Goal: Task Accomplishment & Management: Manage account settings

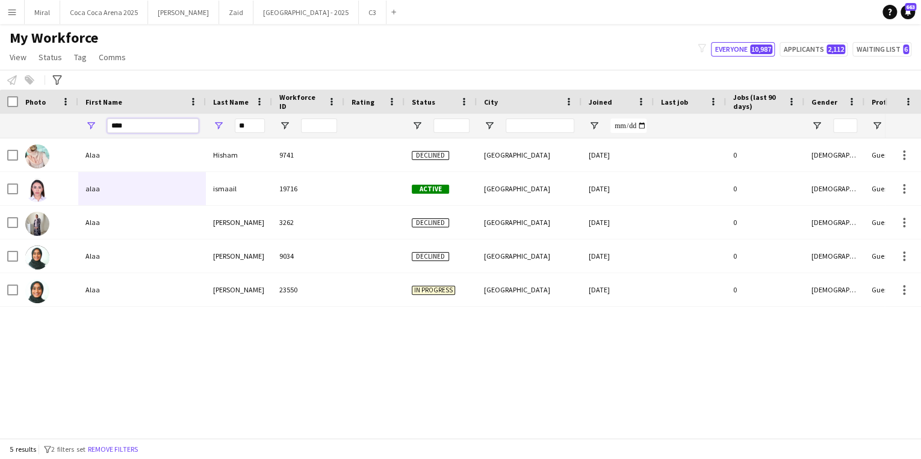
drag, startPoint x: 149, startPoint y: 125, endPoint x: 75, endPoint y: 125, distance: 73.5
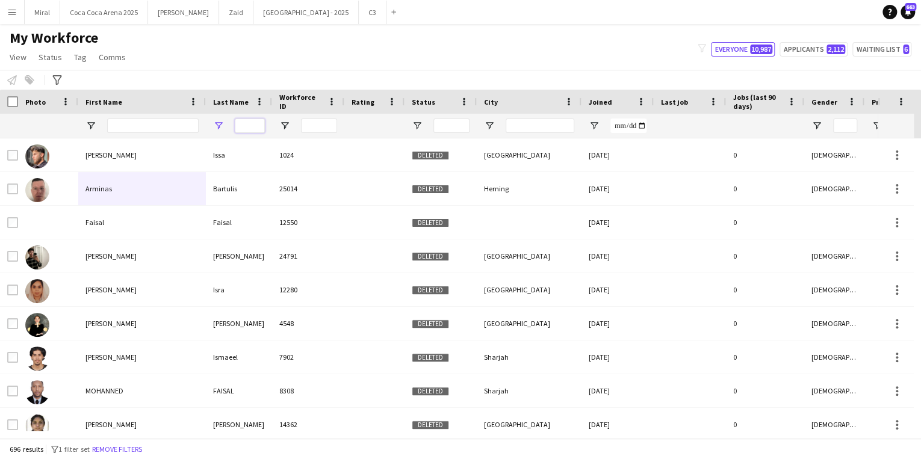
drag, startPoint x: 255, startPoint y: 125, endPoint x: 226, endPoint y: 125, distance: 29.5
click at [226, 125] on div at bounding box center [239, 126] width 66 height 24
click at [119, 120] on input "First Name Filter Input" at bounding box center [153, 126] width 92 height 14
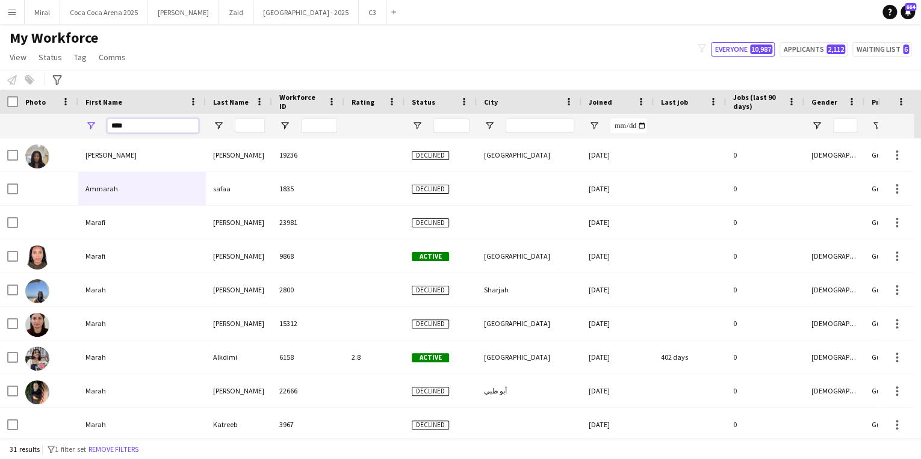
type input "****"
click at [251, 126] on input "Last Name Filter Input" at bounding box center [250, 126] width 30 height 14
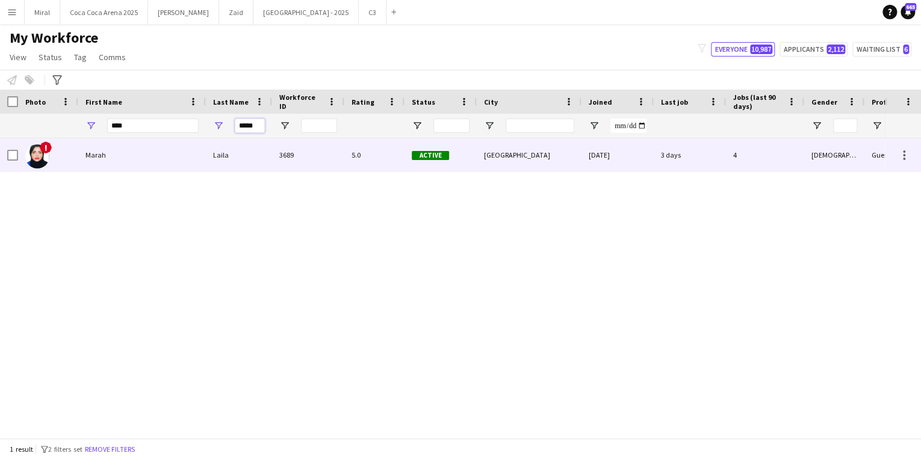
type input "*****"
click at [145, 154] on div "Marah" at bounding box center [142, 155] width 128 height 33
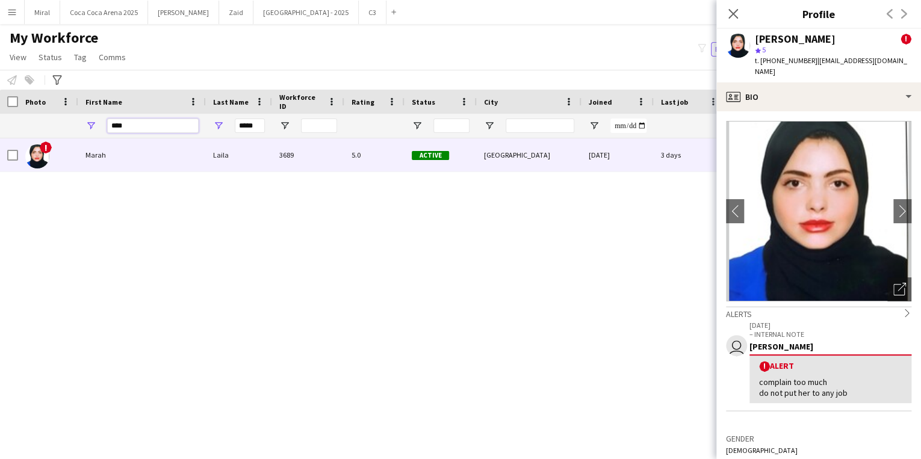
click at [165, 129] on input "****" at bounding box center [153, 126] width 92 height 14
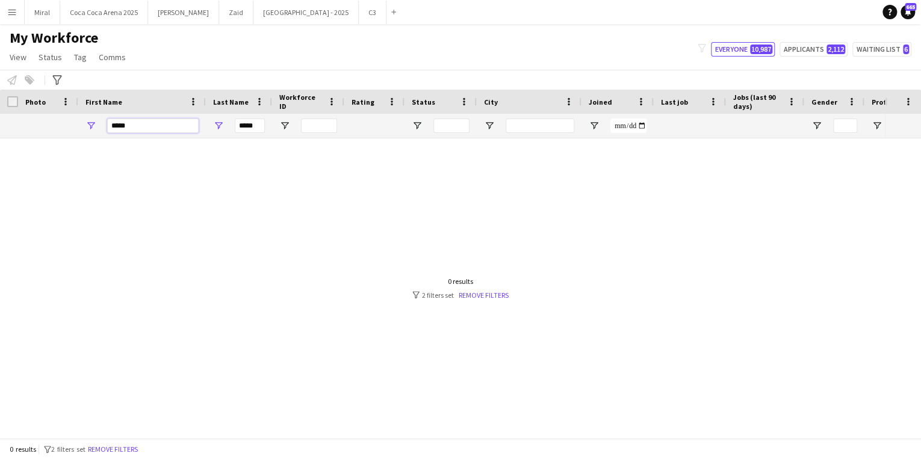
type input "****"
click at [165, 129] on input "****" at bounding box center [153, 126] width 92 height 14
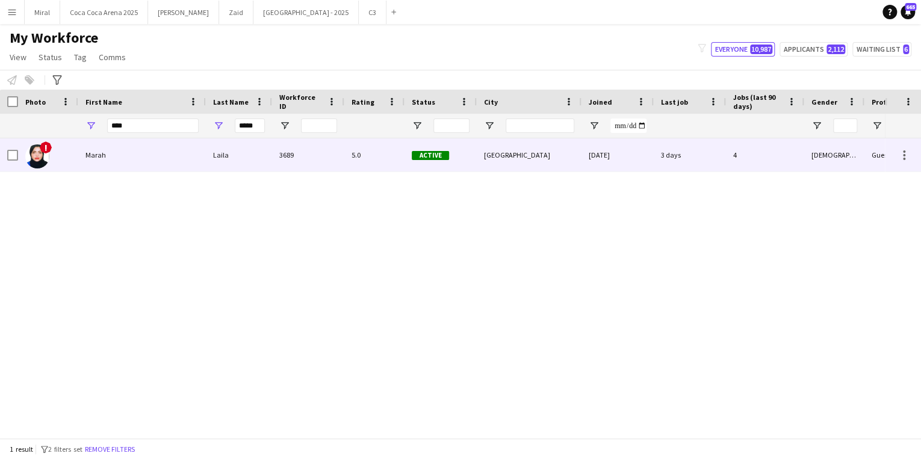
click at [155, 152] on div "Marah" at bounding box center [142, 155] width 128 height 33
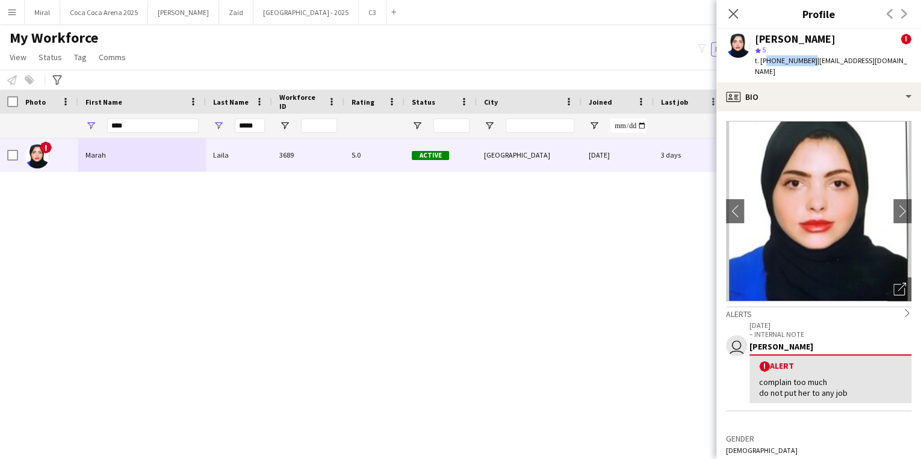
drag, startPoint x: 764, startPoint y: 61, endPoint x: 806, endPoint y: 58, distance: 42.9
click at [806, 58] on span "t. [PHONE_NUMBER]" at bounding box center [786, 60] width 63 height 9
copy span "971585913546"
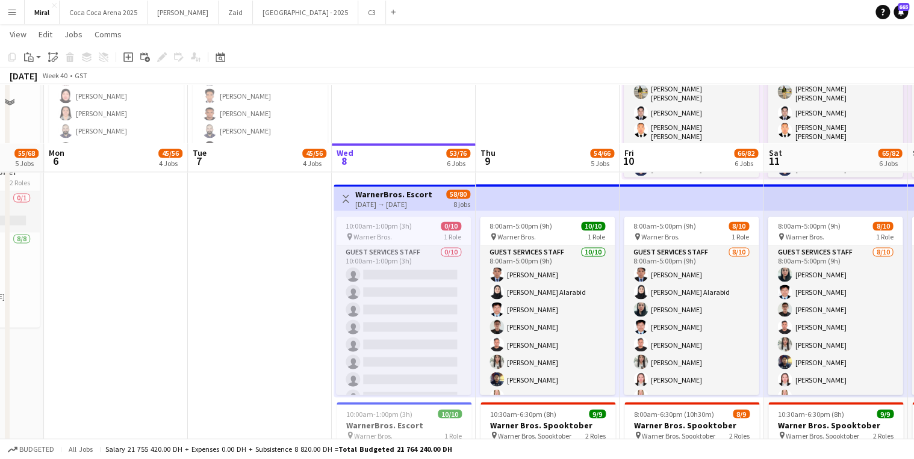
scroll to position [915, 0]
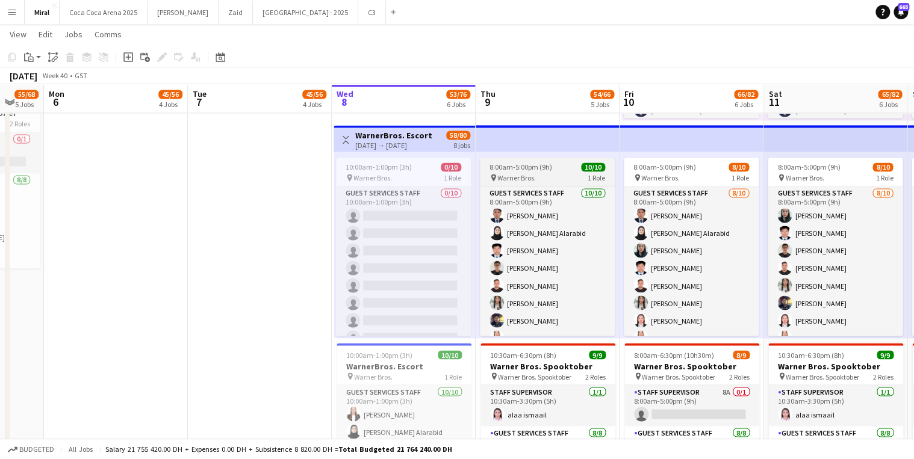
click at [544, 178] on div "pin Warner Bros. 1 Role" at bounding box center [547, 178] width 135 height 10
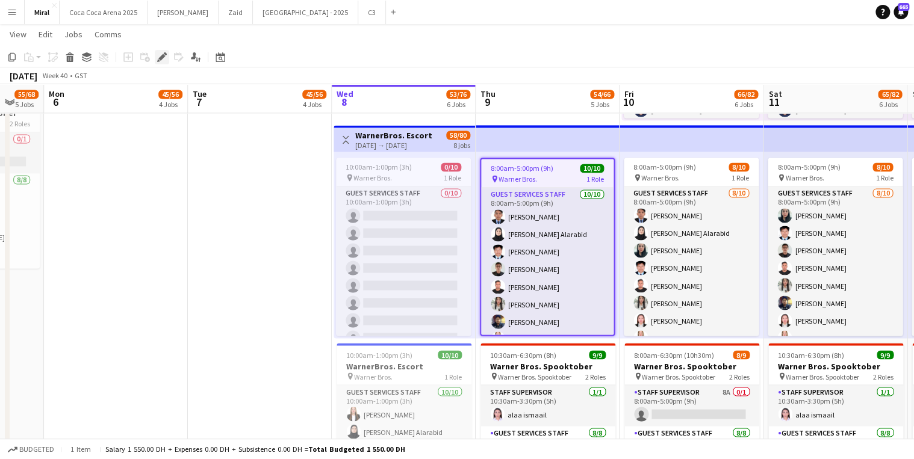
click at [160, 55] on icon "Edit" at bounding box center [162, 57] width 10 height 10
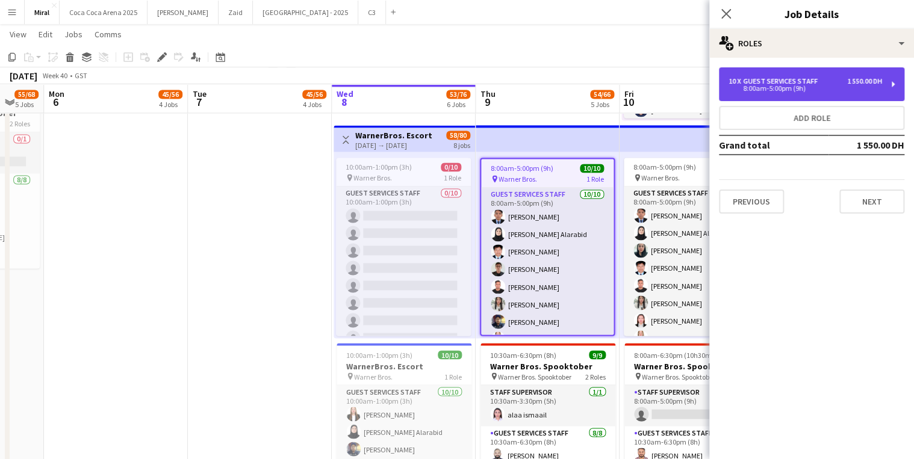
click at [816, 84] on div "Guest Services Staff" at bounding box center [782, 81] width 79 height 8
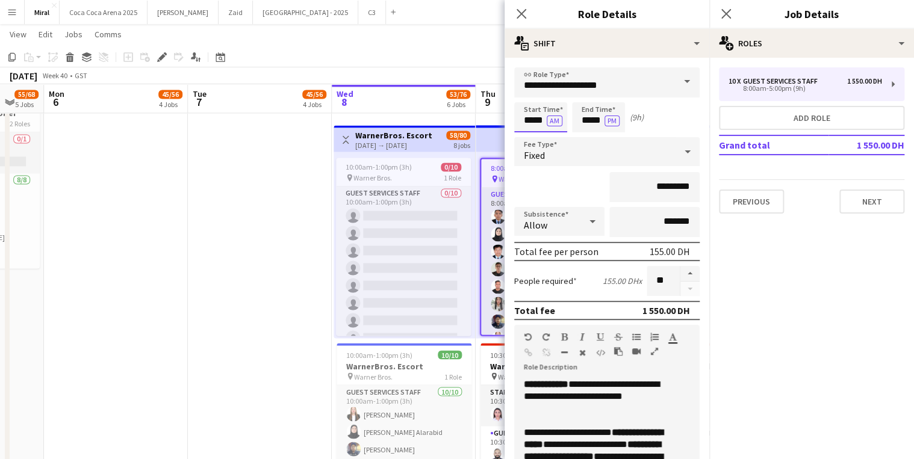
click at [530, 121] on input "*****" at bounding box center [540, 117] width 53 height 30
click at [522, 120] on input "*****" at bounding box center [540, 117] width 53 height 30
type input "*****"
click at [581, 121] on input "*****" at bounding box center [598, 117] width 53 height 30
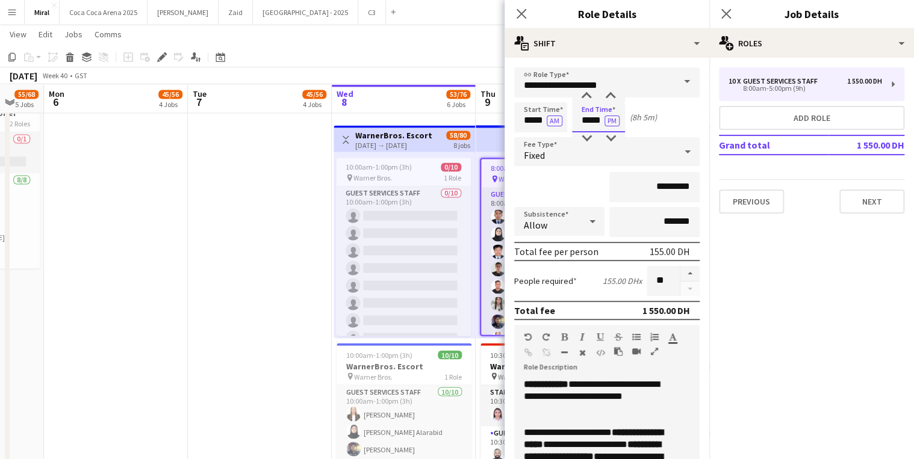
click at [579, 119] on input "*****" at bounding box center [598, 117] width 53 height 30
type input "*****"
click at [493, 134] on app-top-bar at bounding box center [548, 138] width 144 height 26
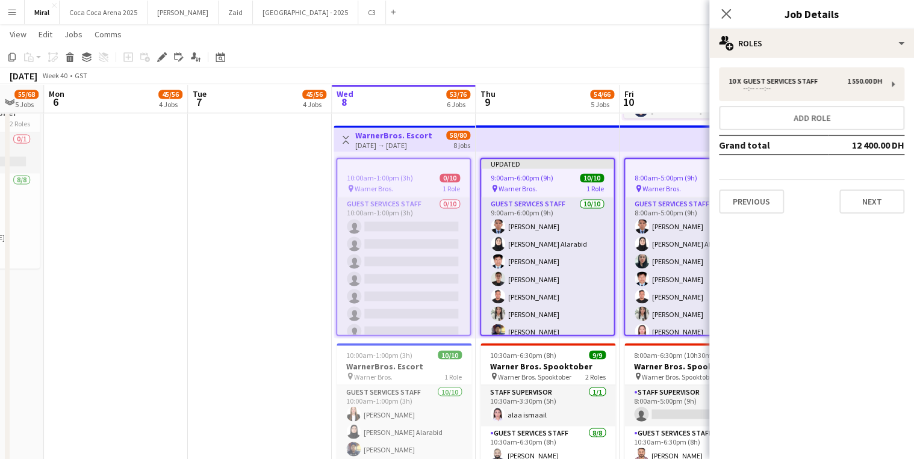
click at [561, 143] on app-top-bar at bounding box center [548, 138] width 144 height 26
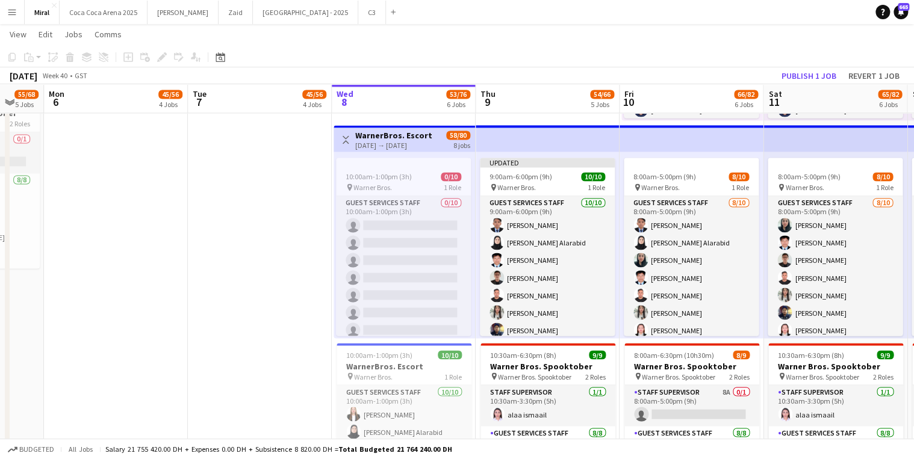
click at [561, 143] on app-top-bar at bounding box center [548, 138] width 144 height 26
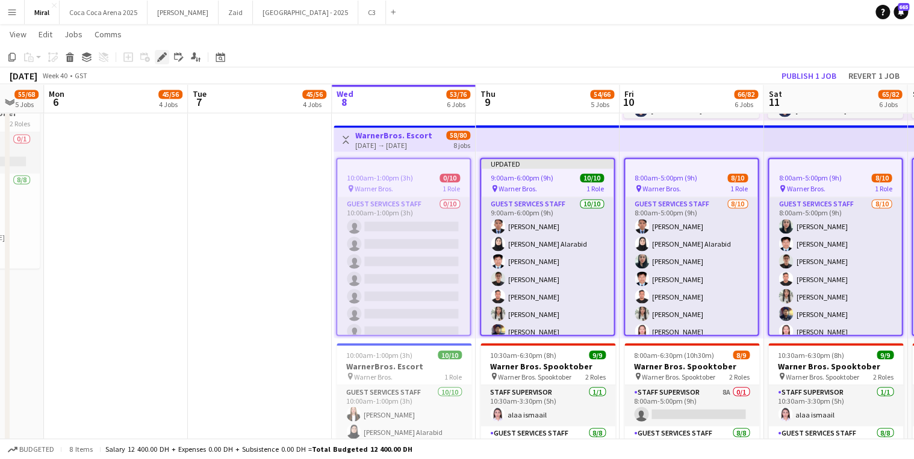
click at [165, 60] on icon "Edit" at bounding box center [162, 57] width 10 height 10
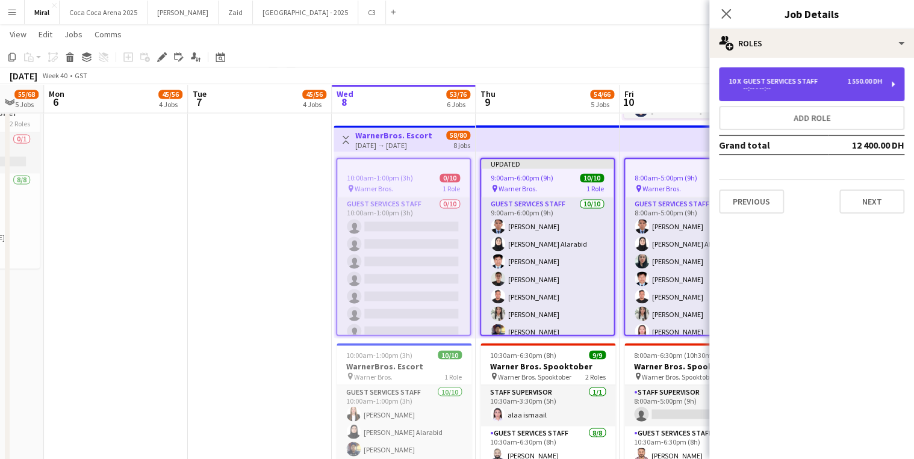
click at [802, 86] on div "--:-- - --:--" at bounding box center [806, 89] width 154 height 6
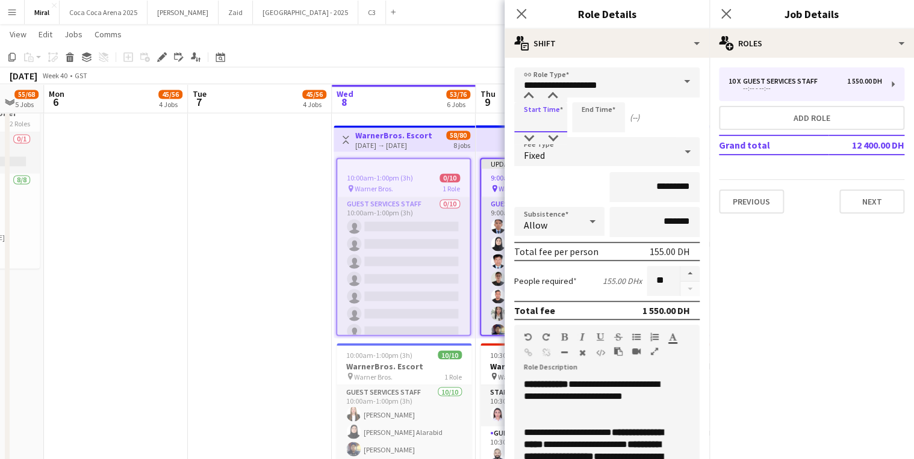
click at [522, 120] on input at bounding box center [540, 117] width 53 height 30
type input "*****"
click at [573, 124] on input at bounding box center [598, 117] width 53 height 30
click at [608, 118] on button "AM" at bounding box center [613, 121] width 16 height 11
type input "*****"
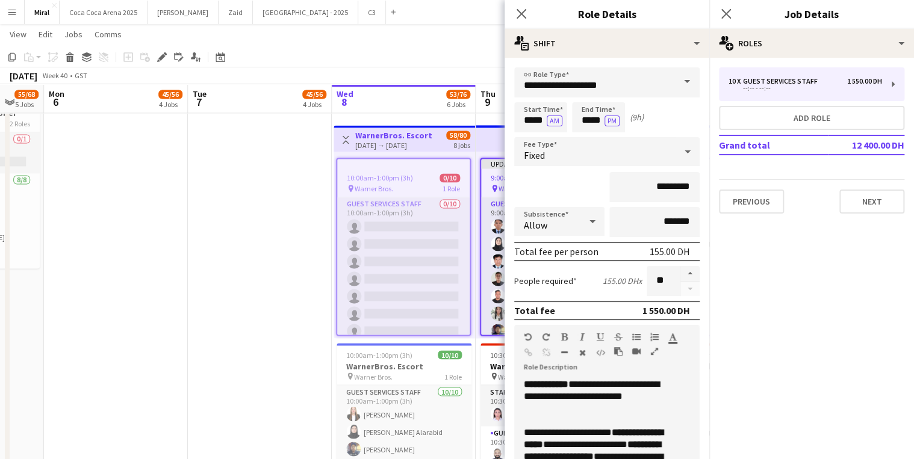
click at [572, 176] on div "*********" at bounding box center [606, 187] width 185 height 30
click at [290, 202] on app-date-cell "9:30am-6:30pm (9h) 1/1 pin Warner Bros. 1 Role Guest Services Staff 1/1 9:30am-…" at bounding box center [260, 206] width 144 height 1044
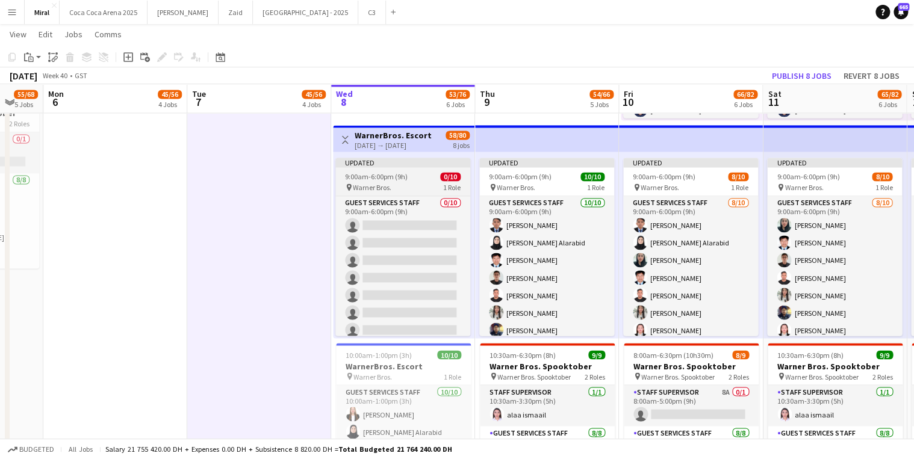
click at [410, 179] on div "9:00am-6:00pm (9h) 0/10" at bounding box center [402, 176] width 135 height 9
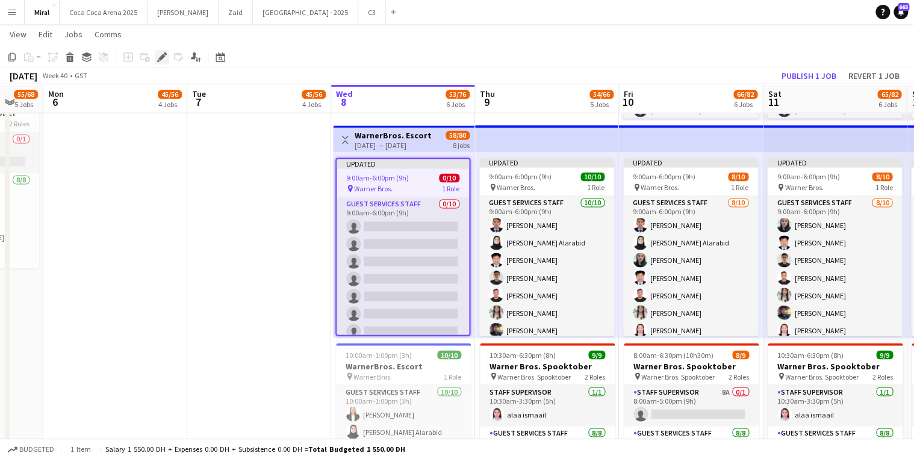
click at [158, 56] on icon "Edit" at bounding box center [162, 57] width 10 height 10
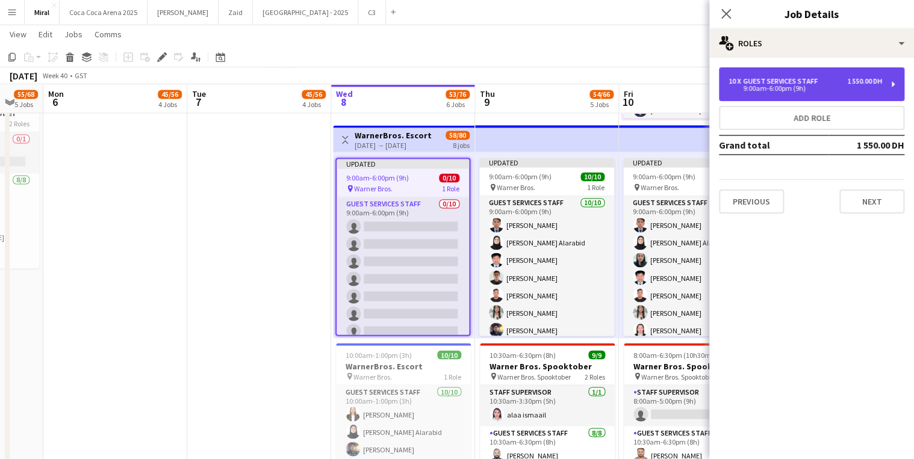
click at [793, 88] on div "9:00am-6:00pm (9h)" at bounding box center [806, 89] width 154 height 6
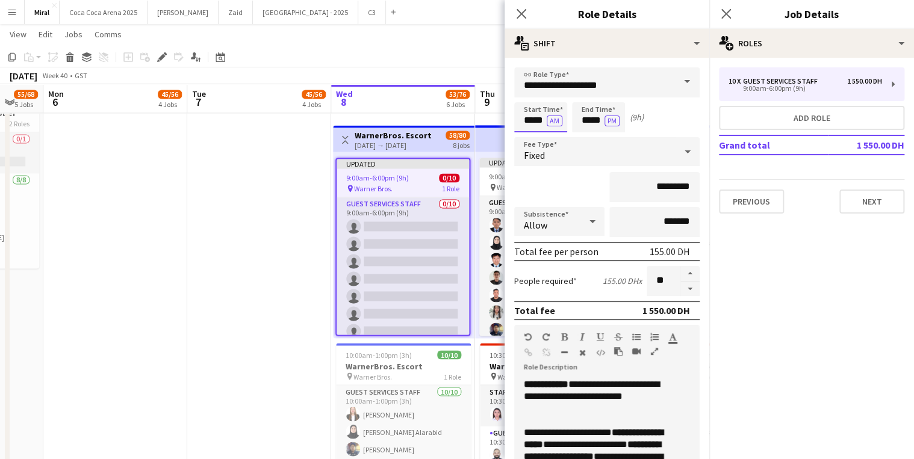
click at [518, 121] on input "*****" at bounding box center [540, 117] width 53 height 30
type input "*****"
click at [585, 119] on input "*****" at bounding box center [598, 117] width 53 height 30
click at [580, 121] on input "*****" at bounding box center [598, 117] width 53 height 30
type input "*****"
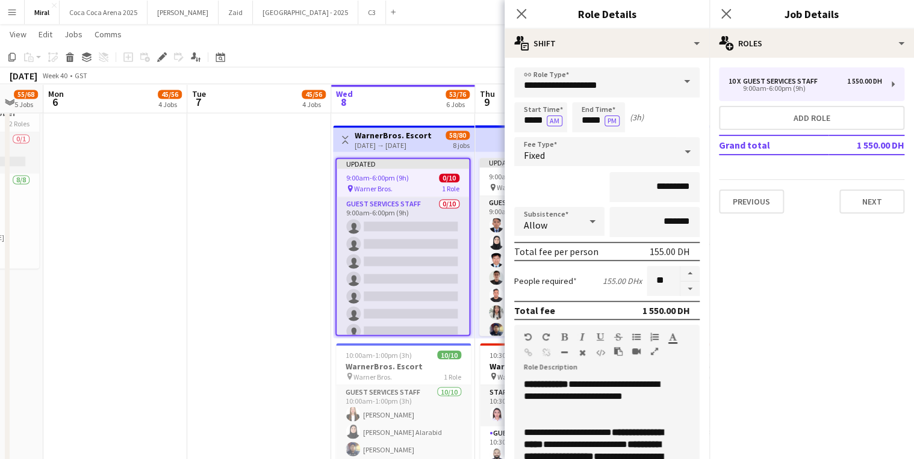
click at [288, 176] on app-date-cell "9:30am-6:30pm (9h) 1/1 pin Warner Bros. 1 Role Guest Services Staff 1/1 9:30am-…" at bounding box center [259, 206] width 144 height 1044
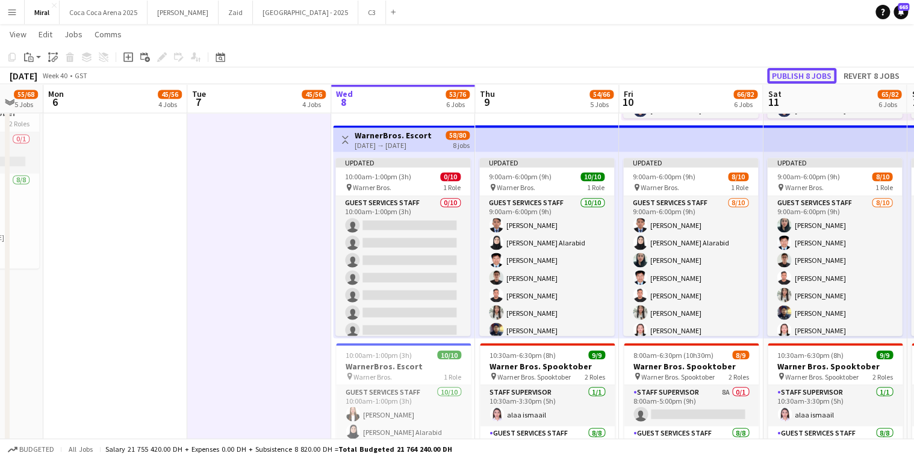
click at [811, 75] on button "Publish 8 jobs" at bounding box center [801, 76] width 69 height 16
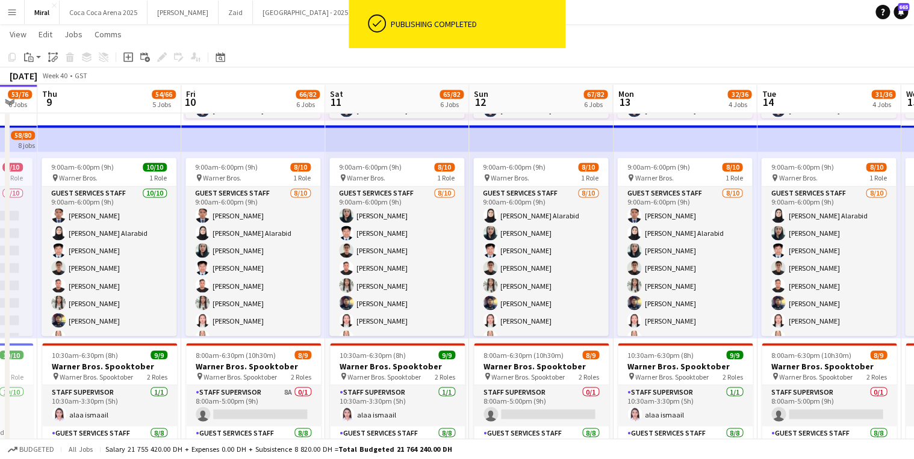
scroll to position [0, 420]
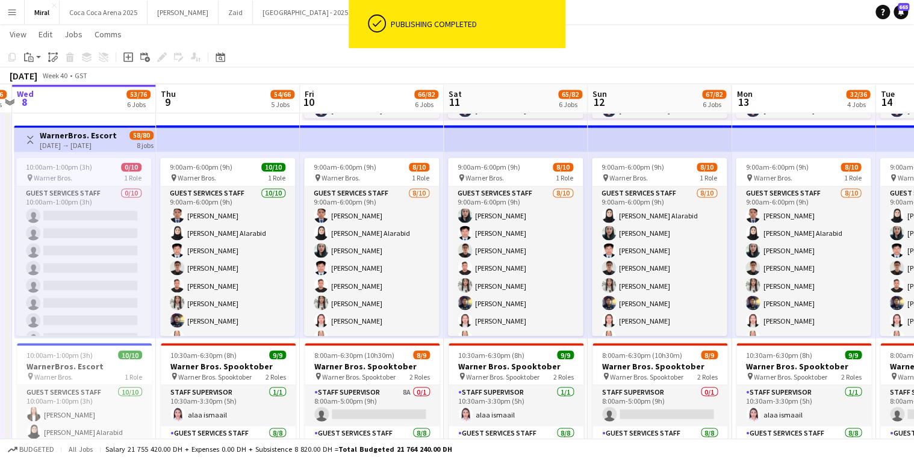
drag, startPoint x: 845, startPoint y: 149, endPoint x: 257, endPoint y: 147, distance: 588.4
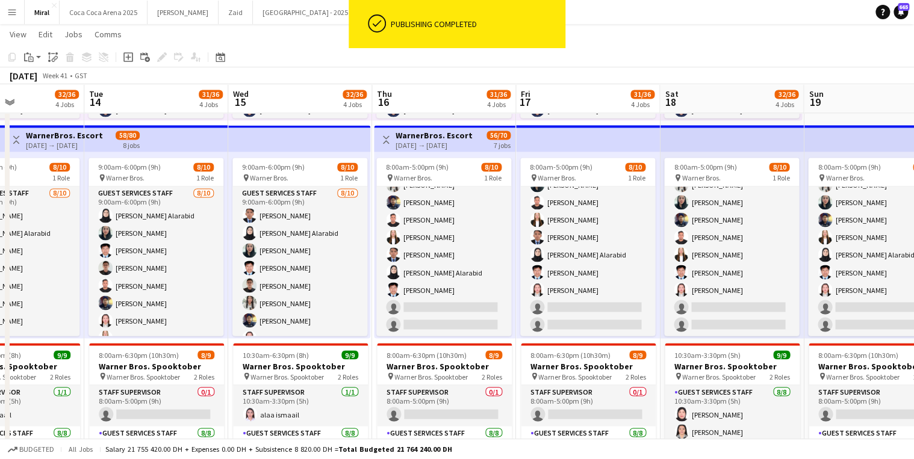
scroll to position [0, 502]
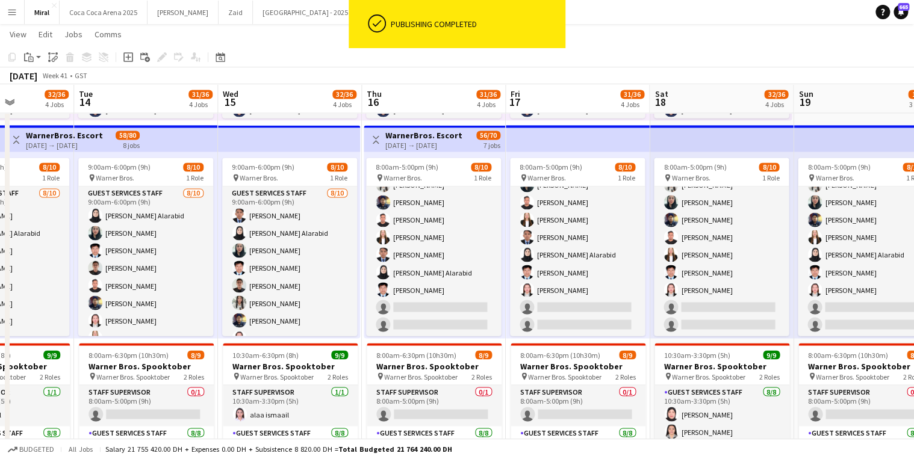
drag, startPoint x: 790, startPoint y: 134, endPoint x: 281, endPoint y: 132, distance: 508.9
click at [435, 143] on div "16-10-2025 → 22-10-2025" at bounding box center [423, 145] width 77 height 9
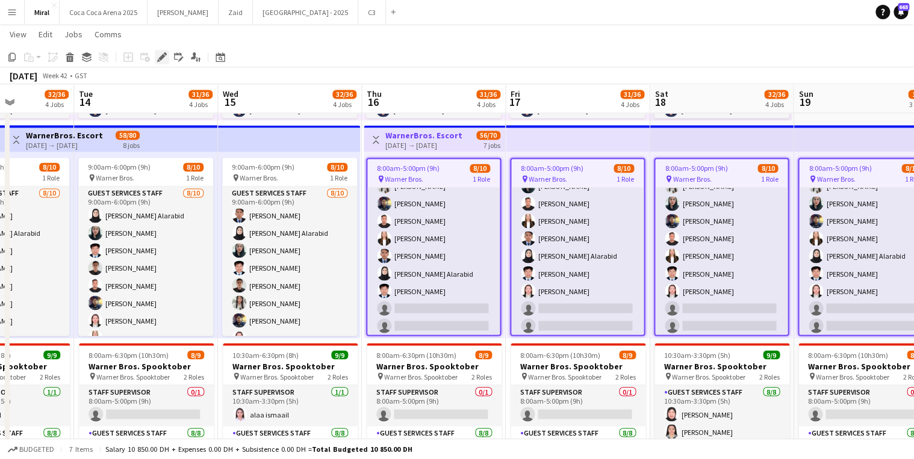
click at [163, 56] on icon at bounding box center [161, 57] width 7 height 7
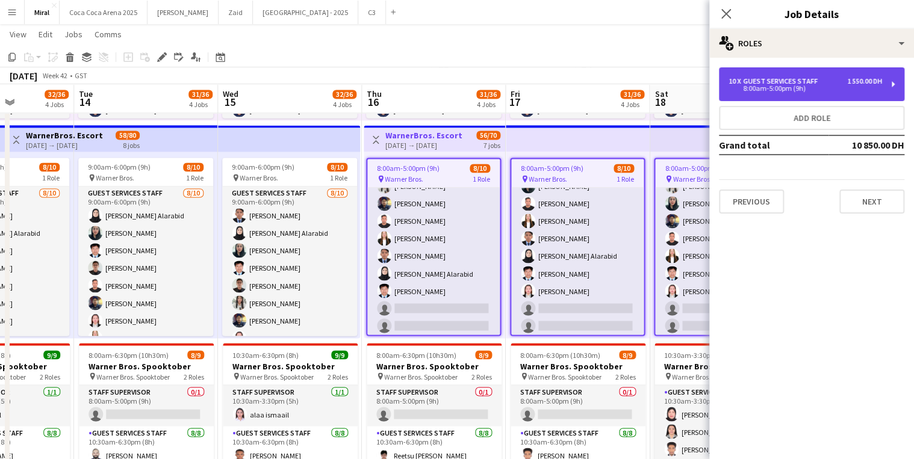
click at [767, 92] on div "8:00am-5:00pm (9h)" at bounding box center [806, 89] width 154 height 6
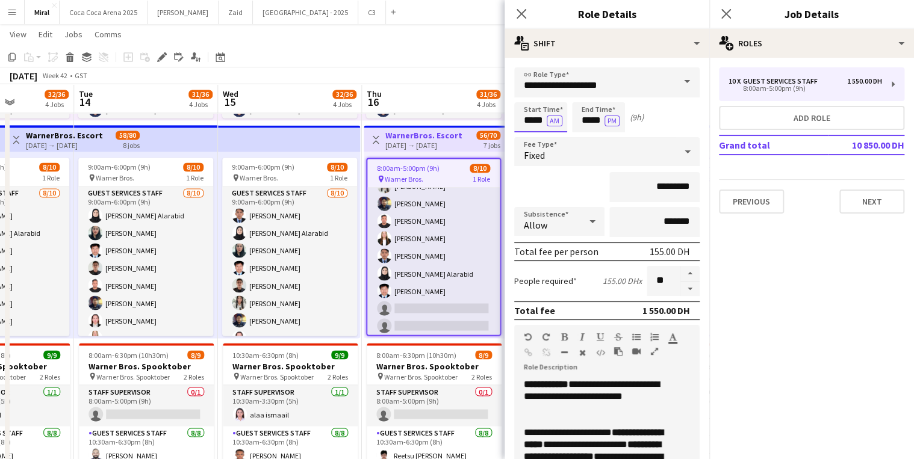
click at [516, 118] on input "*****" at bounding box center [540, 117] width 53 height 30
type input "*****"
click at [573, 118] on input "*****" at bounding box center [598, 117] width 53 height 30
type input "*****"
click at [466, 61] on app-toolbar "Copy Paste Paste Ctrl+V Paste with crew Ctrl+Shift+V Paste linked Job Delete Gr…" at bounding box center [457, 57] width 914 height 20
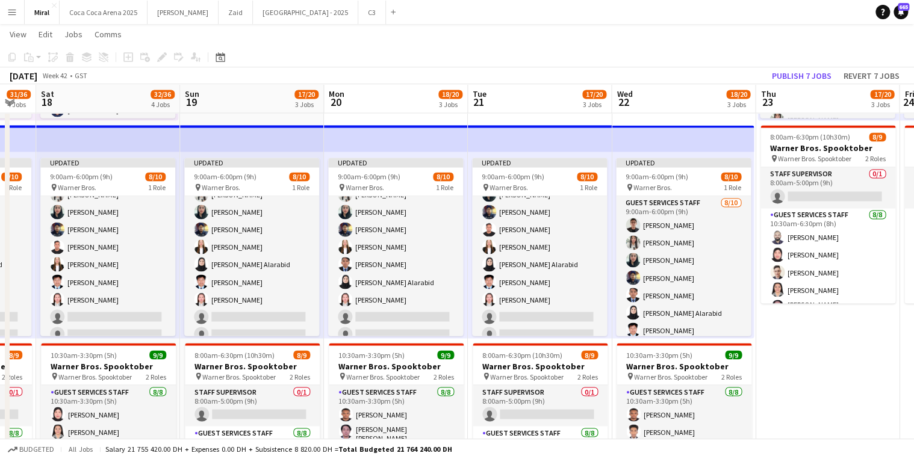
drag, startPoint x: 874, startPoint y: 147, endPoint x: 246, endPoint y: 154, distance: 628.2
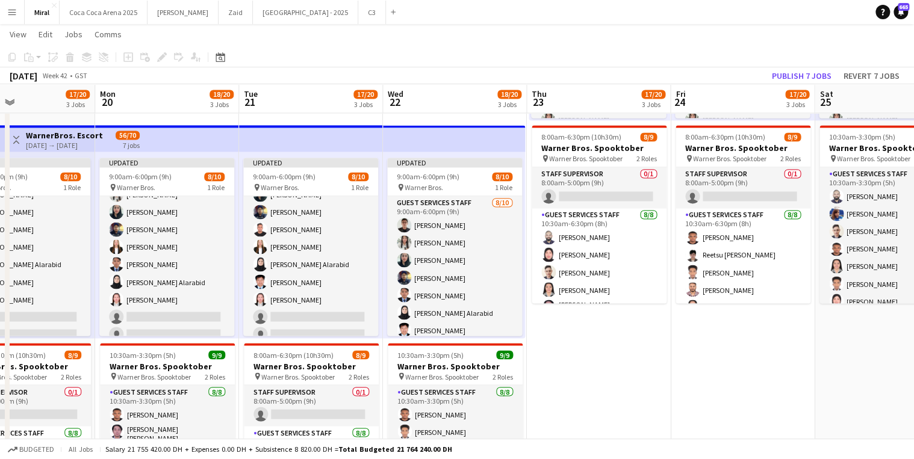
scroll to position [0, 509]
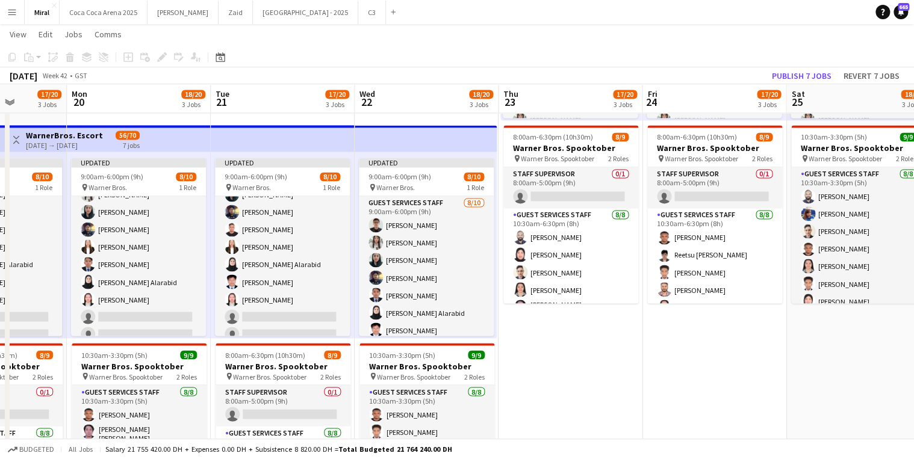
drag, startPoint x: 634, startPoint y: 149, endPoint x: 462, endPoint y: 141, distance: 172.4
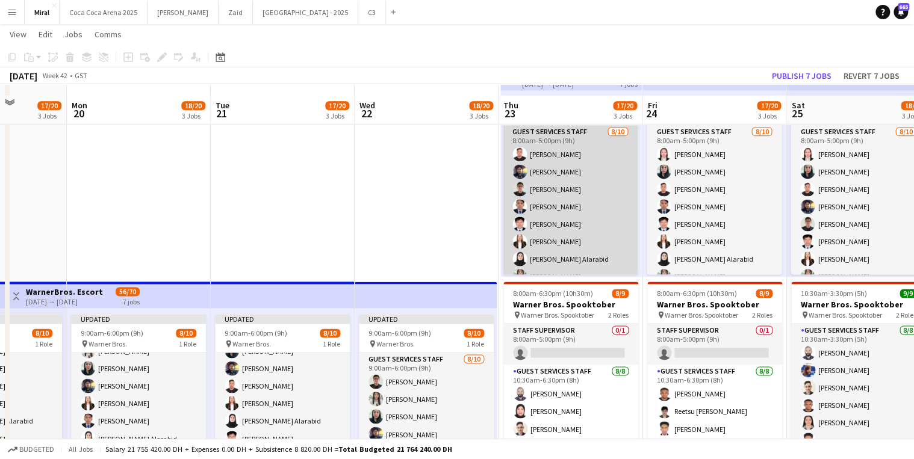
scroll to position [674, 0]
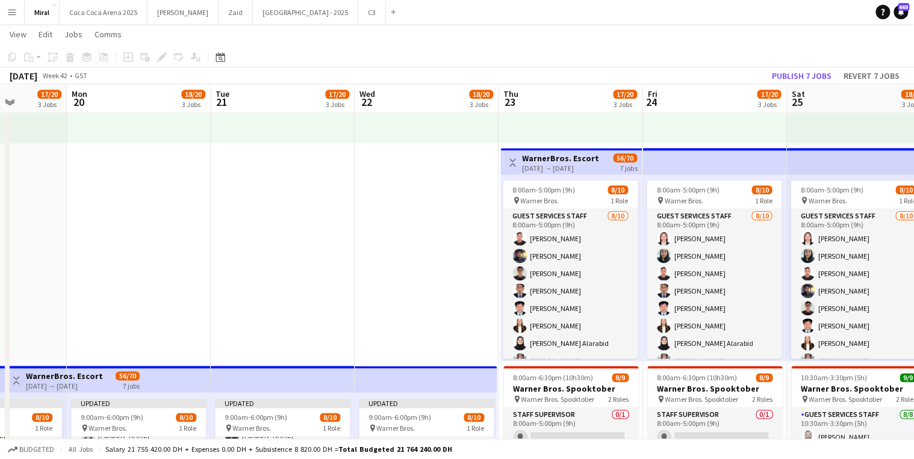
click at [586, 154] on h3 "WarnerBros. Escort" at bounding box center [560, 158] width 77 height 11
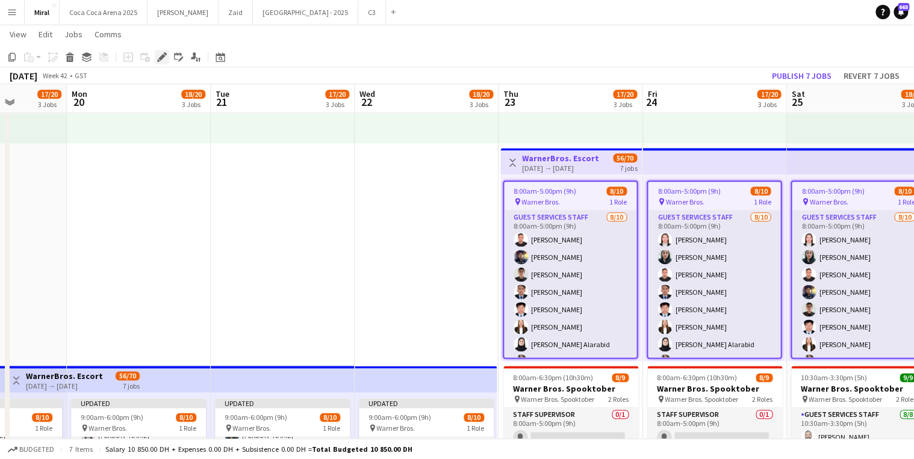
click at [162, 52] on icon "Edit" at bounding box center [162, 57] width 10 height 10
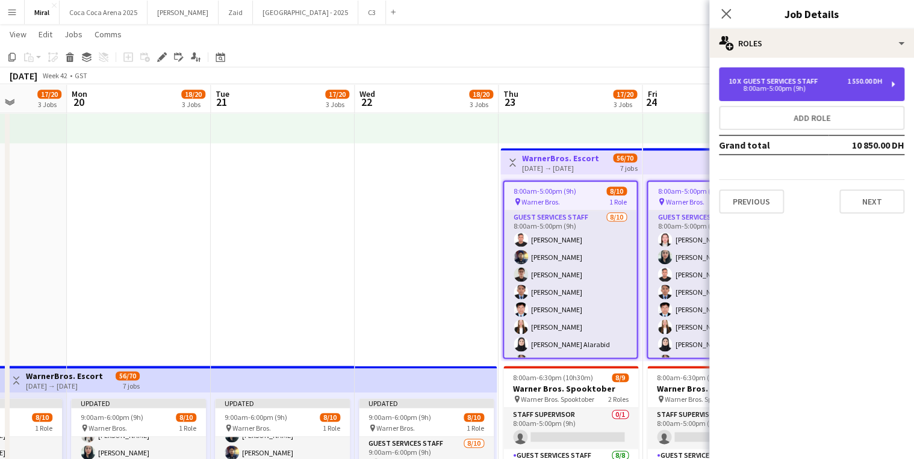
click at [781, 89] on div "8:00am-5:00pm (9h)" at bounding box center [806, 89] width 154 height 6
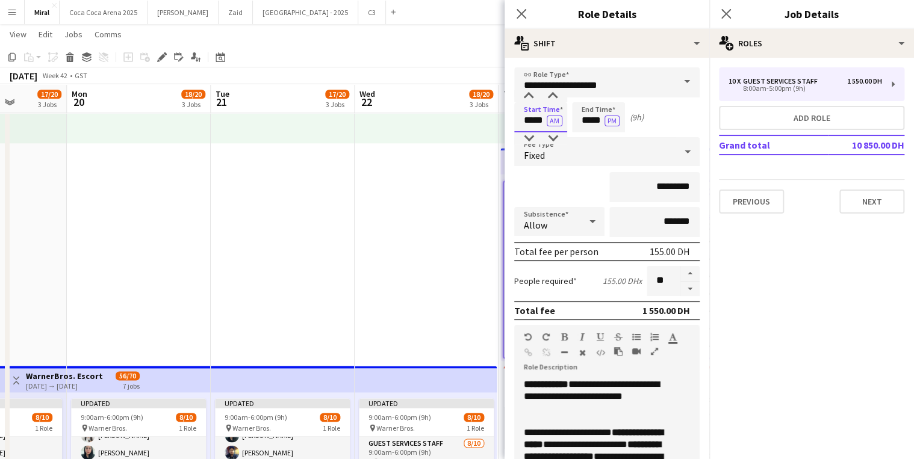
click at [517, 117] on input "*****" at bounding box center [540, 117] width 53 height 30
type input "*****"
click at [575, 120] on input "*****" at bounding box center [598, 117] width 53 height 30
type input "*****"
click at [469, 183] on app-date-cell "9:30am-6:30pm (9h) 1/1 pin Warner Bros. 1 Role Guest Services Staff 1/1 9:30am-…" at bounding box center [427, 447] width 144 height 1044
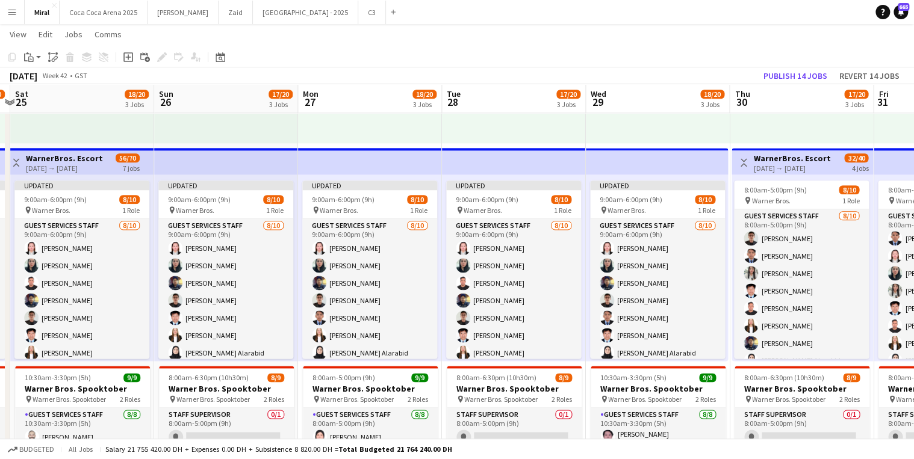
scroll to position [0, 470]
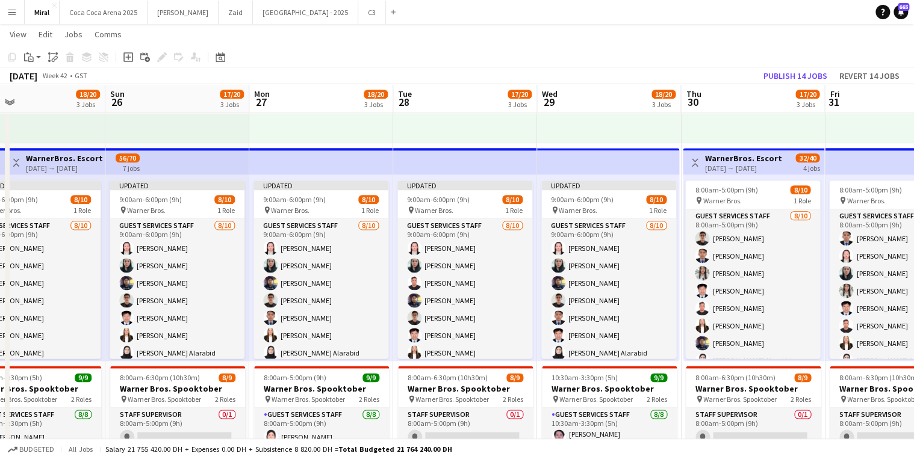
drag, startPoint x: 791, startPoint y: 162, endPoint x: -36, endPoint y: 162, distance: 827.5
click at [0, 162] on html "Menu Boards Boards Boards All jobs Status Workforce Workforce My Workforce Recr…" at bounding box center [457, 186] width 914 height 1720
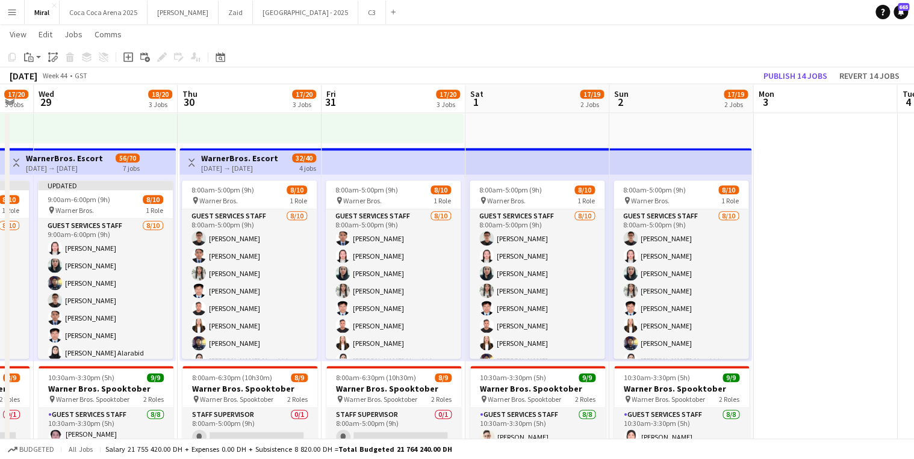
scroll to position [0, 399]
drag, startPoint x: 780, startPoint y: 167, endPoint x: 276, endPoint y: 170, distance: 504.1
click at [276, 170] on app-calendar-viewport "Sun 26 17/20 3 Jobs Mon 27 18/20 3 Jobs Tue 28 17/20 3 Jobs Wed 29 18/20 3 Jobs…" at bounding box center [457, 198] width 914 height 1653
click at [272, 166] on div "30-10-2025 → 02-11-2025" at bounding box center [239, 168] width 77 height 9
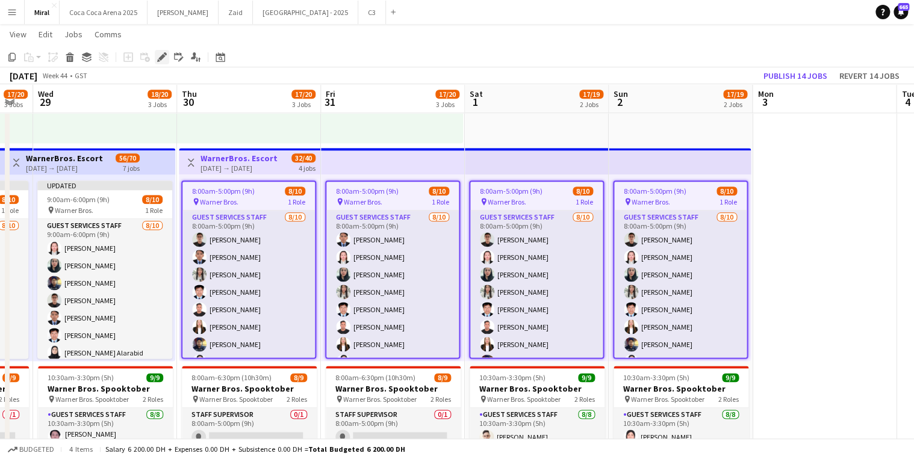
click at [162, 54] on icon "Edit" at bounding box center [162, 57] width 10 height 10
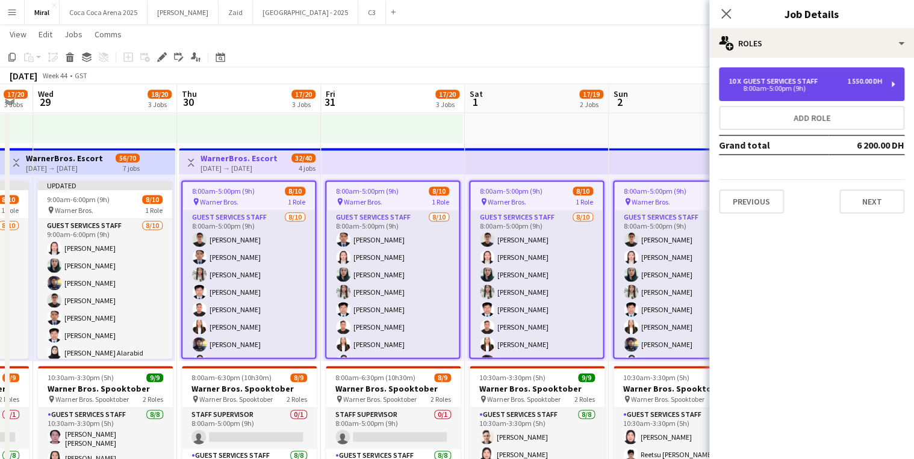
click at [753, 89] on div "8:00am-5:00pm (9h)" at bounding box center [806, 89] width 154 height 6
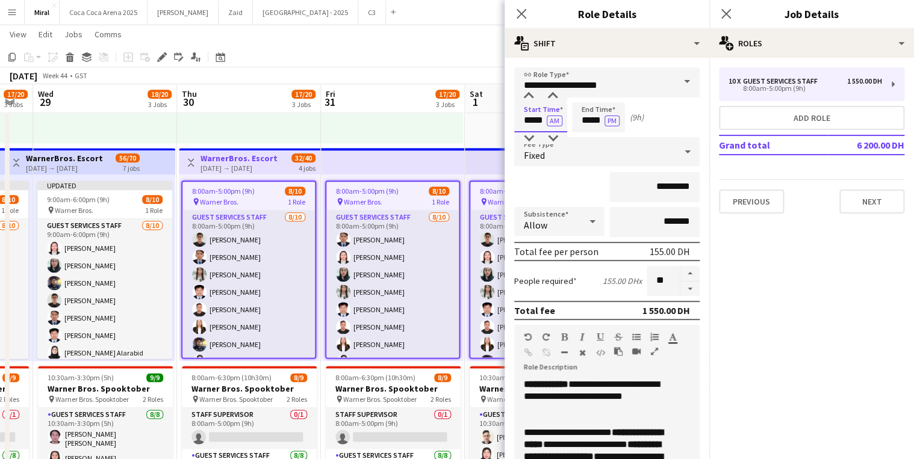
click at [522, 124] on input "*****" at bounding box center [540, 117] width 53 height 30
type input "*****"
click at [581, 123] on input "*****" at bounding box center [598, 117] width 53 height 30
type input "*****"
click at [423, 53] on app-toolbar "Copy Paste Paste Ctrl+V Paste with crew Ctrl+Shift+V Paste linked Job Delete Gr…" at bounding box center [457, 57] width 914 height 20
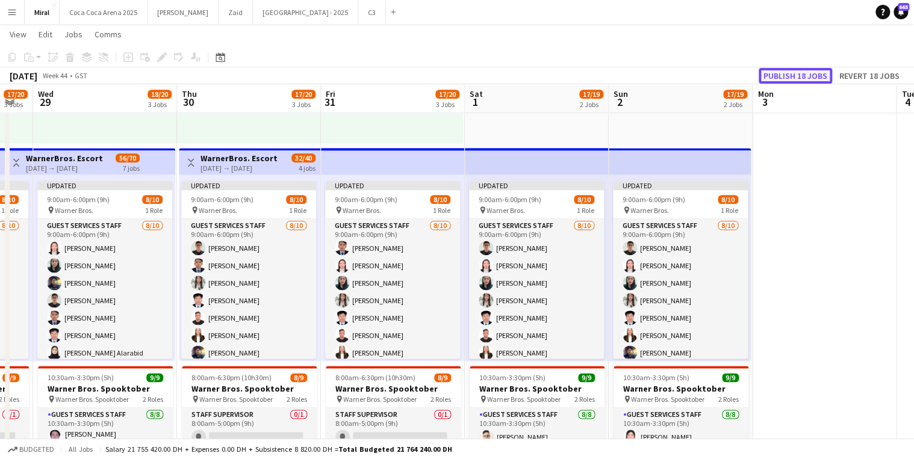
click at [799, 75] on button "Publish 18 jobs" at bounding box center [795, 76] width 73 height 16
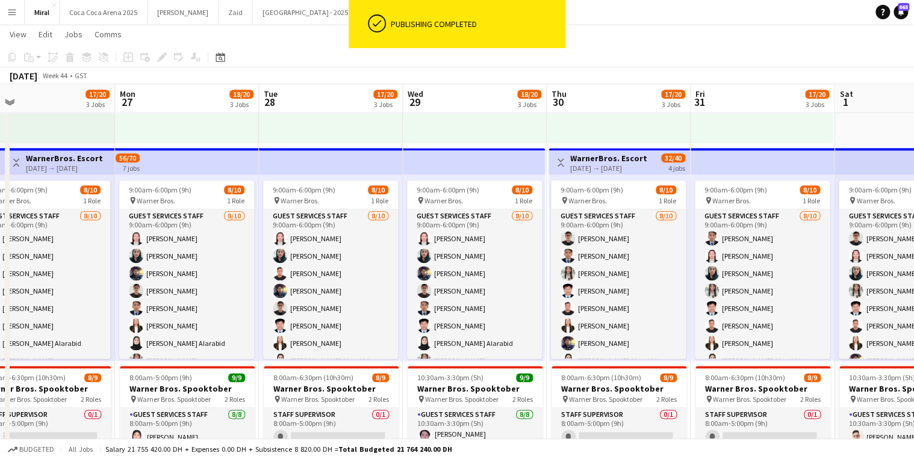
drag, startPoint x: 509, startPoint y: 274, endPoint x: 923, endPoint y: 266, distance: 413.2
click at [914, 266] on html "ok-circled Publishing completed Menu Boards Boards Boards All jobs Status Workf…" at bounding box center [457, 186] width 914 height 1720
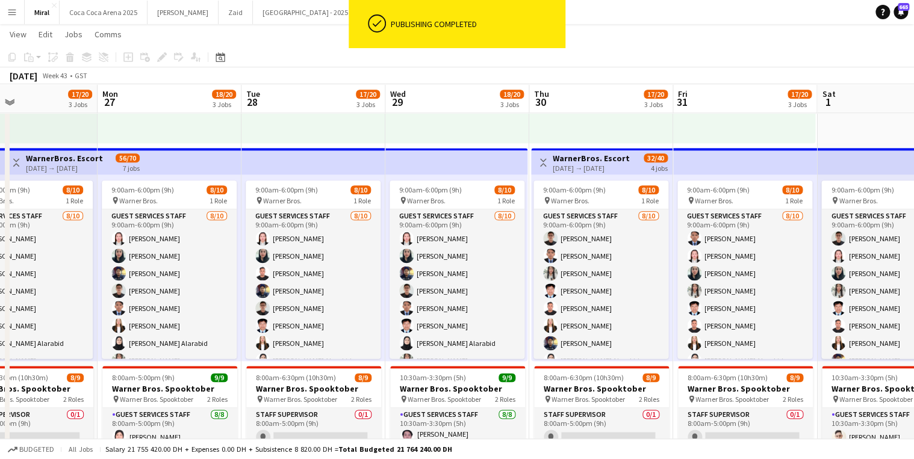
drag, startPoint x: 581, startPoint y: 294, endPoint x: 671, endPoint y: 281, distance: 91.9
click at [852, 273] on app-calendar-viewport "Fri 24 17/20 3 Jobs Sat 25 18/20 3 Jobs Sun 26 17/20 3 Jobs Mon 27 18/20 3 Jobs…" at bounding box center [457, 198] width 914 height 1653
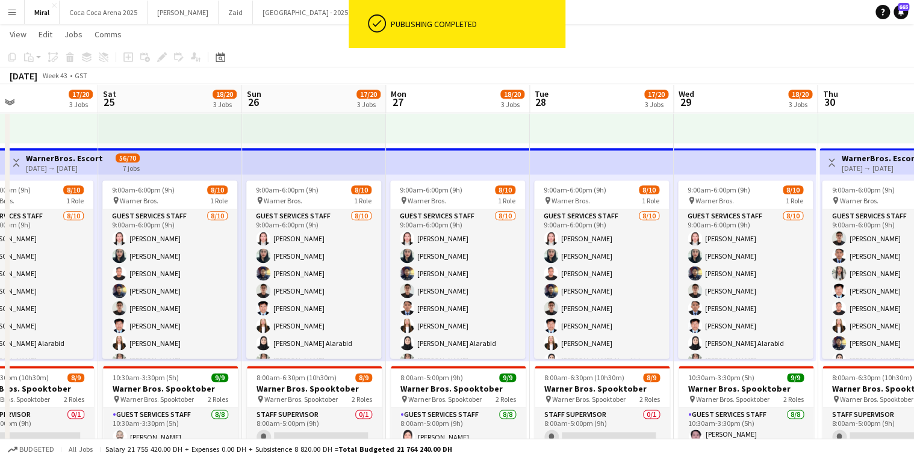
scroll to position [48, 0]
drag, startPoint x: 559, startPoint y: 281, endPoint x: 777, endPoint y: 281, distance: 218.0
click at [753, 281] on app-calendar-viewport "Wed 22 18/20 3 Jobs Thu 23 17/20 3 Jobs Fri 24 17/20 3 Jobs Sat 25 18/20 3 Jobs…" at bounding box center [457, 198] width 914 height 1653
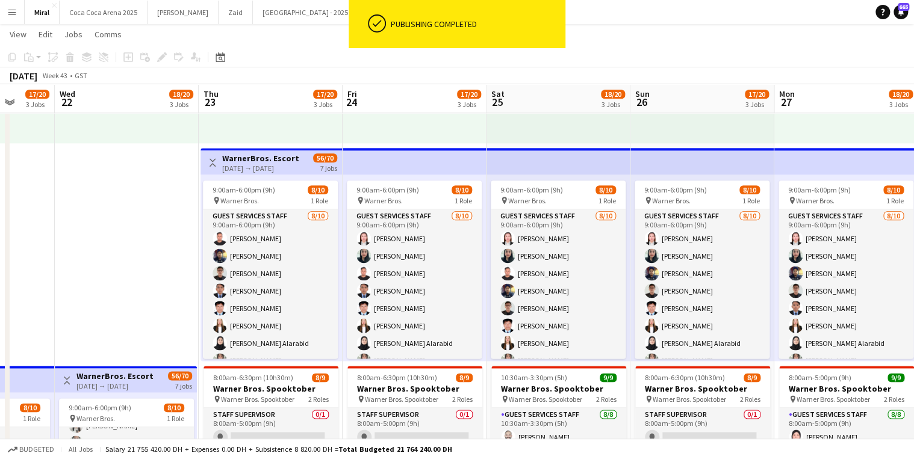
drag, startPoint x: 479, startPoint y: 263, endPoint x: 791, endPoint y: 248, distance: 312.3
click at [636, 252] on app-calendar-viewport "Mon 20 18/20 3 Jobs Tue 21 17/20 3 Jobs Wed 22 18/20 3 Jobs Thu 23 17/20 3 Jobs…" at bounding box center [457, 198] width 914 height 1653
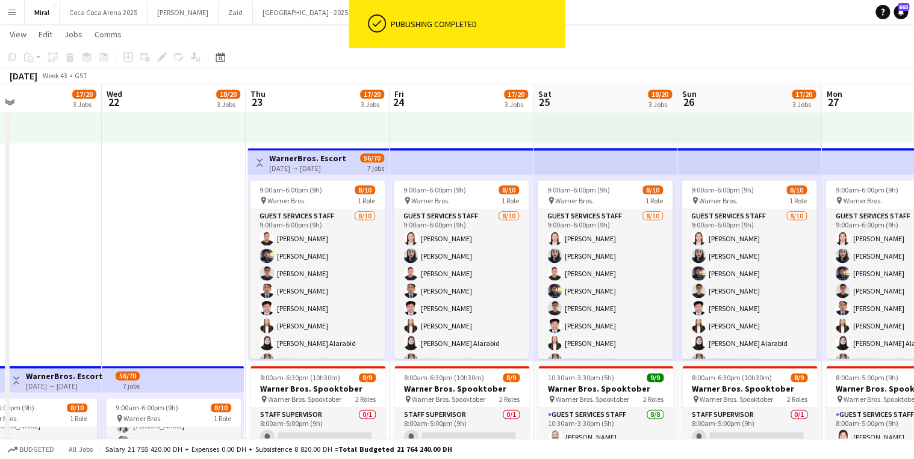
drag, startPoint x: 346, startPoint y: 231, endPoint x: 637, endPoint y: 229, distance: 290.9
click at [589, 229] on app-calendar-viewport "Sun 19 17/20 3 Jobs Mon 20 18/20 3 Jobs Tue 21 17/20 3 Jobs Wed 22 18/20 3 Jobs…" at bounding box center [457, 198] width 914 height 1653
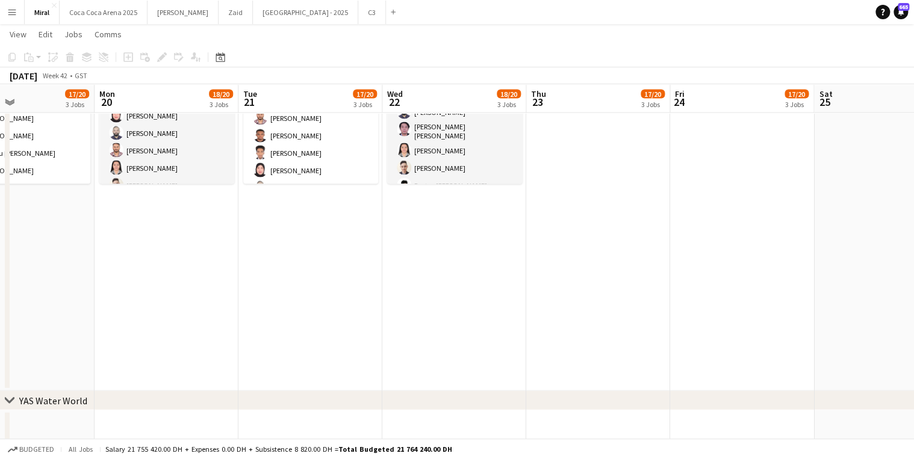
scroll to position [0, 357]
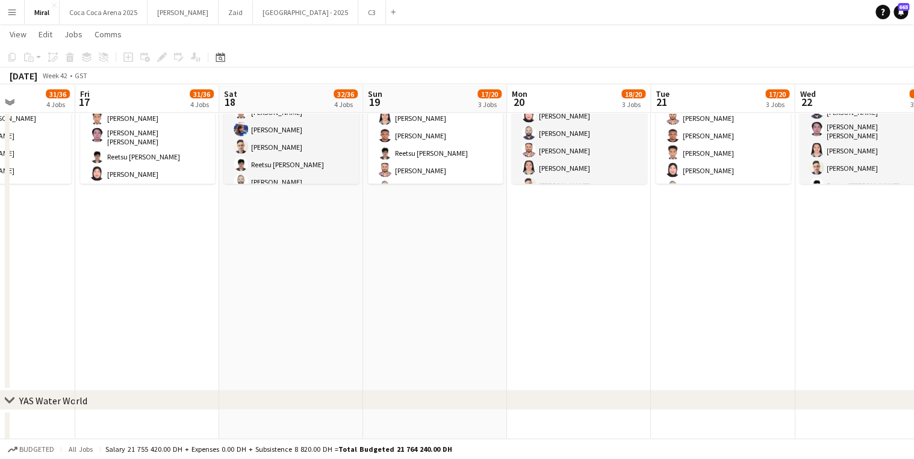
drag, startPoint x: 170, startPoint y: 307, endPoint x: 923, endPoint y: 310, distance: 752.8
drag, startPoint x: 396, startPoint y: 304, endPoint x: 317, endPoint y: 299, distance: 79.6
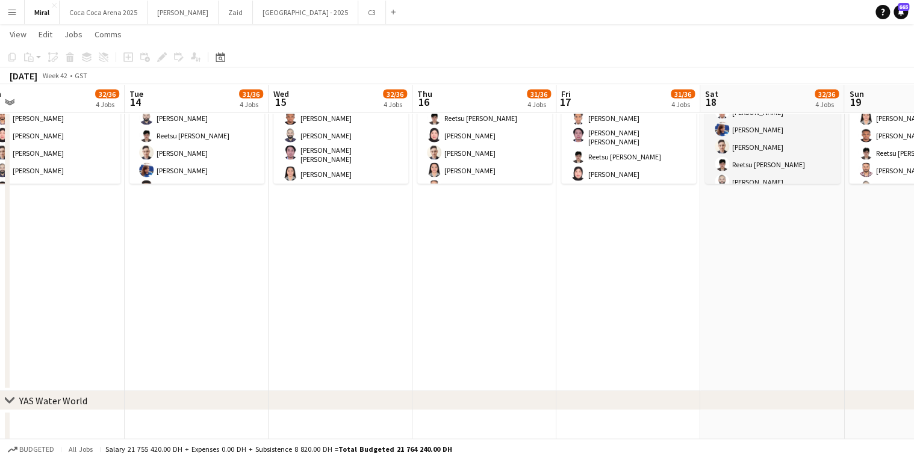
drag, startPoint x: 317, startPoint y: 299, endPoint x: 680, endPoint y: 307, distance: 363.2
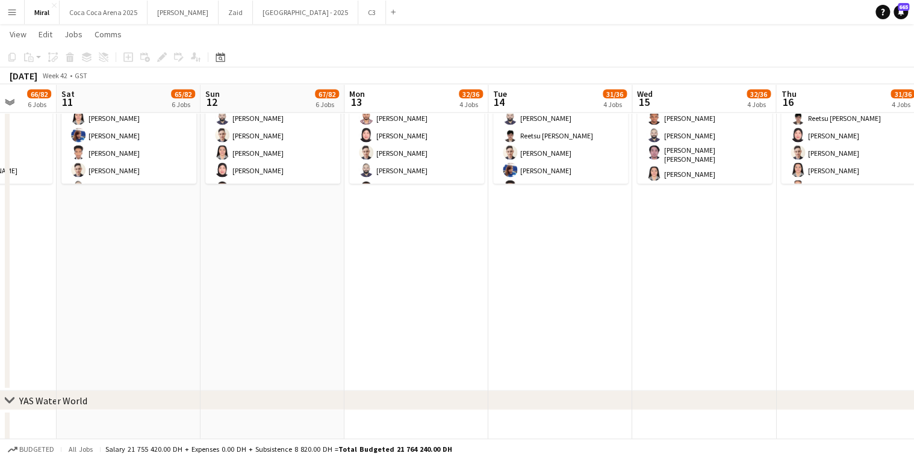
drag, startPoint x: 275, startPoint y: 314, endPoint x: 449, endPoint y: 322, distance: 174.2
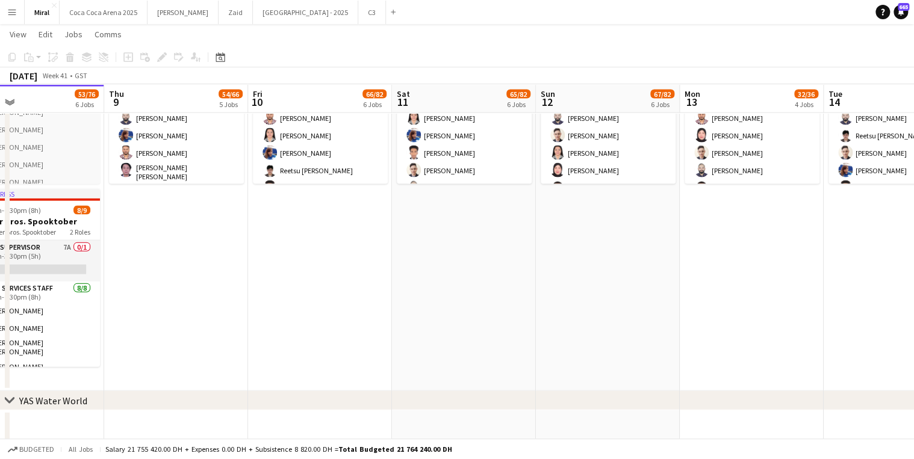
drag, startPoint x: 137, startPoint y: 304, endPoint x: 431, endPoint y: 316, distance: 293.5
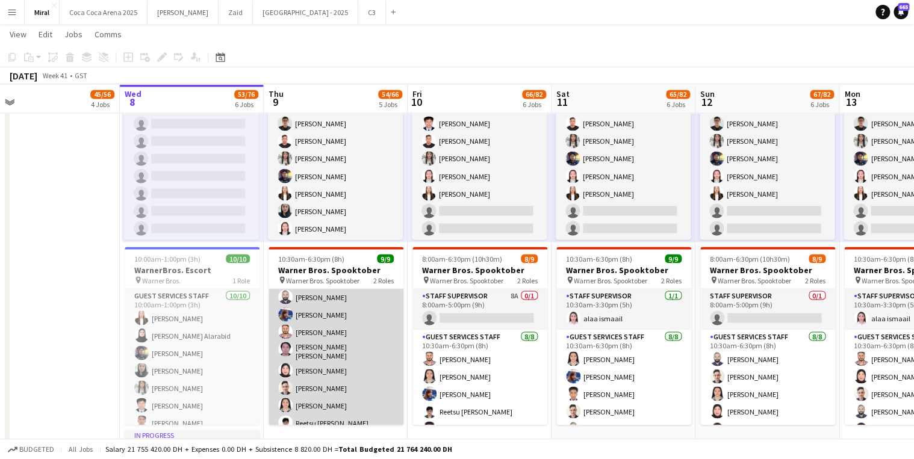
scroll to position [67, 0]
click at [349, 354] on app-card-role "Guest Services Staff 8/8 10:30am-6:30pm (8h) Naseef Valiyakath Robelen Cebrian …" at bounding box center [336, 346] width 135 height 167
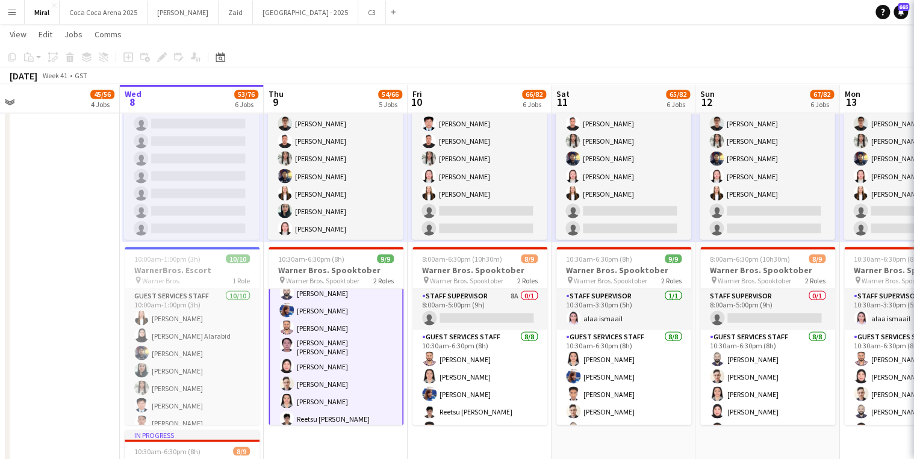
scroll to position [69, 0]
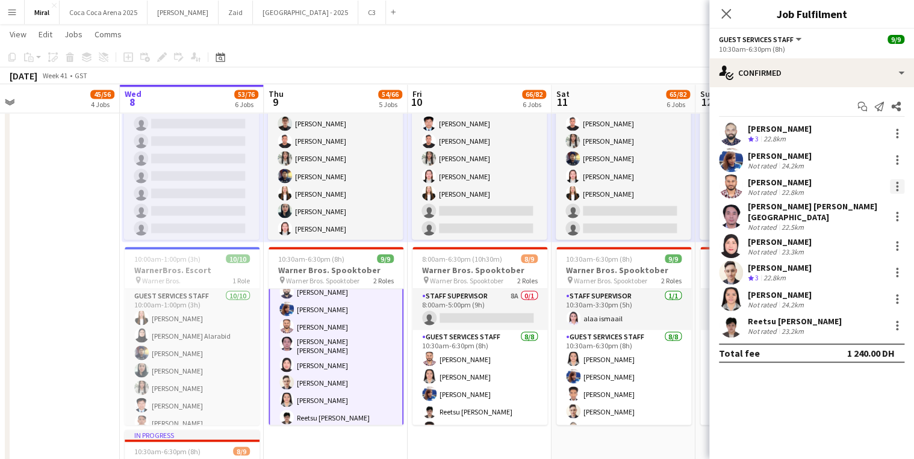
click at [899, 188] on div at bounding box center [897, 186] width 14 height 14
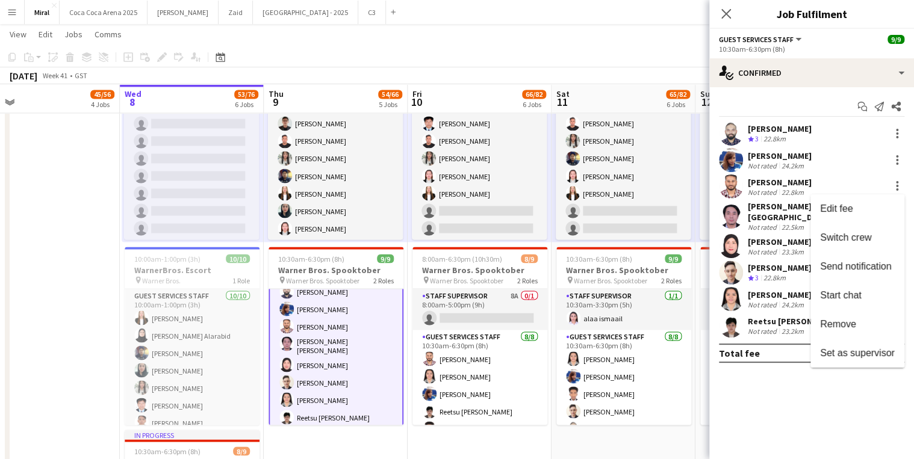
click at [804, 184] on div at bounding box center [457, 229] width 914 height 459
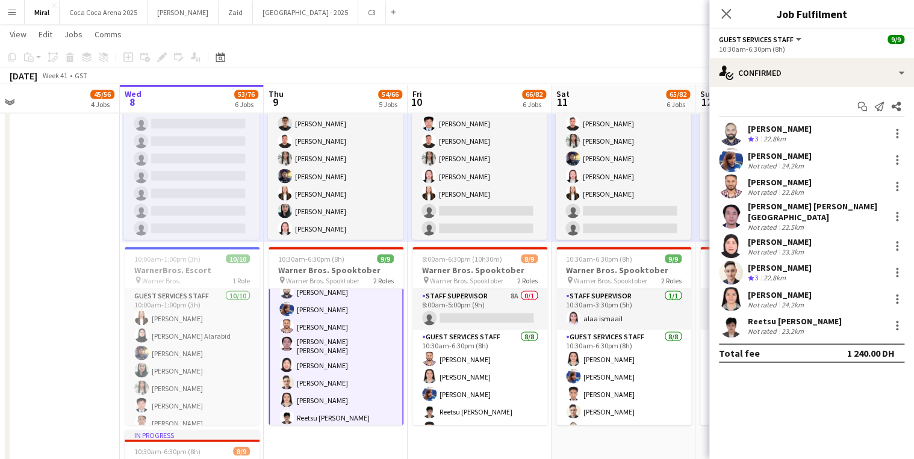
click at [803, 184] on div "[PERSON_NAME]" at bounding box center [780, 182] width 64 height 11
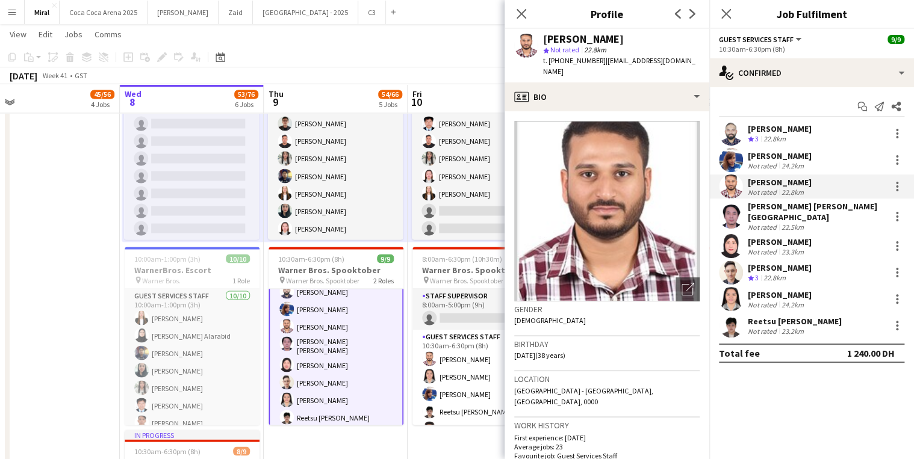
drag, startPoint x: 602, startPoint y: 61, endPoint x: 684, endPoint y: 64, distance: 82.0
click at [684, 64] on app-profile-header "Aseeb Abdul Azeez star Not rated 22.8km t. +971585887757 | asxxb.azxxz@gmail.com" at bounding box center [607, 56] width 205 height 54
copy span "asxxb.azxxz@gmail.com"
click at [898, 185] on div at bounding box center [897, 186] width 2 height 2
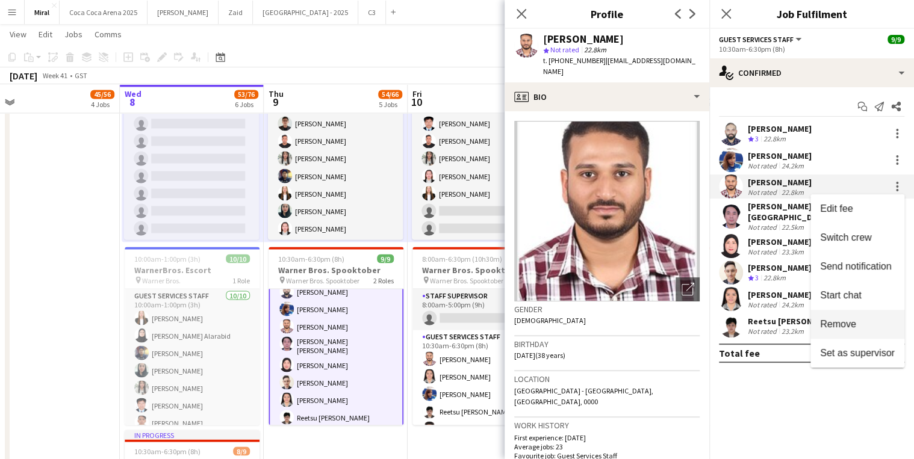
click at [845, 322] on span "Remove" at bounding box center [838, 324] width 36 height 10
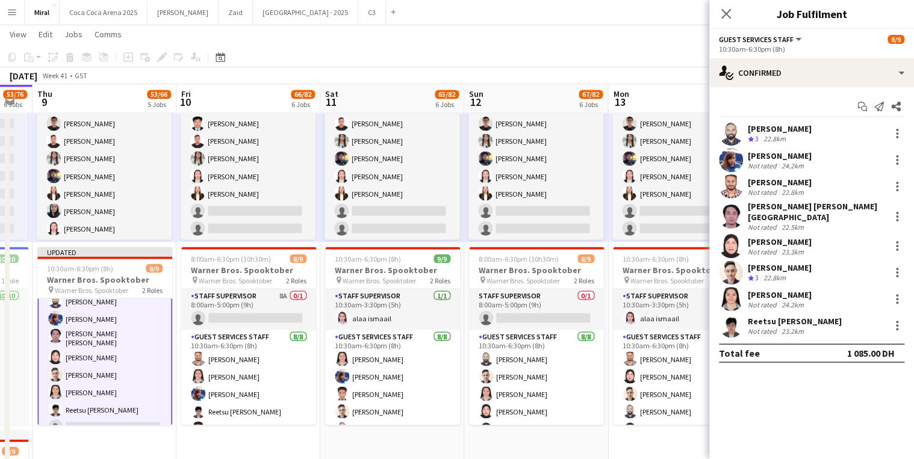
scroll to position [0, 550]
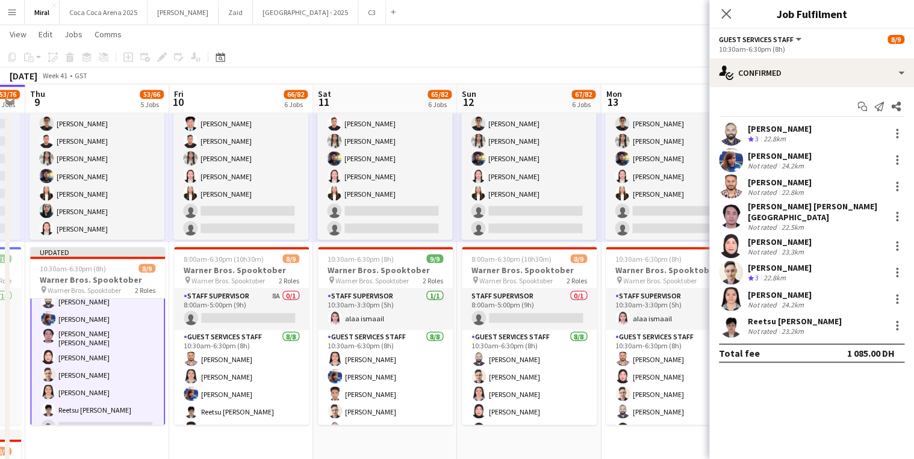
drag, startPoint x: 624, startPoint y: 318, endPoint x: 385, endPoint y: 311, distance: 238.6
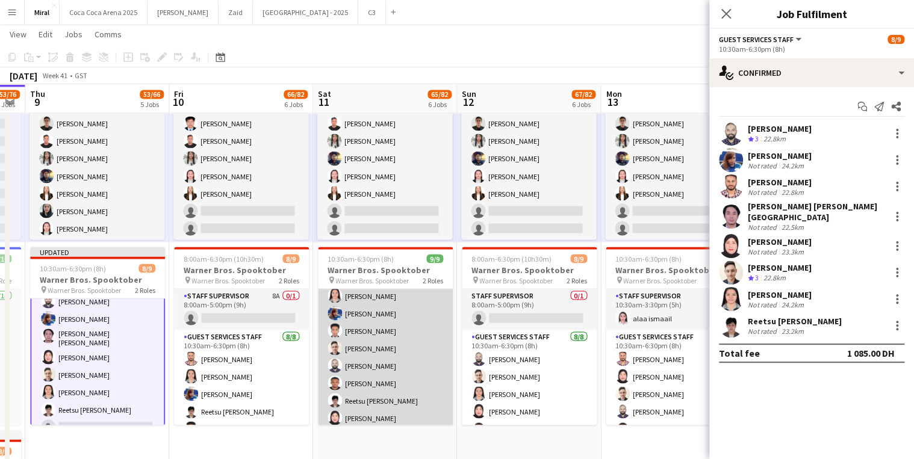
scroll to position [67, 0]
click at [391, 362] on app-card-role "Guest Services Staff 8/8 10:30am-6:30pm (8h) Marichie Panganiban Robelen Cebria…" at bounding box center [385, 344] width 135 height 163
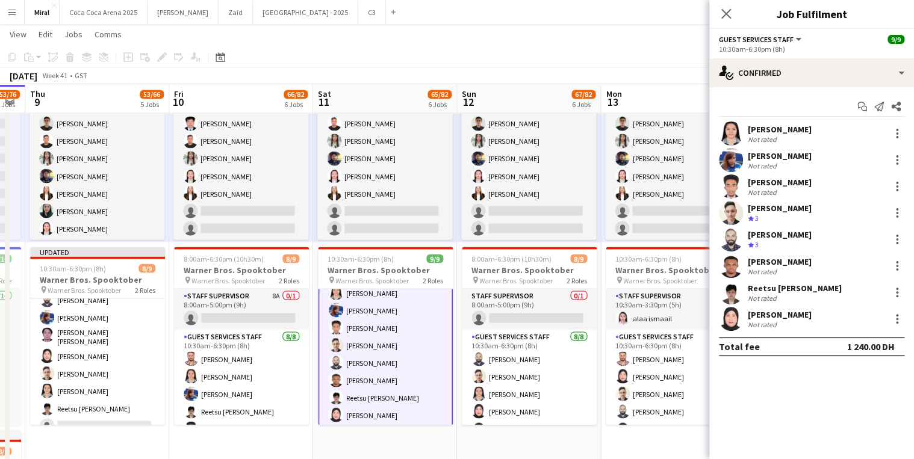
scroll to position [69, 0]
click at [798, 188] on div "25.1km" at bounding box center [792, 192] width 27 height 9
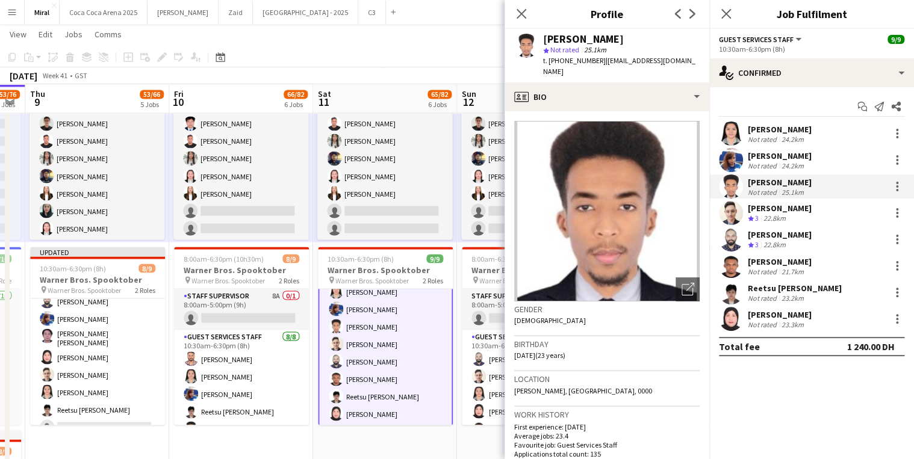
drag, startPoint x: 599, startPoint y: 60, endPoint x: 693, endPoint y: 59, distance: 94.6
click at [693, 59] on app-profile-header "Abdulsalam Salom star Not rated 25.1km t. +971542157691 | salomx35@gmail.com" at bounding box center [607, 56] width 205 height 54
copy span "salomx35@gmail.com"
click at [897, 188] on div at bounding box center [897, 186] width 14 height 14
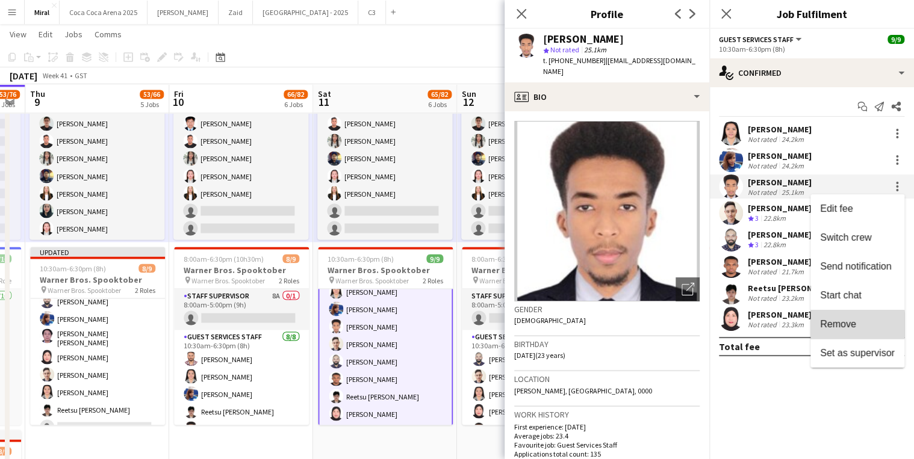
click at [847, 325] on span "Remove" at bounding box center [838, 324] width 36 height 10
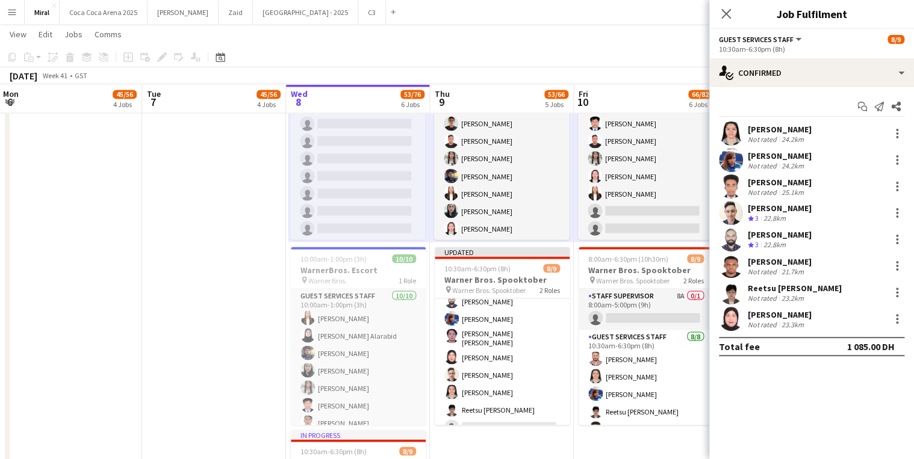
drag, startPoint x: 304, startPoint y: 367, endPoint x: 524, endPoint y: 367, distance: 219.8
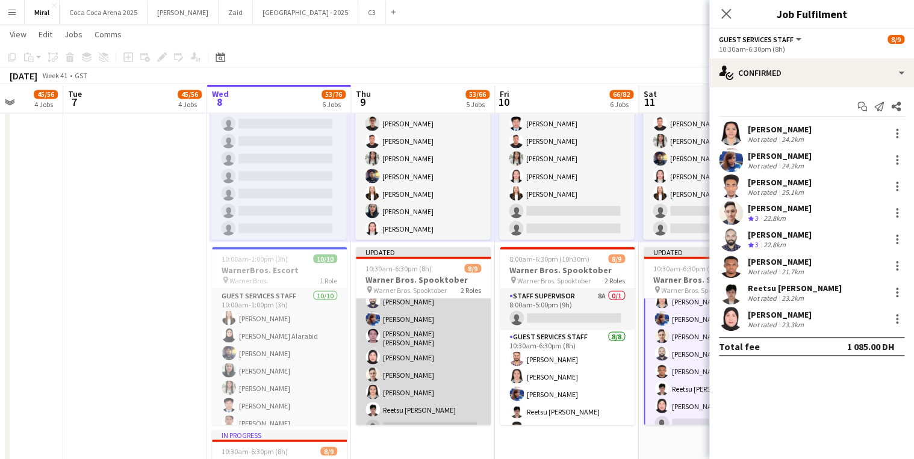
click at [413, 357] on app-card-role "Guest Services Staff 7/8 10:30am-6:30pm (8h) Naseef Valiyakath Robelen Cebrian …" at bounding box center [423, 355] width 135 height 167
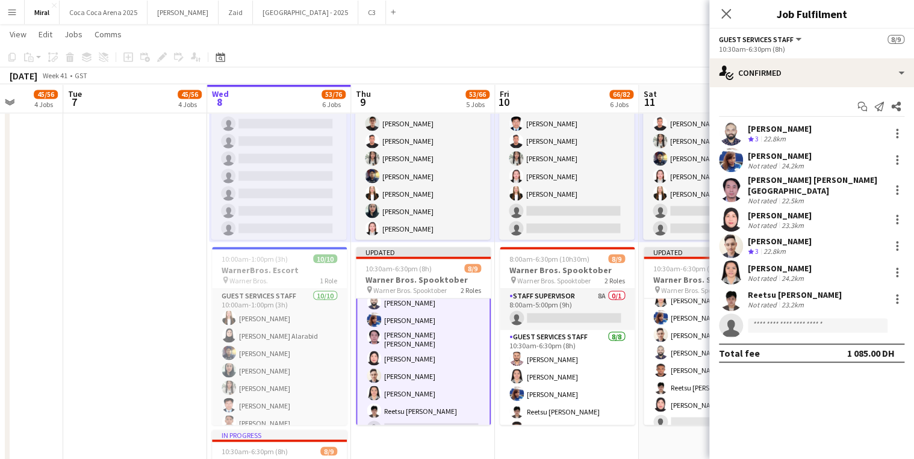
scroll to position [67, 0]
click at [805, 319] on input at bounding box center [818, 326] width 140 height 14
paste input "**********"
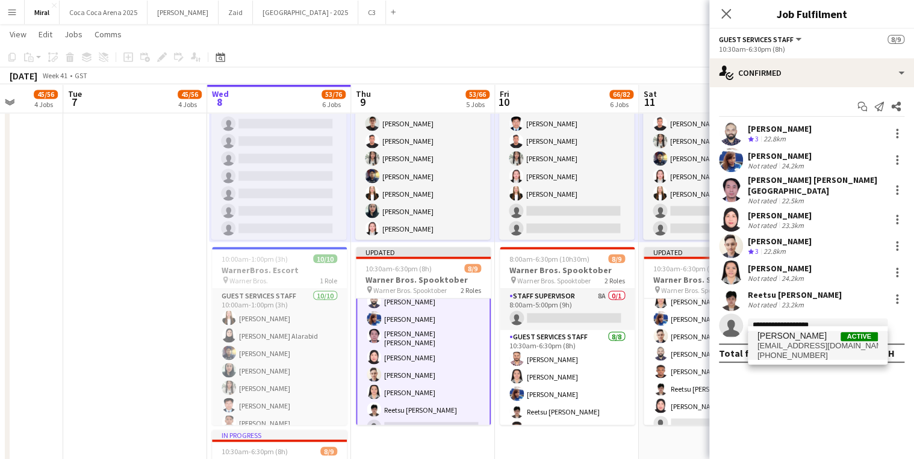
type input "**********"
click at [793, 345] on span "salomx35@gmail.com" at bounding box center [818, 346] width 120 height 10
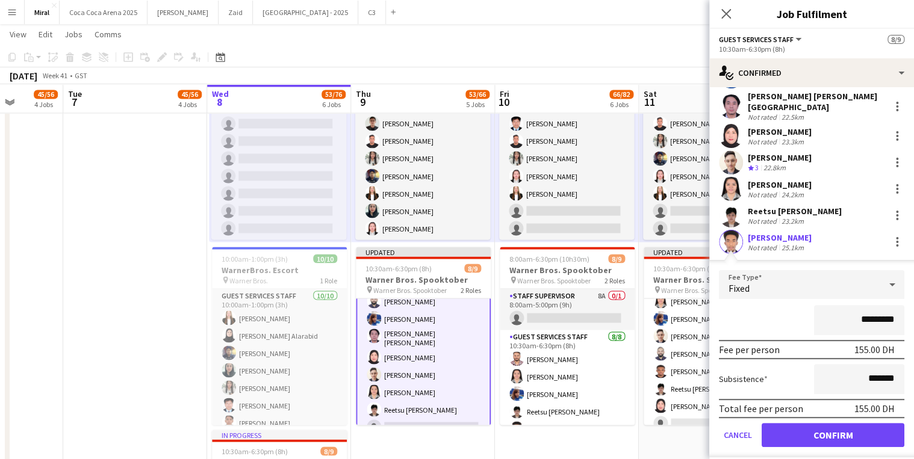
scroll to position [96, 0]
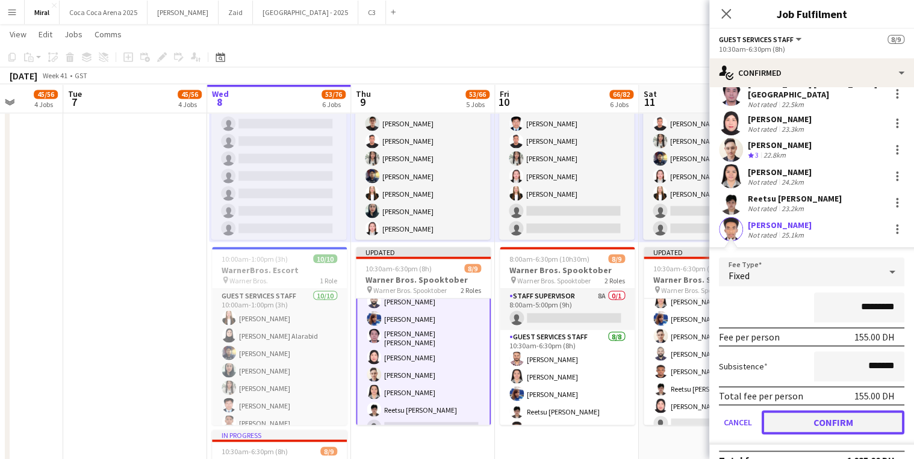
click at [833, 413] on button "Confirm" at bounding box center [833, 423] width 143 height 24
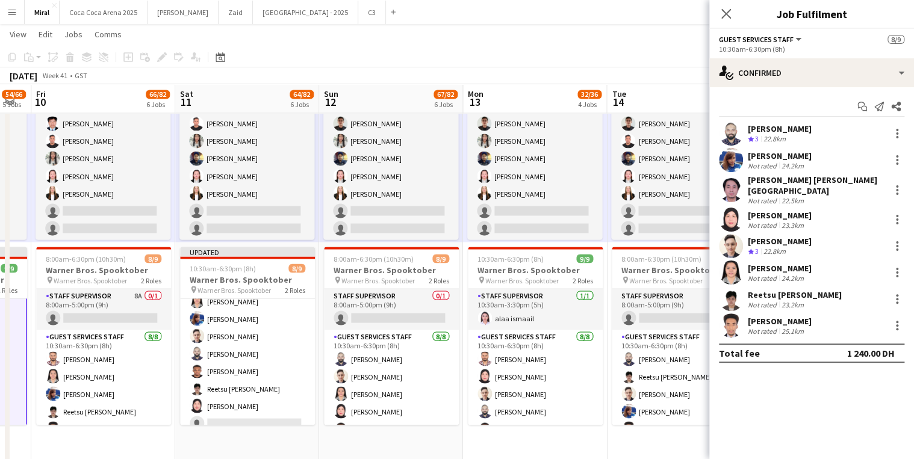
scroll to position [0, 331]
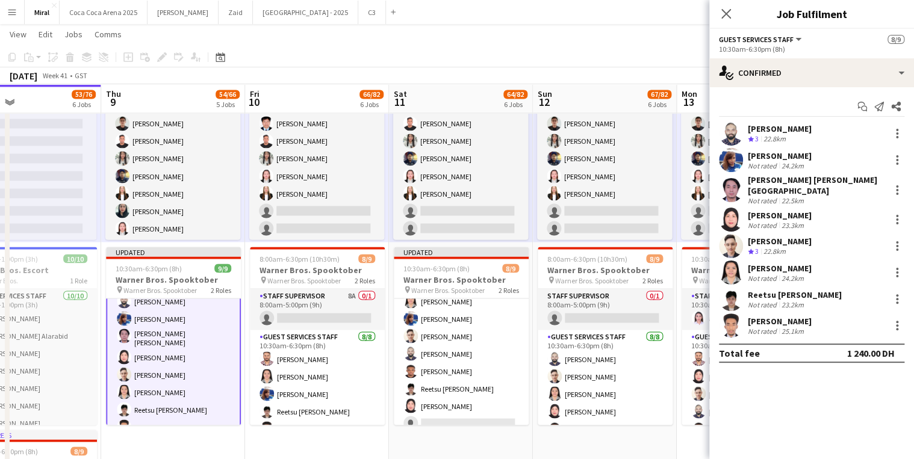
drag, startPoint x: 674, startPoint y: 344, endPoint x: 424, endPoint y: 340, distance: 250.0
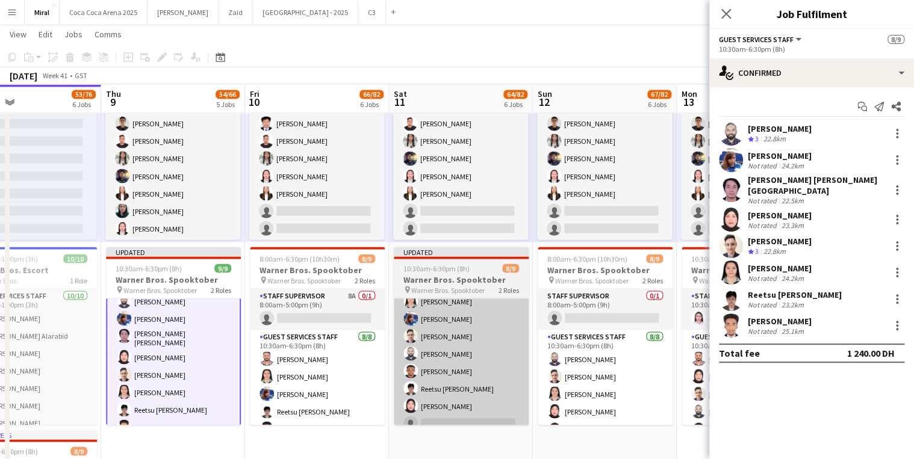
scroll to position [48, 0]
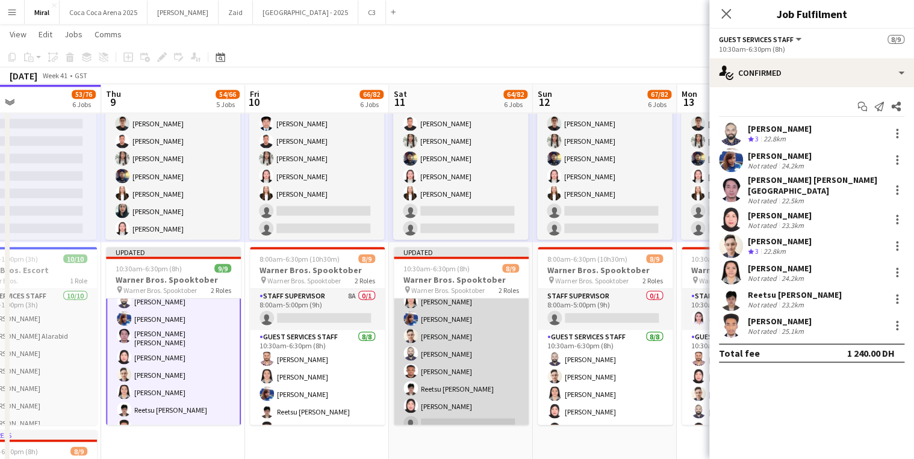
click at [474, 354] on app-card-role "Guest Services Staff 23A 7/8 10:30am-6:30pm (8h) Marichie Panganiban Robelen Ce…" at bounding box center [461, 353] width 135 height 163
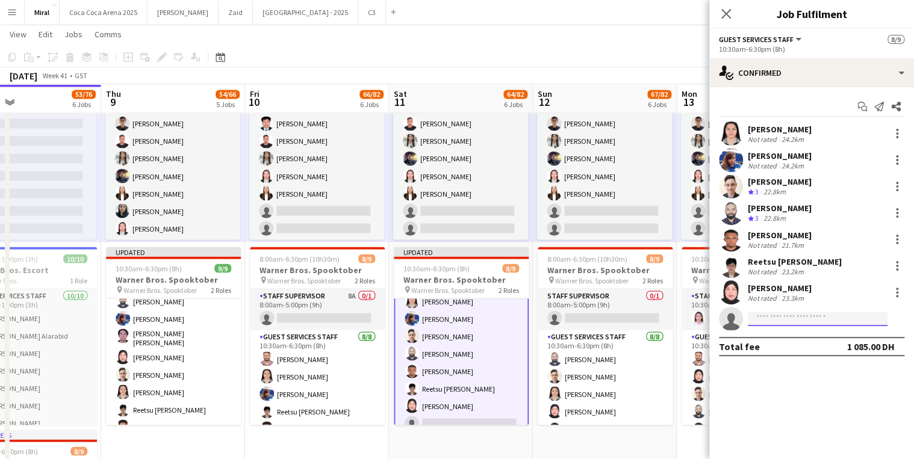
click at [806, 321] on input at bounding box center [818, 319] width 140 height 14
paste input "**********"
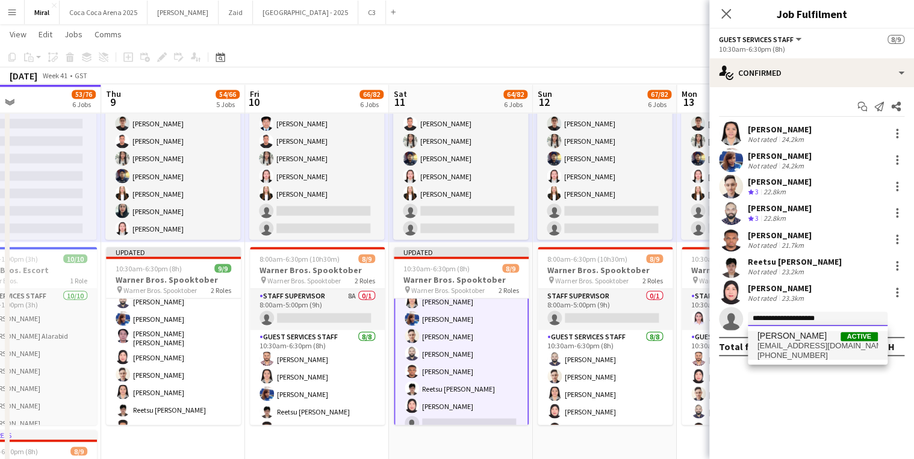
type input "**********"
click at [808, 346] on span "asxxb.azxxz@gmail.com" at bounding box center [818, 346] width 120 height 10
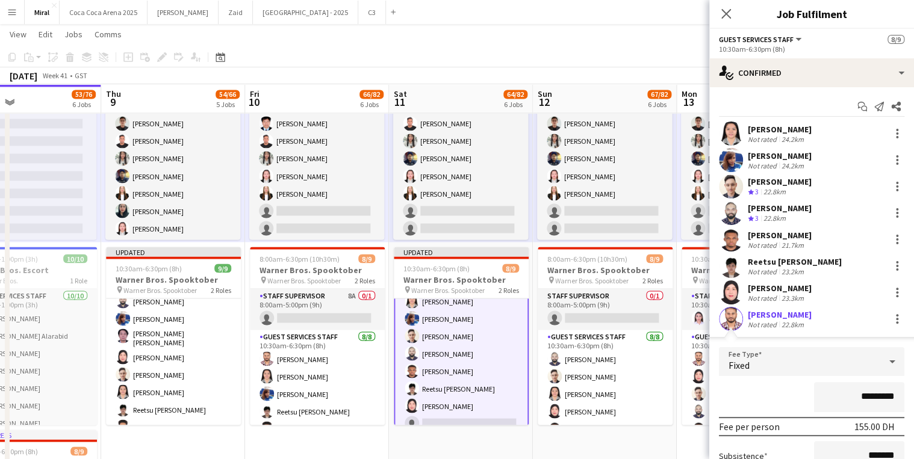
scroll to position [108, 0]
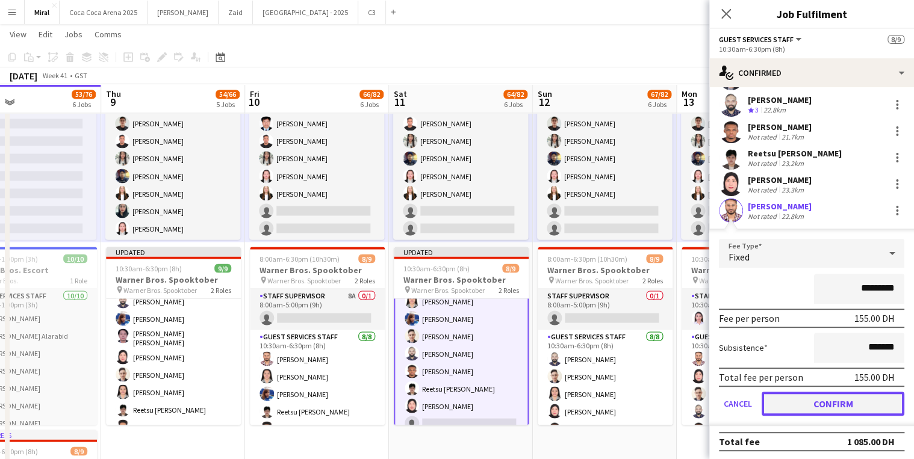
click at [822, 403] on button "Confirm" at bounding box center [833, 404] width 143 height 24
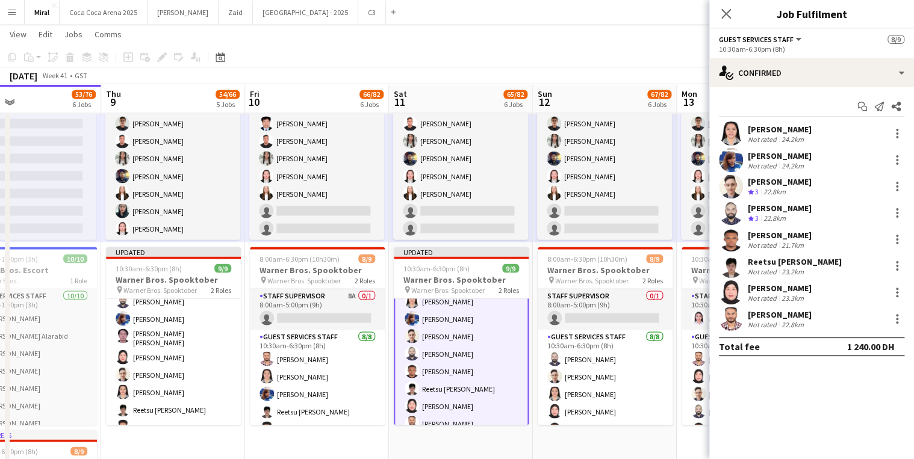
click at [608, 26] on app-page-menu "View Day view expanded Day view collapsed Month view Date picker Jump to today …" at bounding box center [457, 35] width 914 height 23
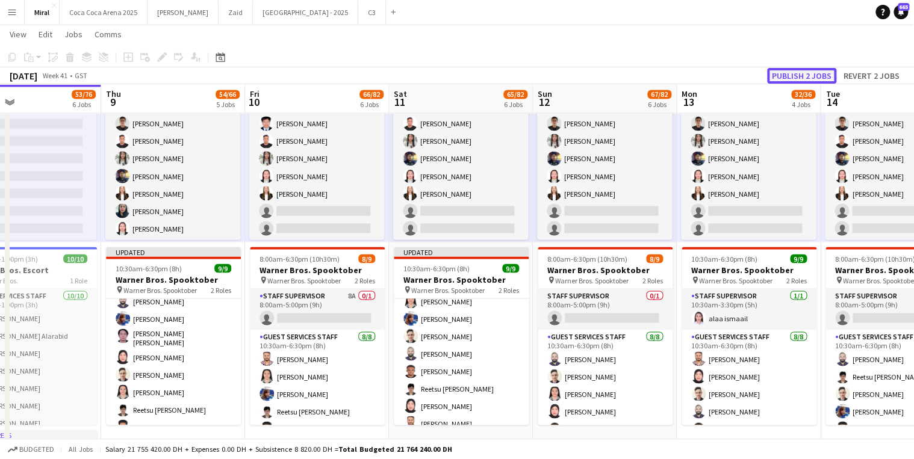
click at [799, 75] on button "Publish 2 jobs" at bounding box center [801, 76] width 69 height 16
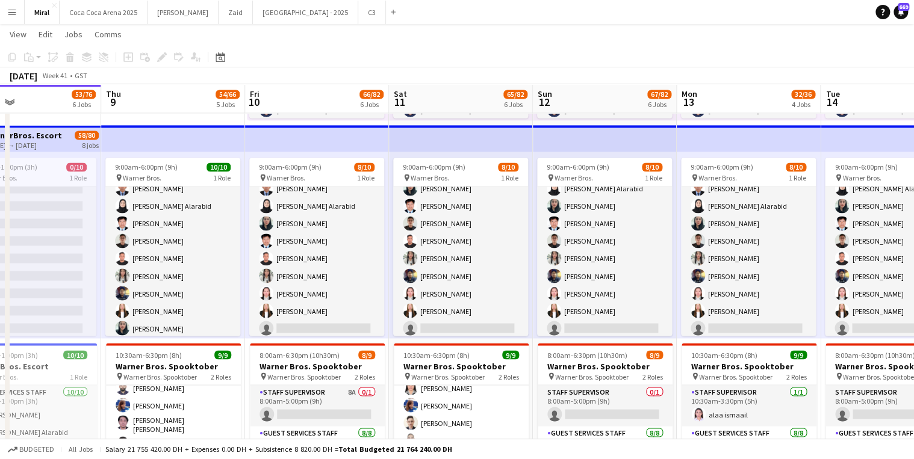
scroll to position [48, 0]
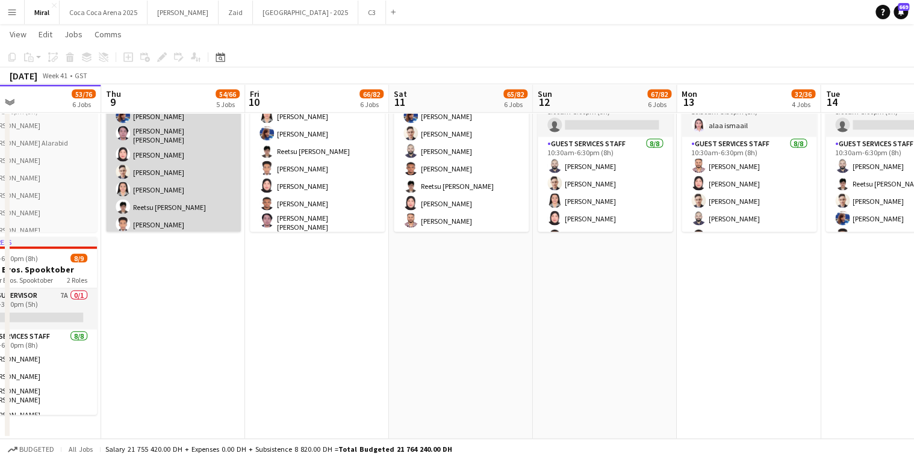
click at [161, 188] on app-card-role "Guest Services Staff 8/8 10:30am-6:30pm (8h) Naseef Valiyakath Robelen Cebrian …" at bounding box center [173, 153] width 135 height 167
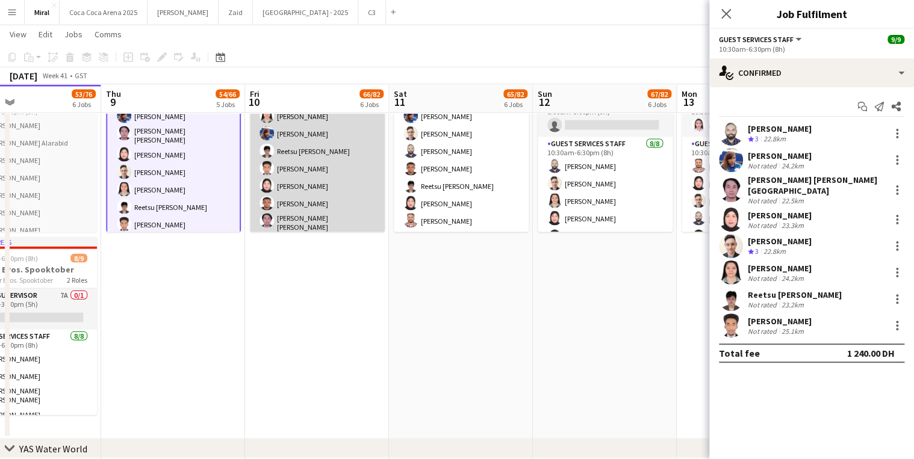
click at [340, 166] on app-card-role "Guest Services Staff 8/8 10:30am-6:30pm (8h) Aseeb Abdul Azeez Marichie Pangani…" at bounding box center [317, 153] width 135 height 167
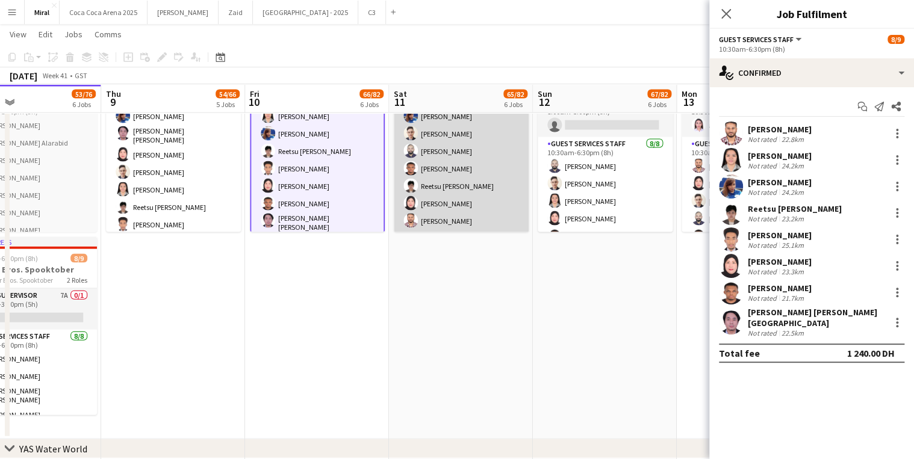
click at [438, 176] on app-card-role "Guest Services Staff 8/8 10:30am-6:30pm (8h) Marichie Panganiban Robelen Cebria…" at bounding box center [461, 151] width 135 height 163
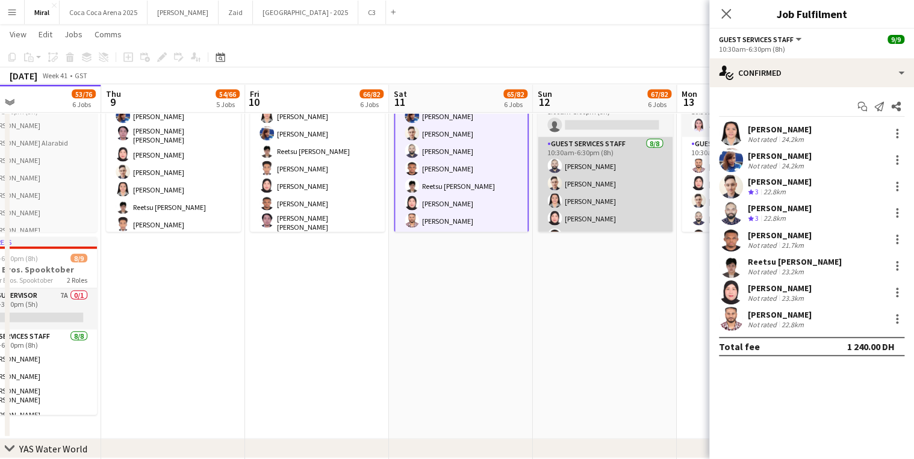
click at [590, 175] on app-card-role "Guest Services Staff 8/8 10:30am-6:30pm (8h) Naseef Valiyakath Mohammad Alasadi…" at bounding box center [605, 218] width 135 height 163
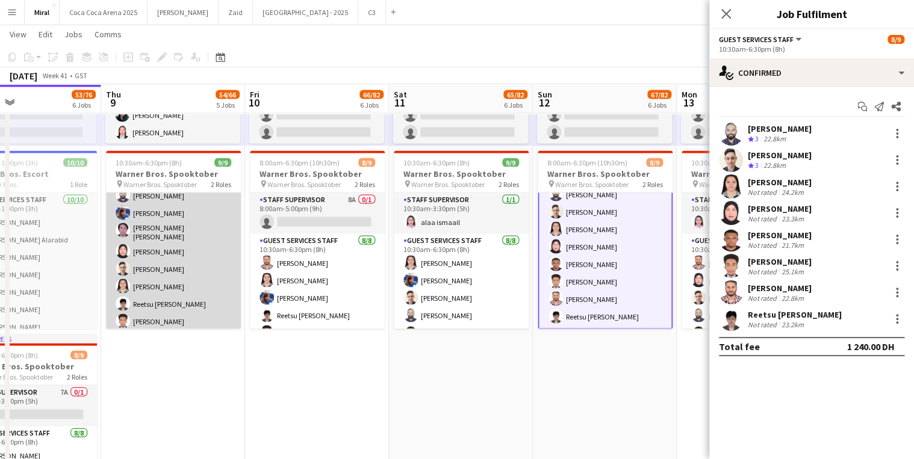
scroll to position [19, 0]
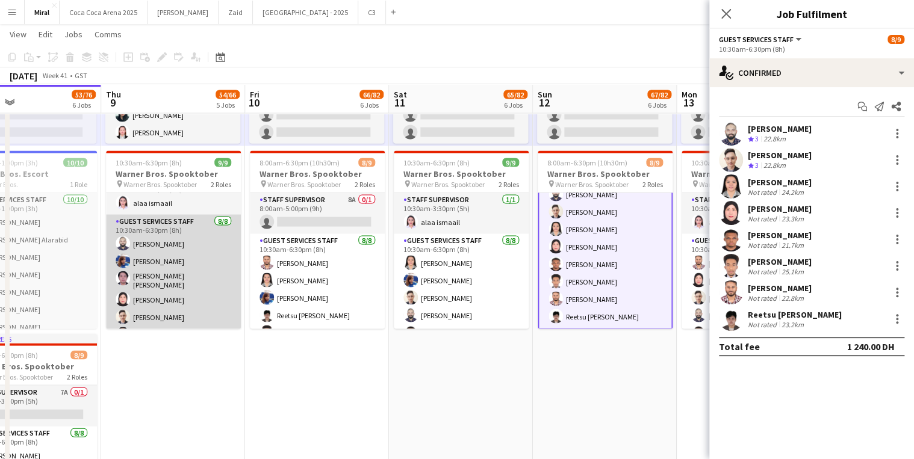
click at [205, 264] on app-card-role "Guest Services Staff 8/8 10:30am-6:30pm (8h) Naseef Valiyakath Robelen Cebrian …" at bounding box center [173, 297] width 135 height 167
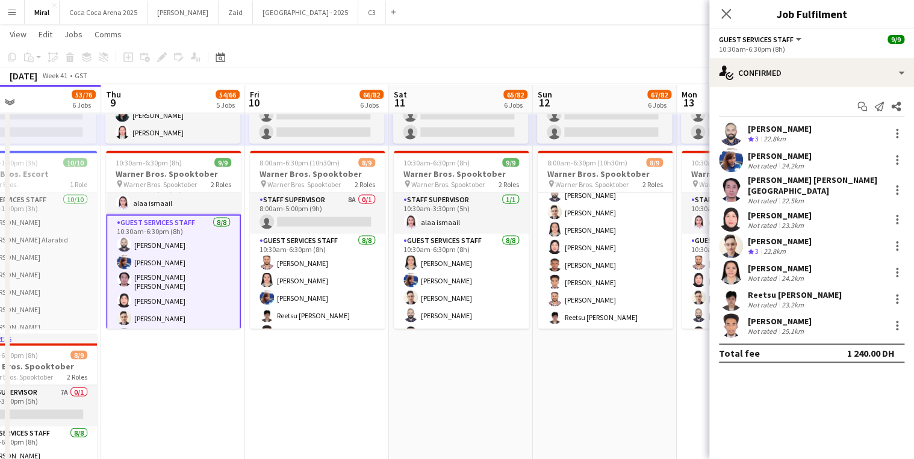
scroll to position [67, 0]
click at [898, 161] on div at bounding box center [897, 160] width 14 height 14
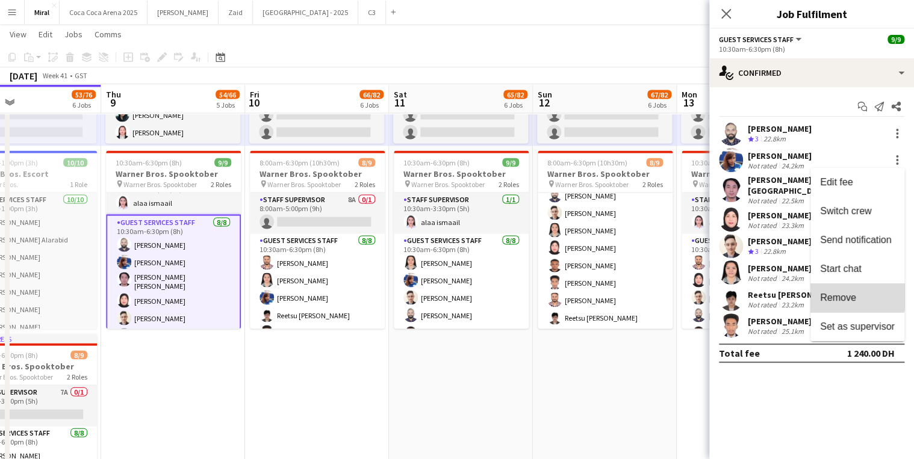
click at [843, 296] on span "Remove" at bounding box center [838, 298] width 36 height 10
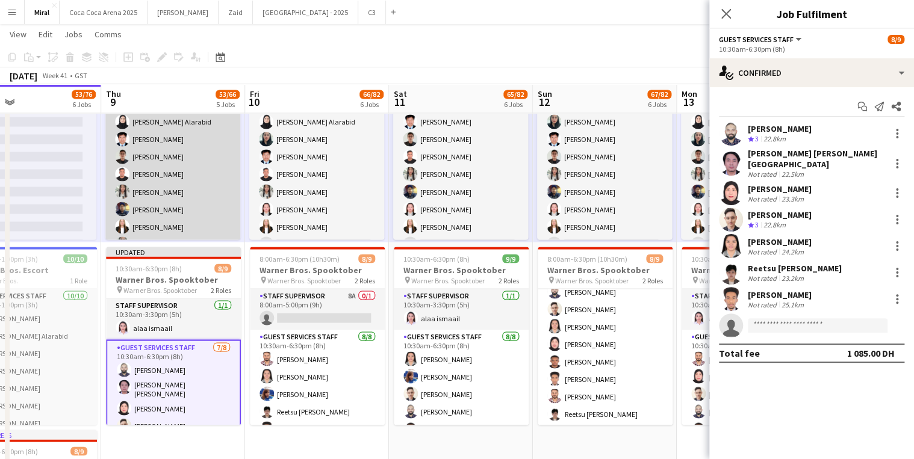
scroll to position [0, 0]
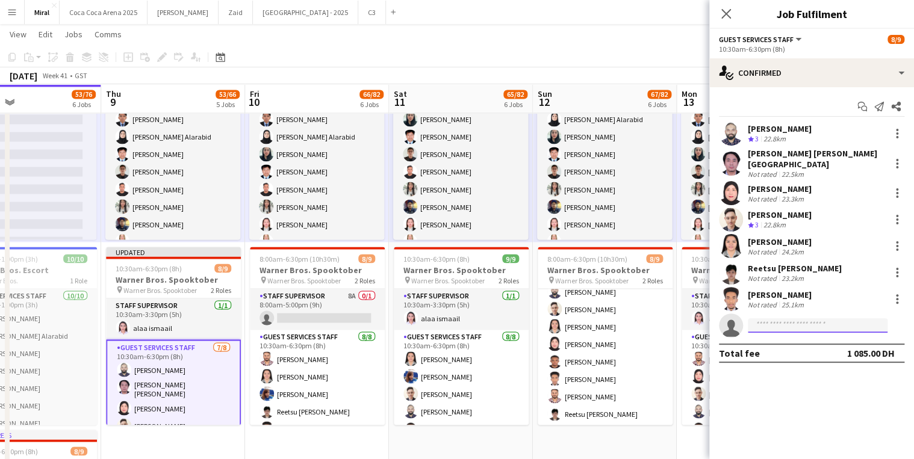
click at [779, 319] on input at bounding box center [818, 326] width 140 height 14
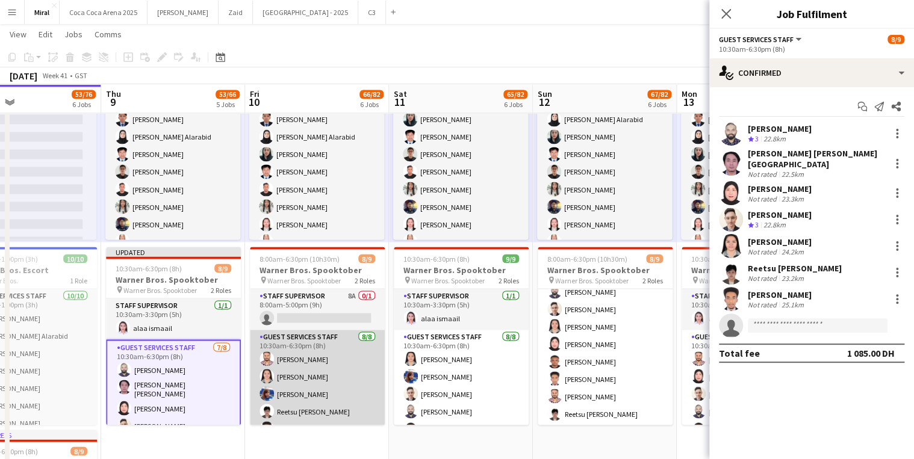
click at [320, 378] on app-card-role "Guest Services Staff 8/8 10:30am-6:30pm (8h) Aseeb Abdul Azeez Marichie Pangani…" at bounding box center [317, 413] width 135 height 167
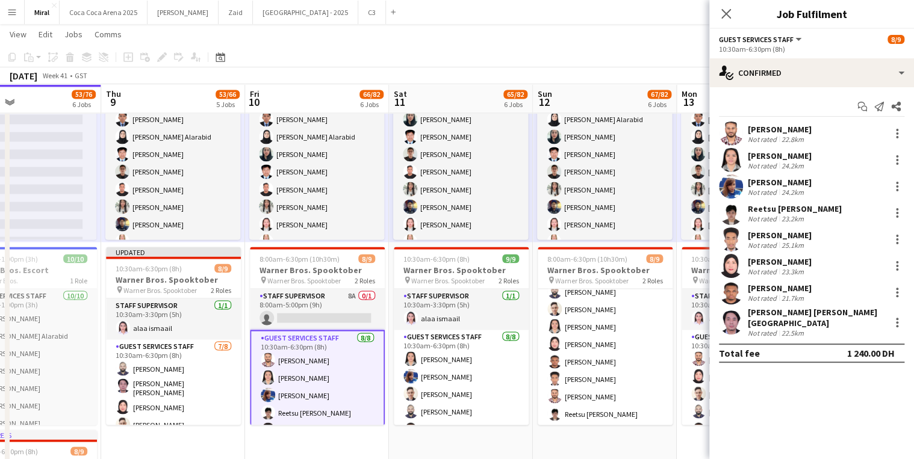
click at [796, 135] on div "22.8km" at bounding box center [792, 139] width 27 height 9
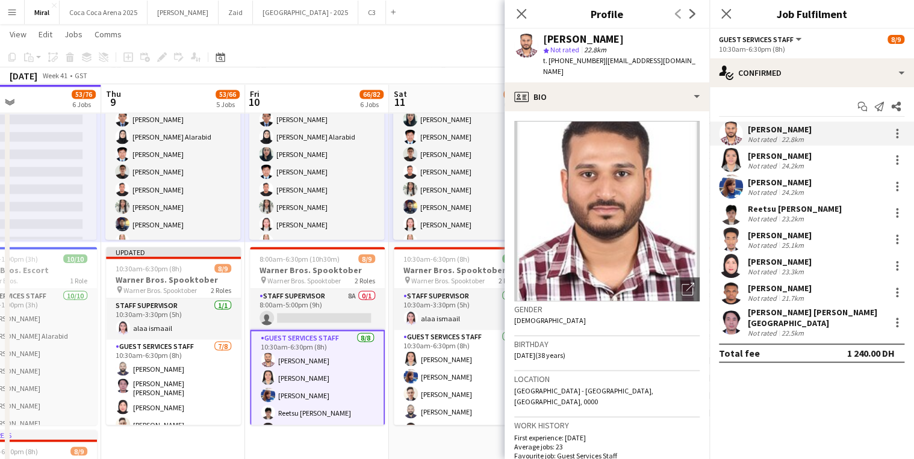
drag, startPoint x: 599, startPoint y: 61, endPoint x: 700, endPoint y: 59, distance: 101.2
click at [700, 59] on app-profile-header "Aseeb Abdul Azeez star Not rated 22.8km t. +971585887757 | asxxb.azxxz@gmail.com" at bounding box center [607, 56] width 205 height 54
copy span "asxxb.azxxz@gmail.com"
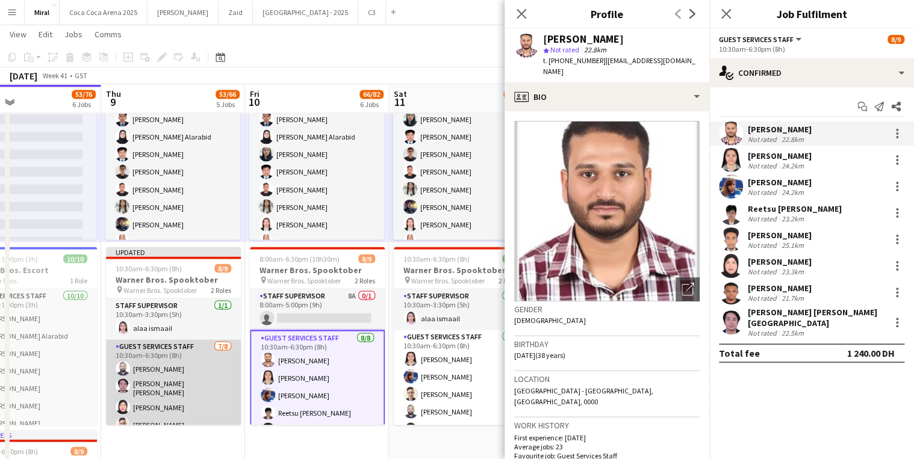
click at [202, 365] on app-card-role "Guest Services Staff 7/8 10:30am-6:30pm (8h) Naseef Valiyakath Omar June Toledo…" at bounding box center [173, 423] width 135 height 167
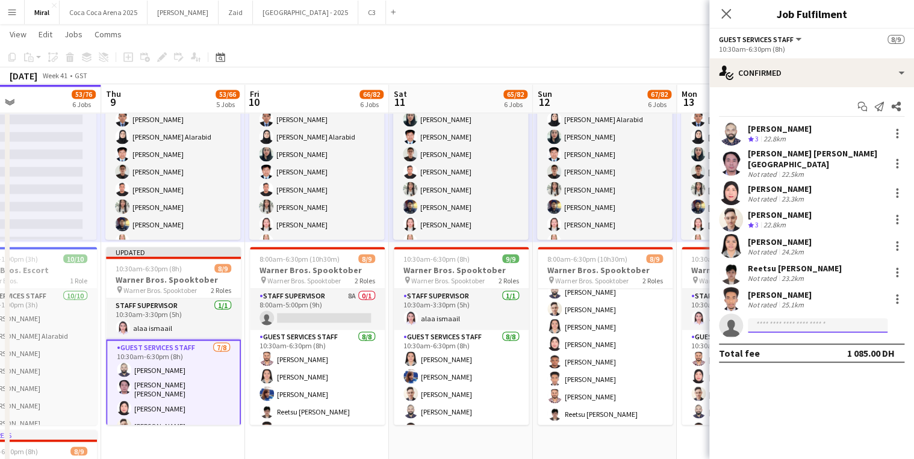
click at [825, 320] on input at bounding box center [818, 326] width 140 height 14
paste input "**********"
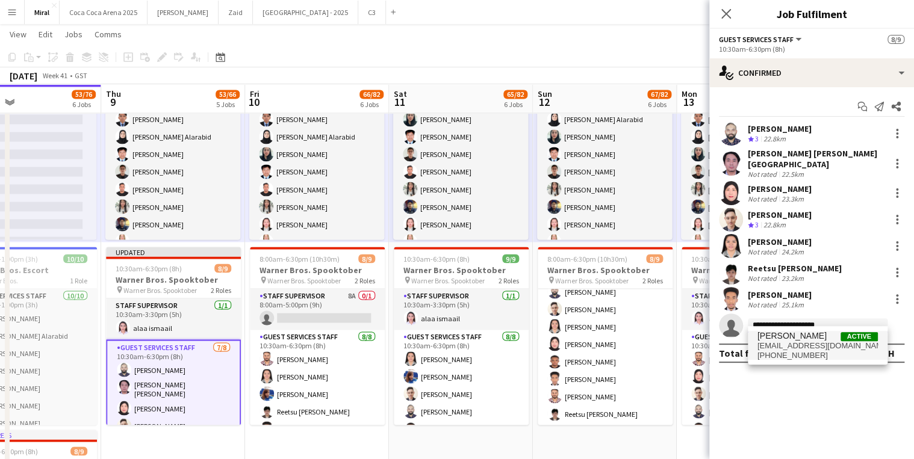
type input "**********"
click at [800, 340] on span "[PERSON_NAME]" at bounding box center [792, 336] width 69 height 10
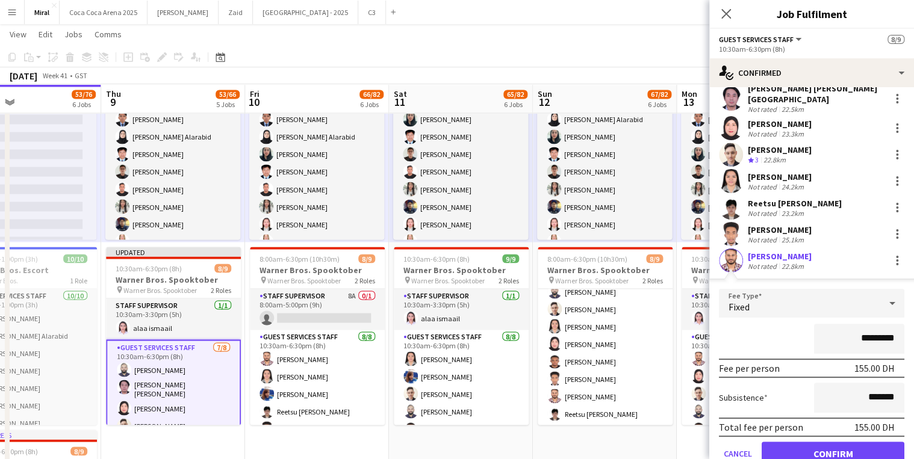
scroll to position [108, 0]
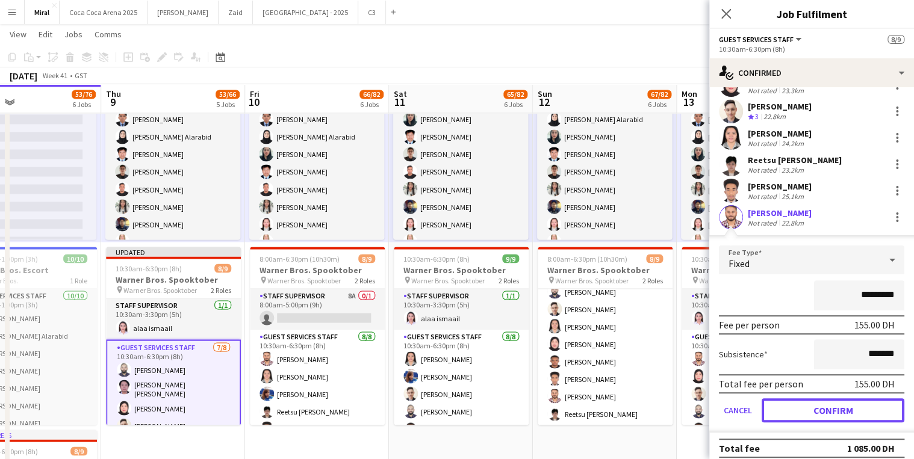
drag, startPoint x: 839, startPoint y: 400, endPoint x: 837, endPoint y: 394, distance: 6.3
click at [839, 400] on button "Confirm" at bounding box center [833, 411] width 143 height 24
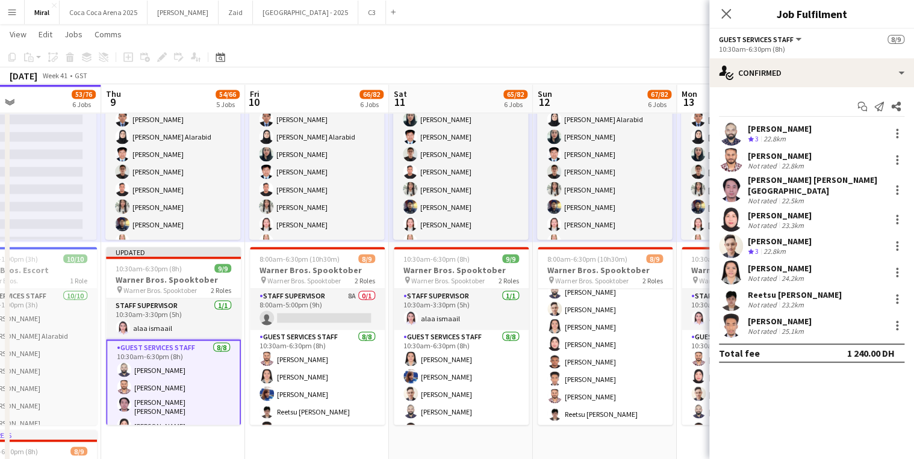
scroll to position [0, 0]
click at [629, 57] on app-toolbar "Copy Paste Paste Ctrl+V Paste with crew Ctrl+Shift+V Paste linked Job Delete Gr…" at bounding box center [457, 57] width 914 height 20
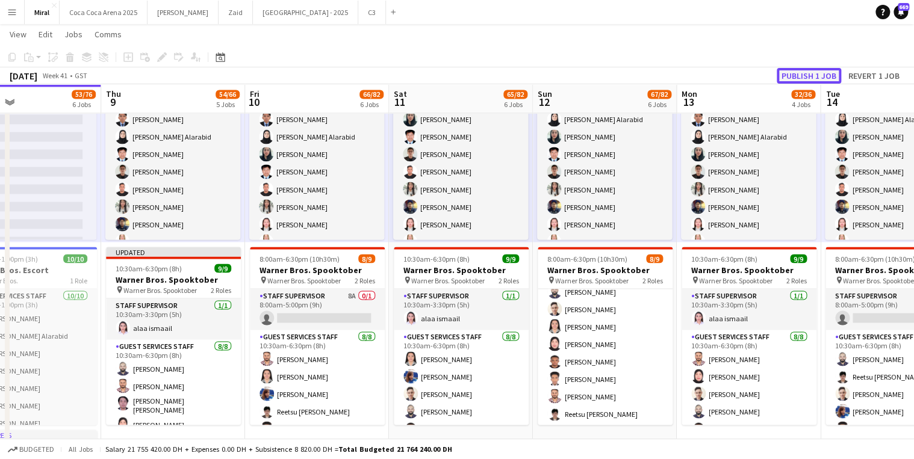
click at [814, 76] on button "Publish 1 job" at bounding box center [809, 76] width 64 height 16
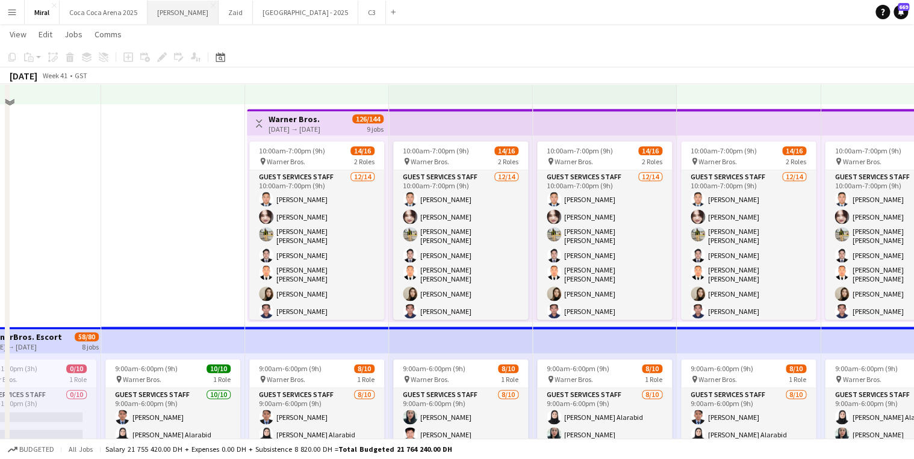
scroll to position [674, 0]
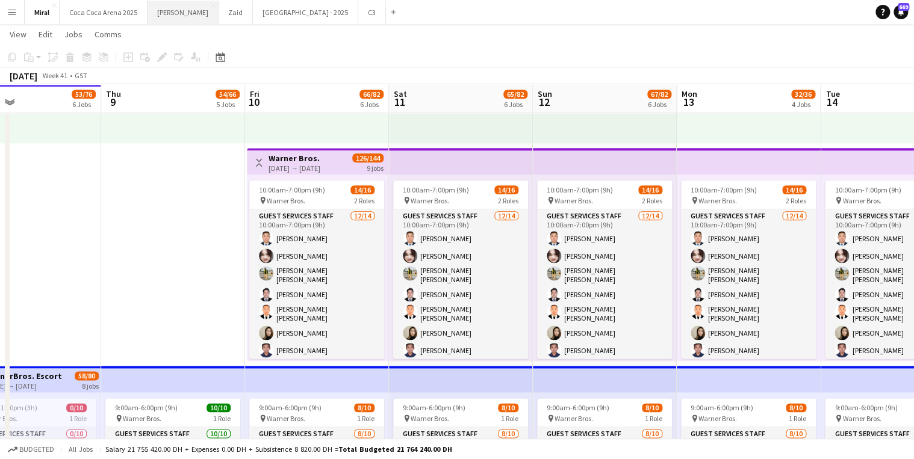
click at [155, 13] on button "Kate Close" at bounding box center [183, 12] width 71 height 23
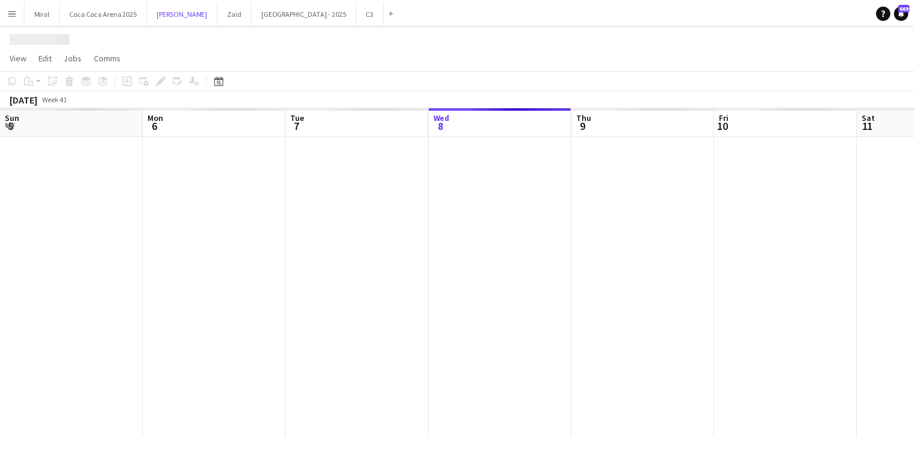
scroll to position [0, 288]
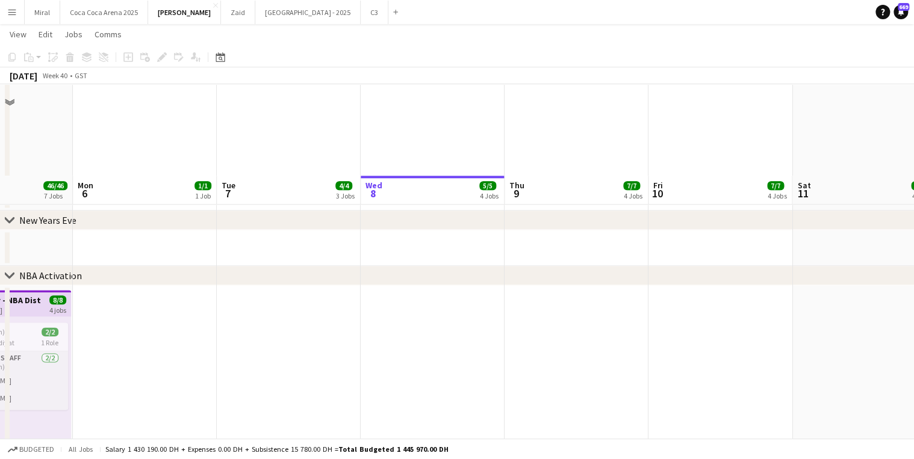
scroll to position [674, 0]
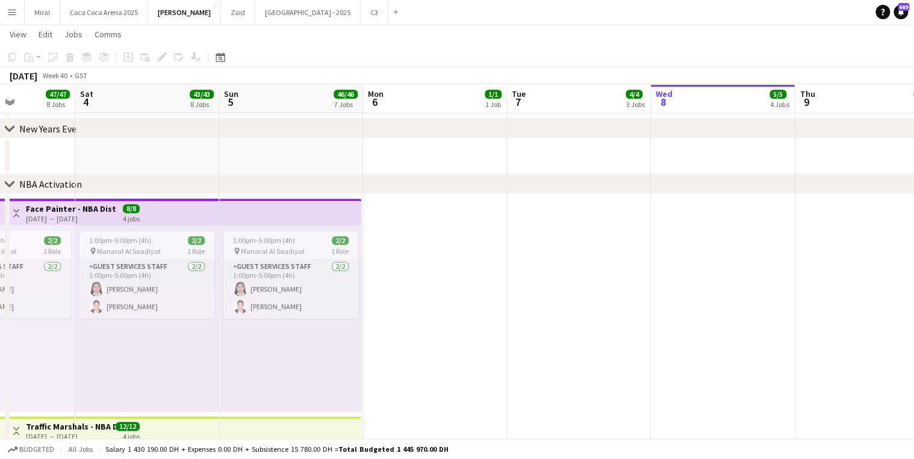
drag, startPoint x: 189, startPoint y: 293, endPoint x: 479, endPoint y: 287, distance: 290.3
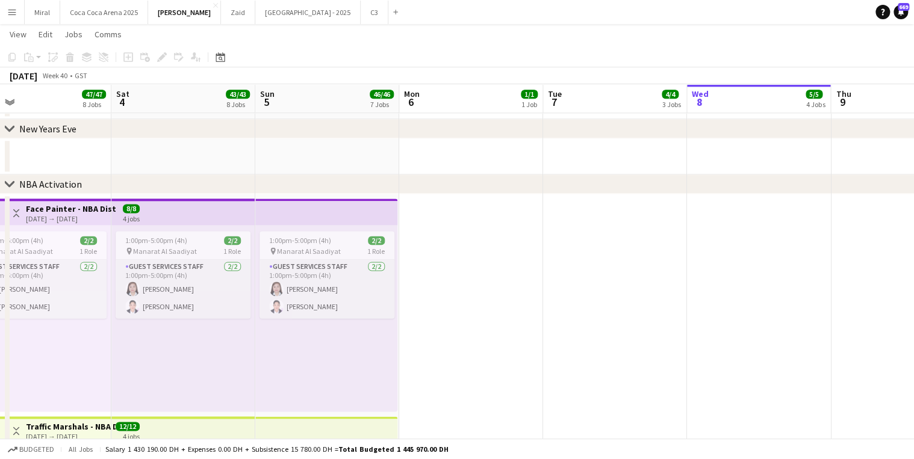
drag, startPoint x: 419, startPoint y: 297, endPoint x: 607, endPoint y: 290, distance: 188.0
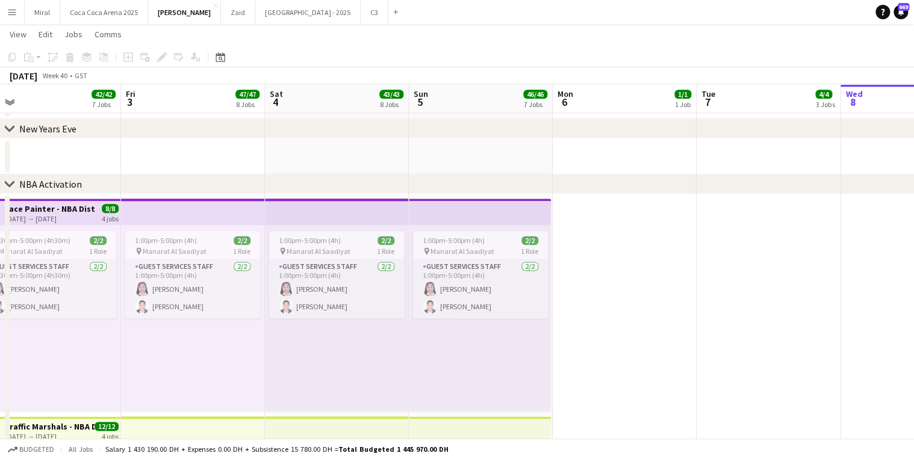
drag, startPoint x: 205, startPoint y: 175, endPoint x: 588, endPoint y: 194, distance: 383.5
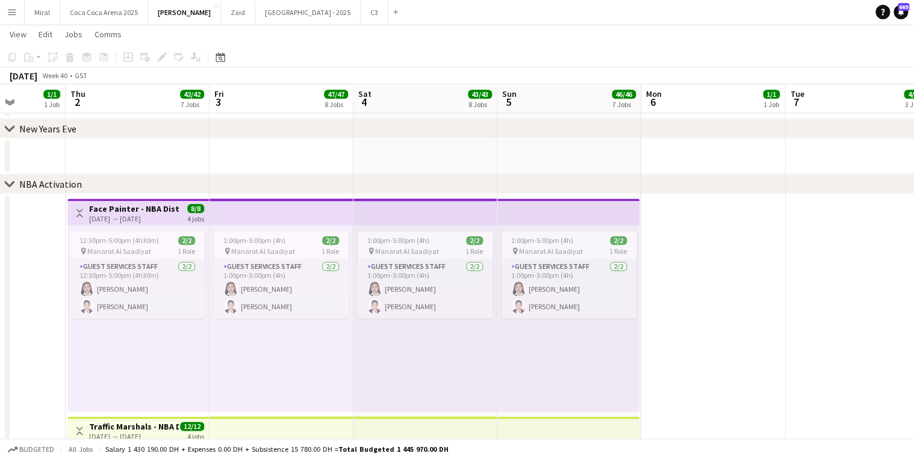
scroll to position [0, 357]
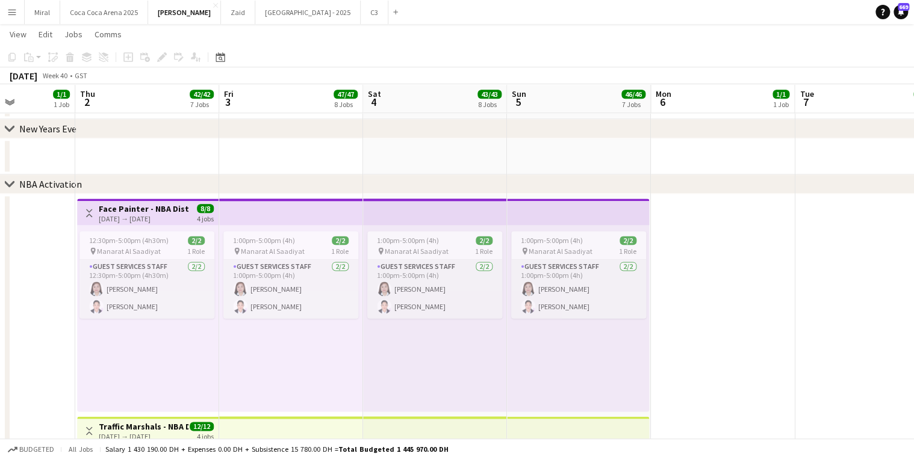
drag, startPoint x: 400, startPoint y: 172, endPoint x: 411, endPoint y: 175, distance: 11.8
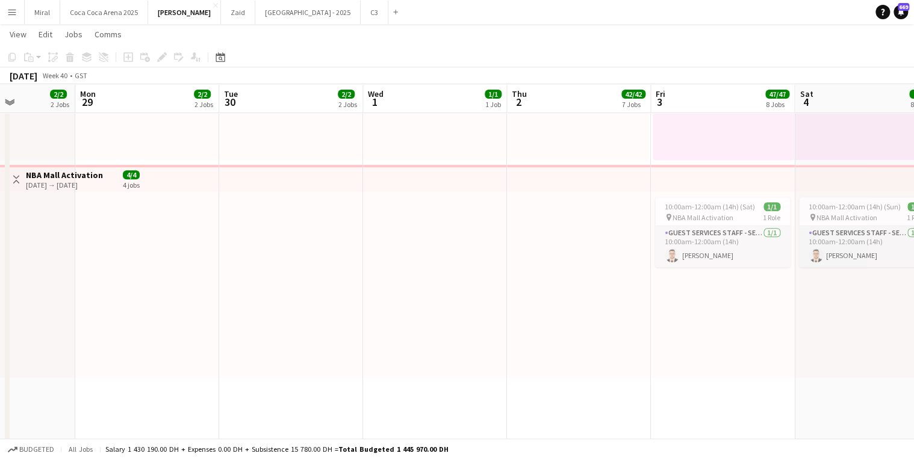
scroll to position [0, 349]
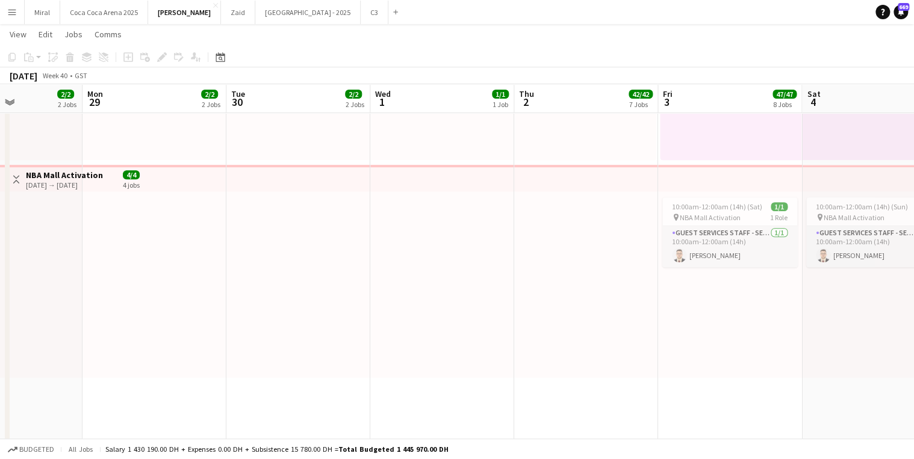
drag, startPoint x: 187, startPoint y: 312, endPoint x: 626, endPoint y: 317, distance: 439.1
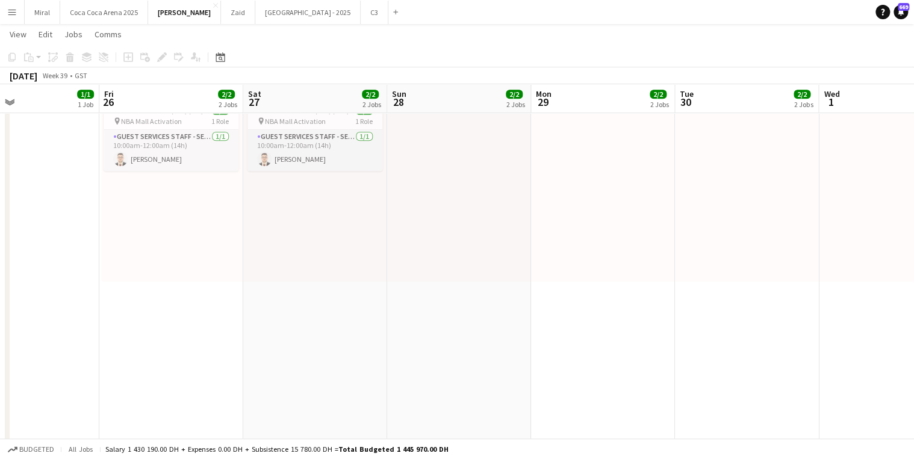
scroll to position [0, 331]
drag, startPoint x: 248, startPoint y: 257, endPoint x: 625, endPoint y: 263, distance: 377.0
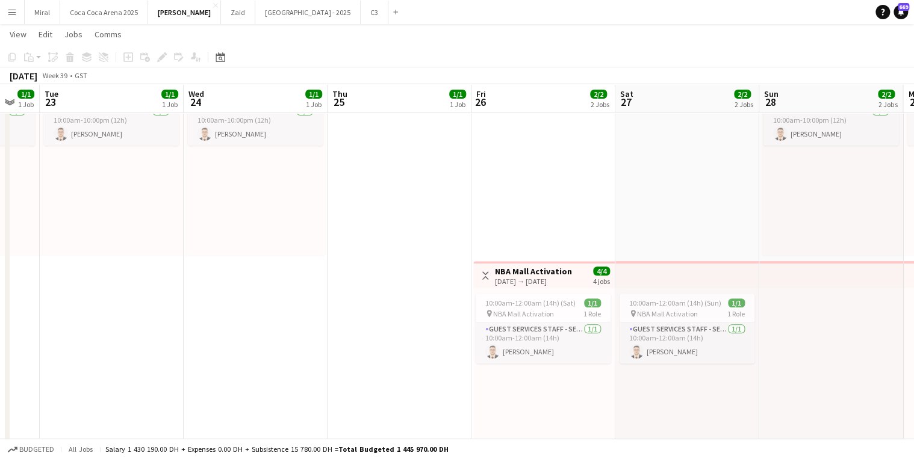
scroll to position [0, 246]
drag, startPoint x: 497, startPoint y: 278, endPoint x: 639, endPoint y: 278, distance: 141.5
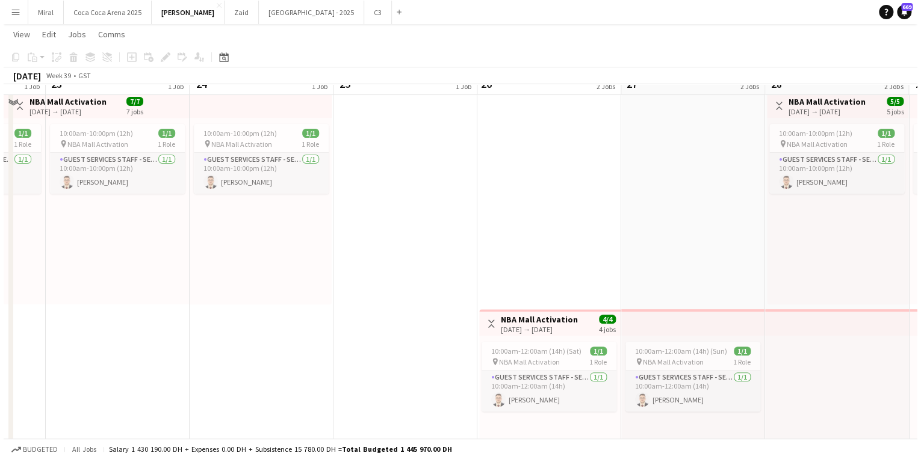
scroll to position [0, 0]
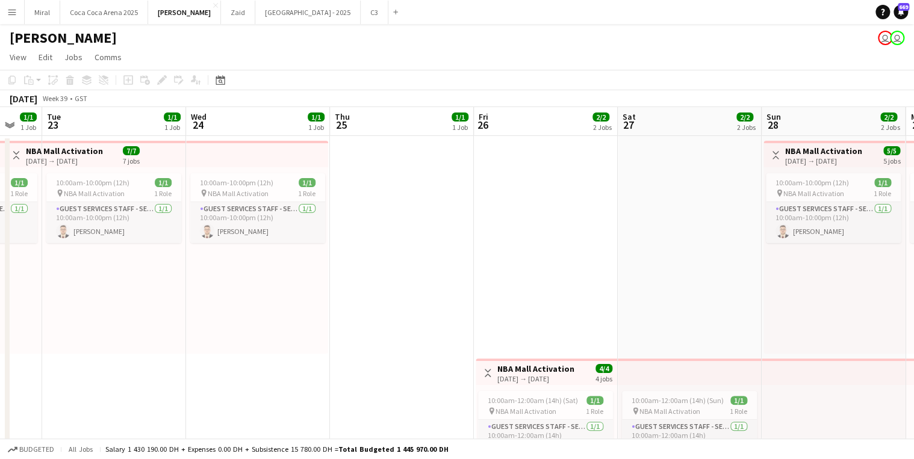
click at [251, 158] on app-top-bar at bounding box center [257, 154] width 142 height 26
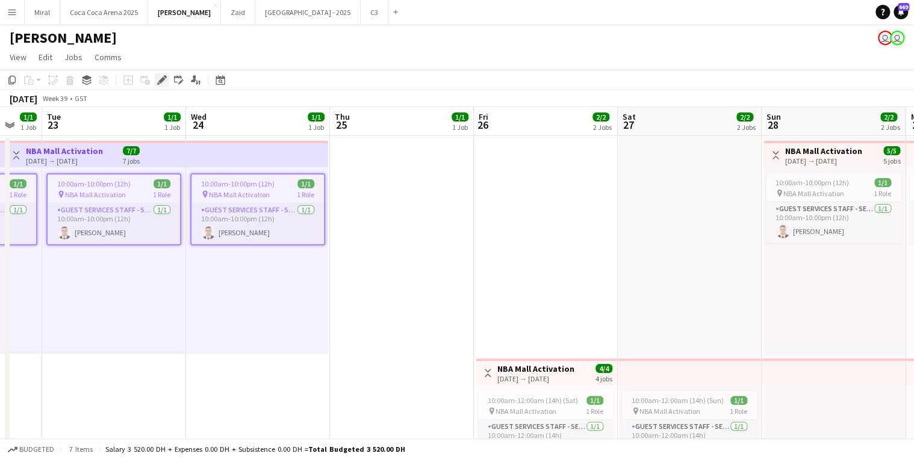
click at [155, 80] on div "Edit" at bounding box center [162, 80] width 14 height 14
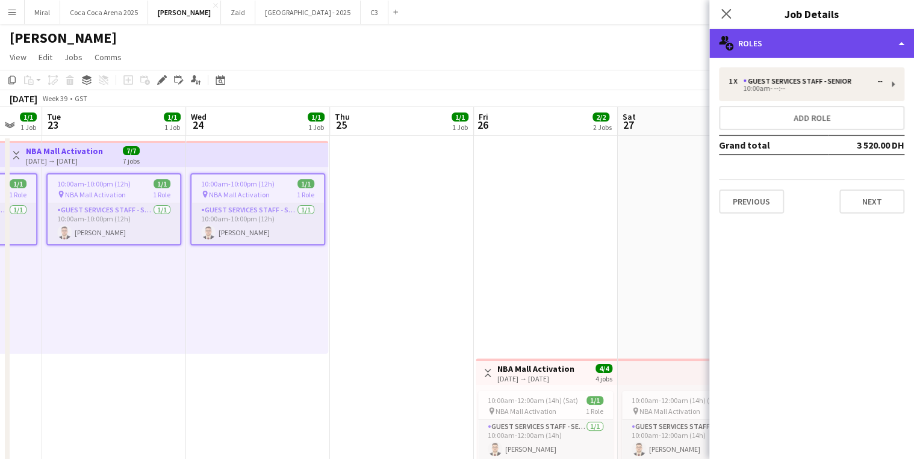
click at [825, 38] on div "multiple-users-add Roles" at bounding box center [811, 43] width 205 height 29
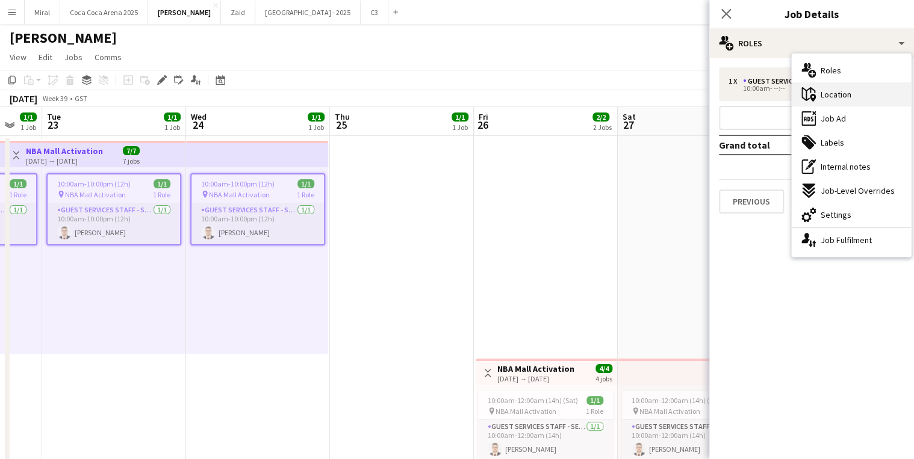
drag, startPoint x: 829, startPoint y: 118, endPoint x: 834, endPoint y: 94, distance: 24.7
click at [834, 94] on div "multiple-users-add Roles maps-pin-1 Location ads-window Job Ad tags-double Labe…" at bounding box center [851, 156] width 119 height 204
drag, startPoint x: 834, startPoint y: 94, endPoint x: 867, endPoint y: 92, distance: 33.2
click at [867, 92] on div "maps-pin-1 Location" at bounding box center [851, 95] width 119 height 24
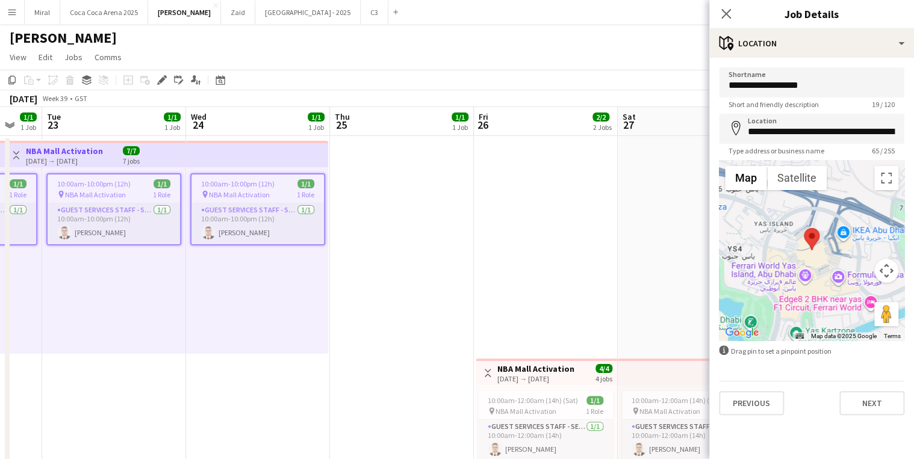
click at [255, 193] on span "NBA Mall Activation" at bounding box center [239, 194] width 61 height 9
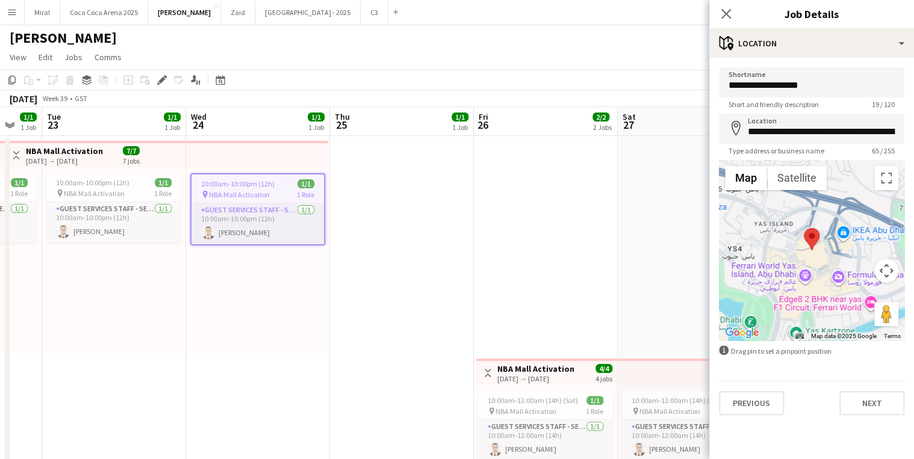
click at [383, 311] on app-date-cell at bounding box center [402, 465] width 144 height 659
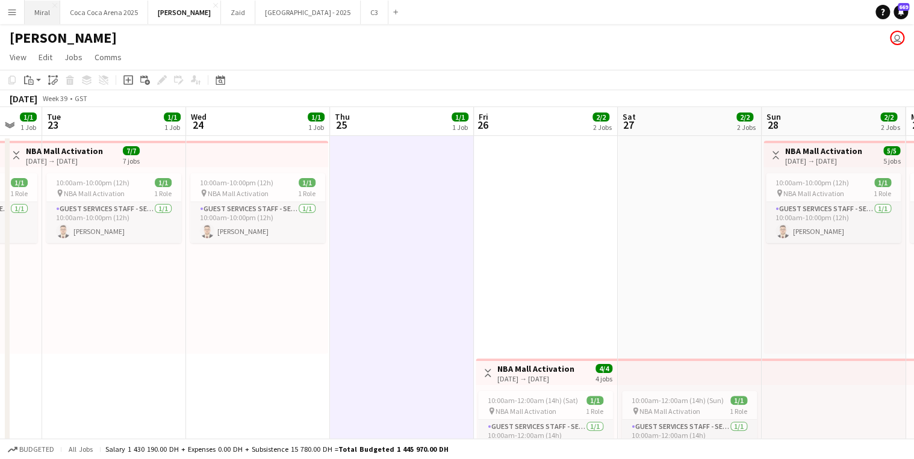
click at [42, 9] on button "Miral Close" at bounding box center [43, 12] width 36 height 23
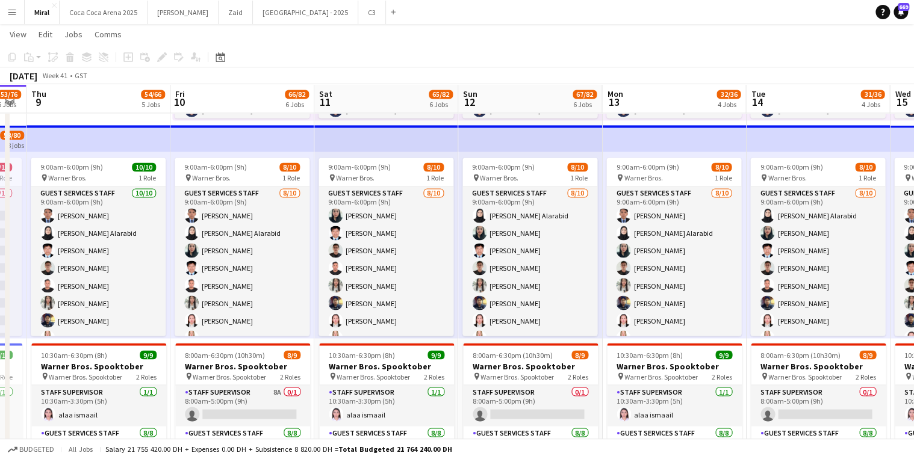
scroll to position [0, 550]
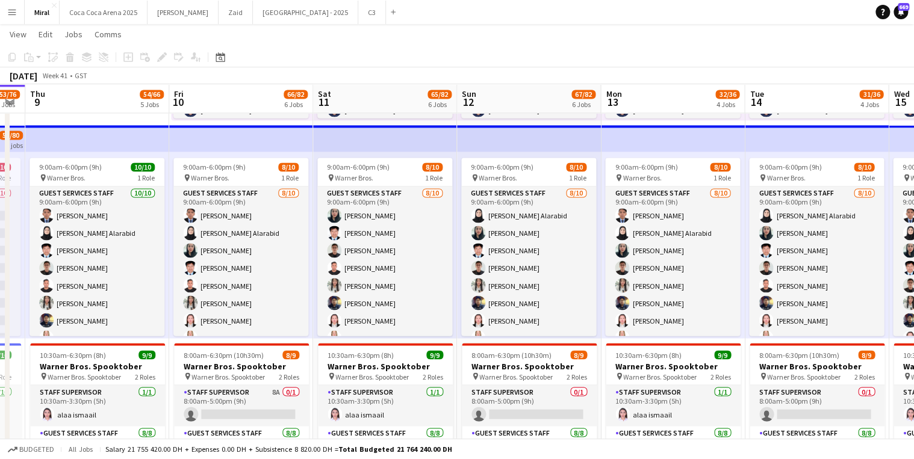
drag, startPoint x: 344, startPoint y: 116, endPoint x: 82, endPoint y: 110, distance: 262.6
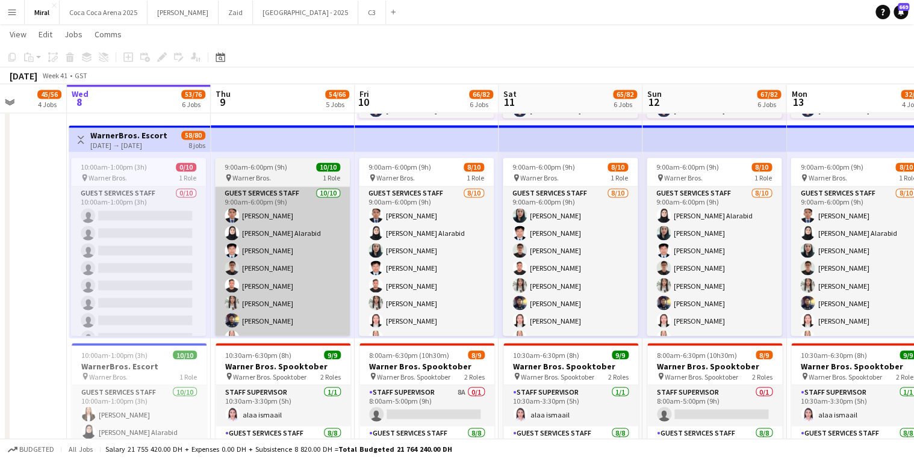
scroll to position [0, 333]
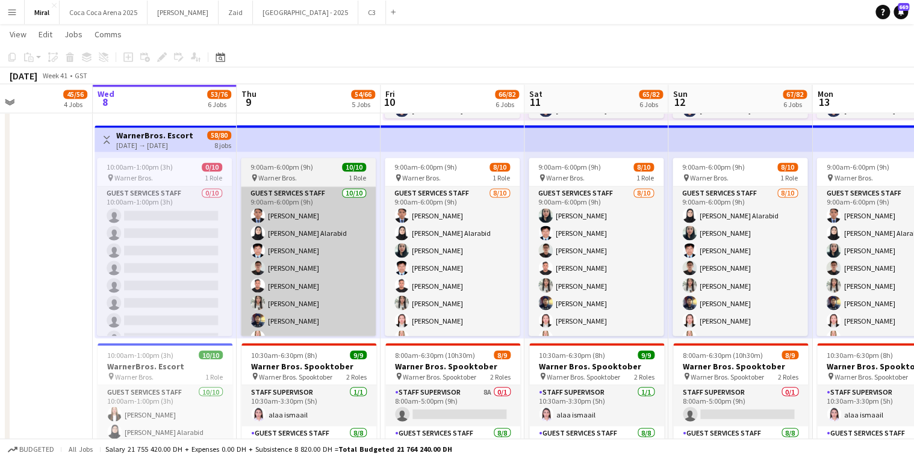
drag, startPoint x: 107, startPoint y: 143, endPoint x: 301, endPoint y: 215, distance: 206.2
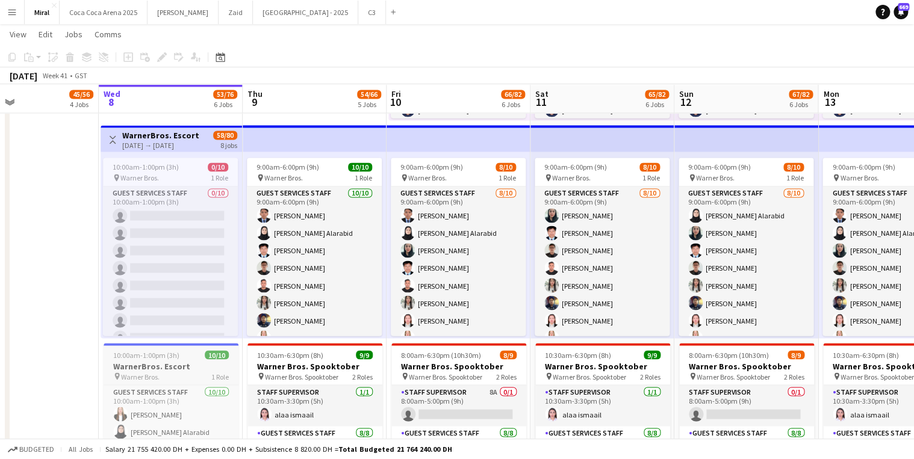
click at [164, 359] on span "10:00am-1:00pm (3h)" at bounding box center [146, 354] width 66 height 9
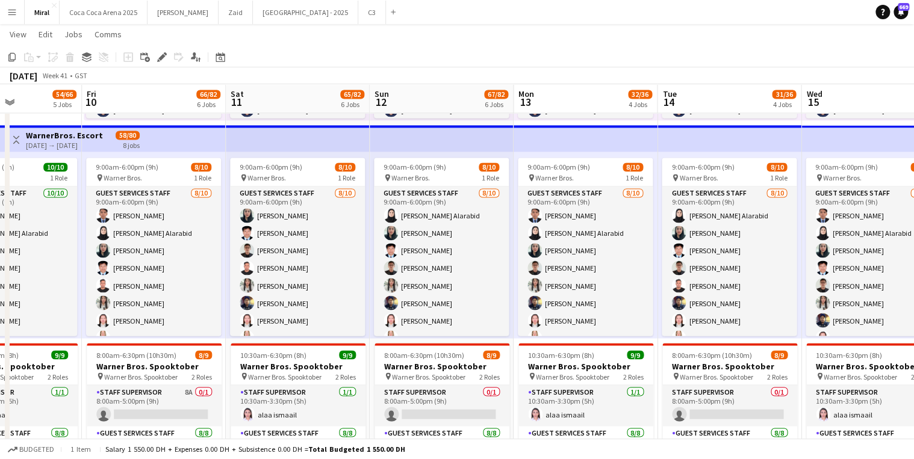
drag, startPoint x: 423, startPoint y: 143, endPoint x: 158, endPoint y: 159, distance: 264.8
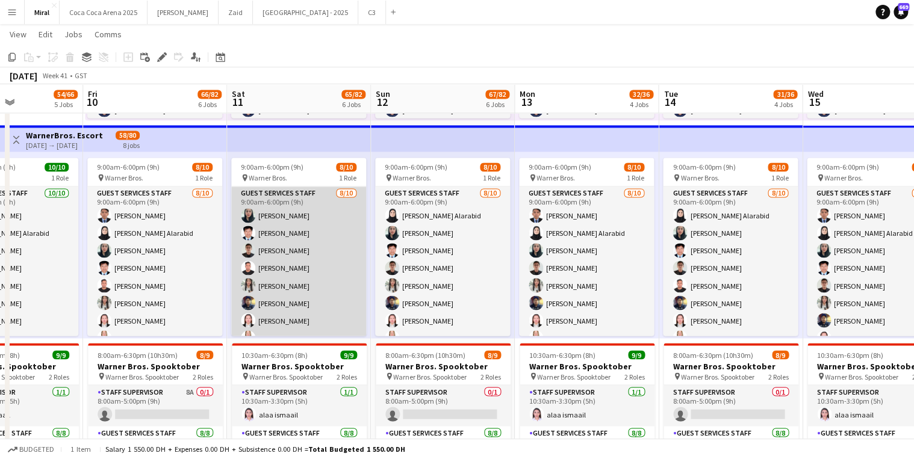
click at [298, 265] on app-card-role "Guest Services Staff 8/10 9:00am-6:00pm (9h) Laimarie Amit Rodelio Endoso Asraf…" at bounding box center [298, 286] width 135 height 198
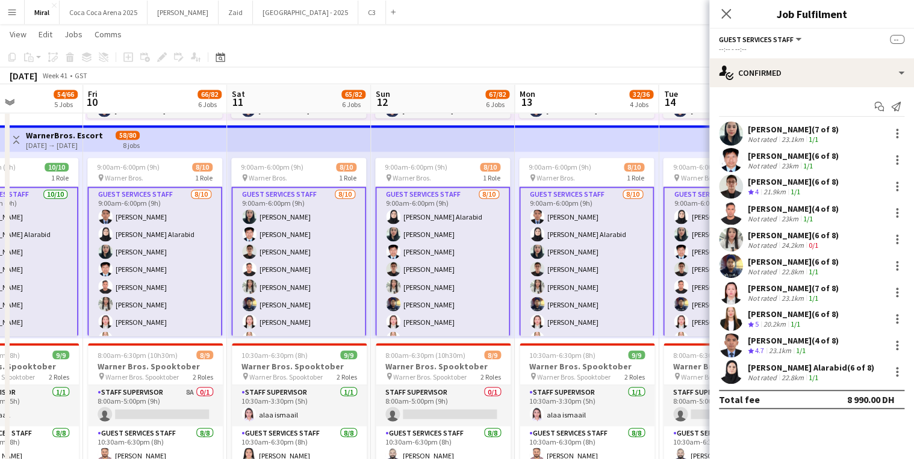
click at [298, 265] on app-card-role "Guest Services Staff 8/10 9:00am-6:00pm (9h) Laimarie Amit Rodelio Endoso Asraf…" at bounding box center [298, 287] width 135 height 201
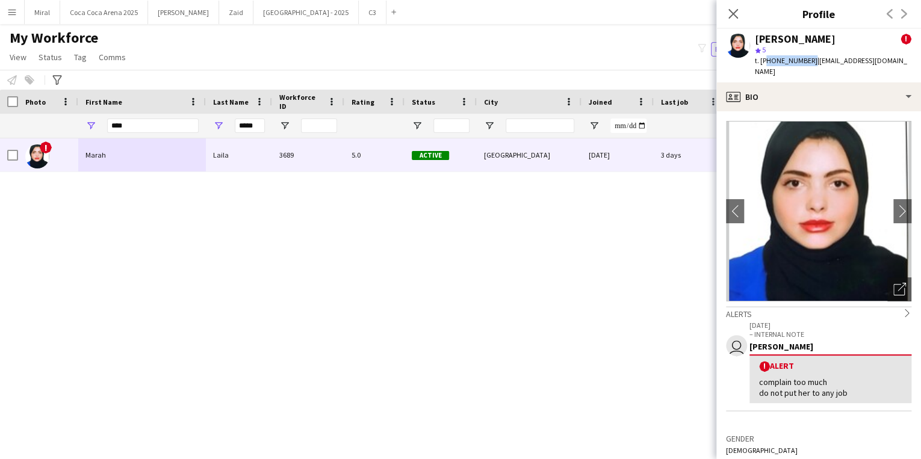
click at [12, 8] on app-icon "Menu" at bounding box center [12, 12] width 10 height 10
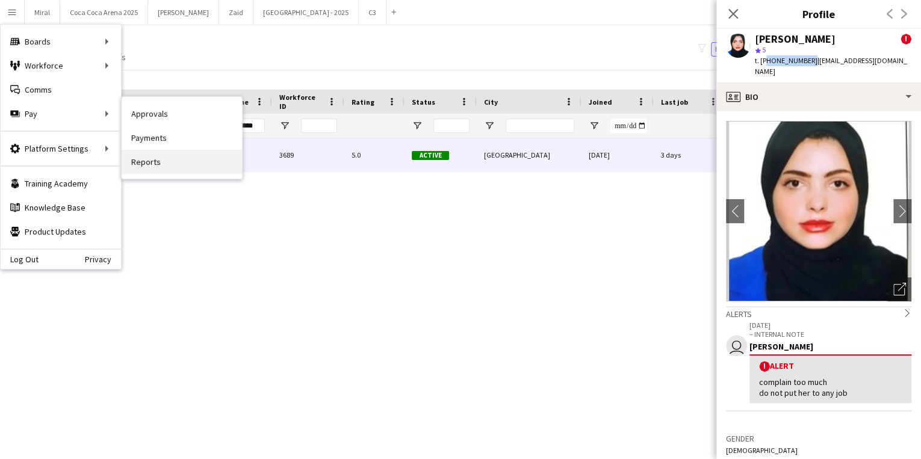
click at [163, 158] on link "Reports" at bounding box center [182, 162] width 120 height 24
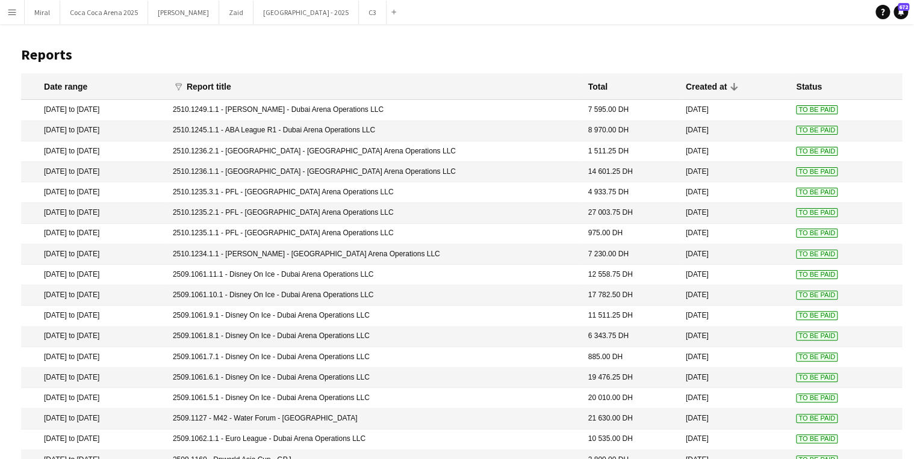
click at [12, 12] on app-icon "Menu" at bounding box center [12, 12] width 10 height 10
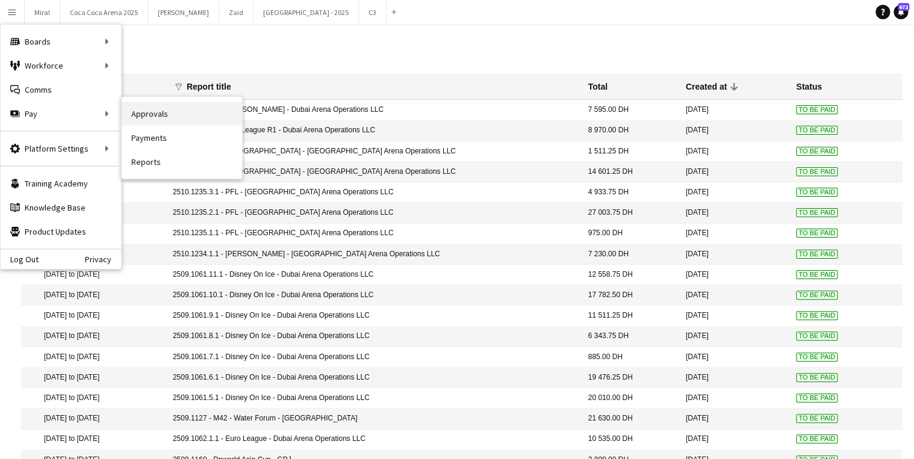
click at [163, 108] on link "Approvals" at bounding box center [182, 114] width 120 height 24
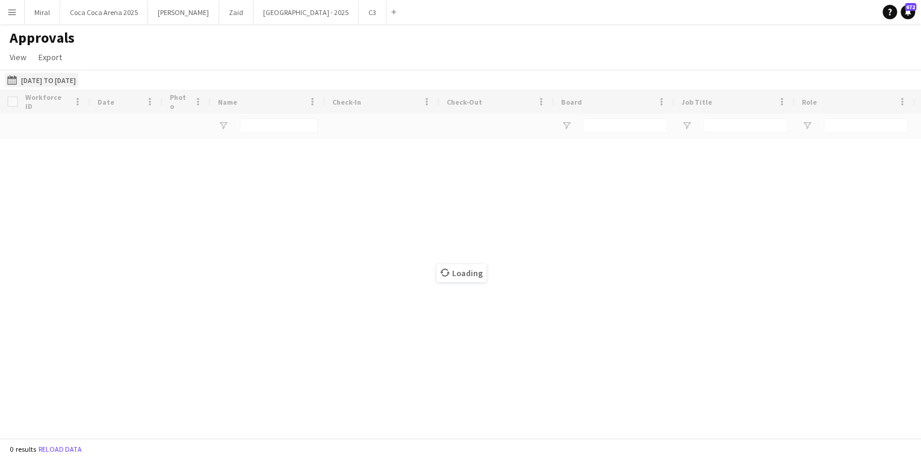
click at [63, 81] on button "[DATE] to [DATE] [DATE] to [DATE]" at bounding box center [41, 80] width 73 height 14
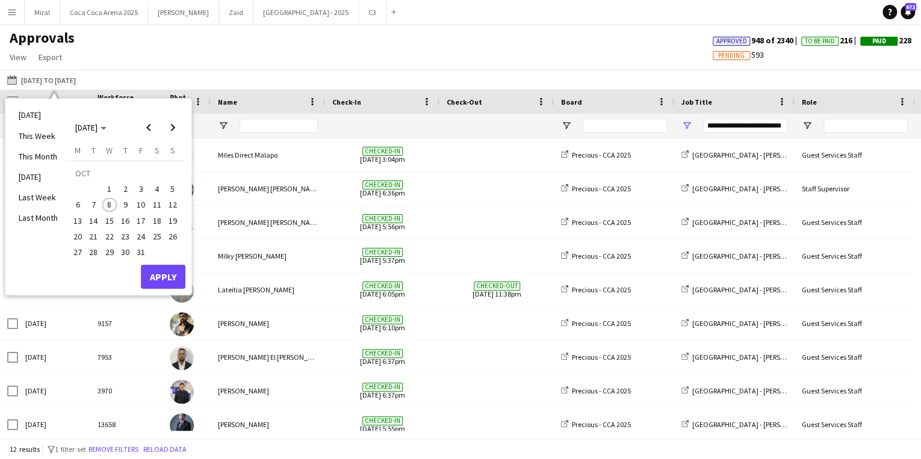
click at [152, 187] on span "4" at bounding box center [157, 189] width 14 height 14
click at [169, 273] on button "Apply" at bounding box center [163, 277] width 45 height 24
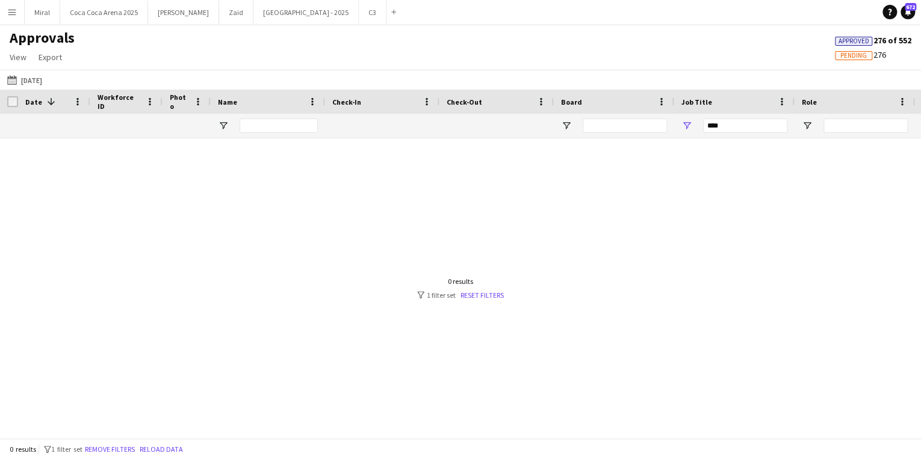
click at [494, 290] on div "0 results filter-1 1 filter set Reset filters" at bounding box center [460, 288] width 87 height 23
click at [494, 294] on link "Reset filters" at bounding box center [482, 295] width 43 height 9
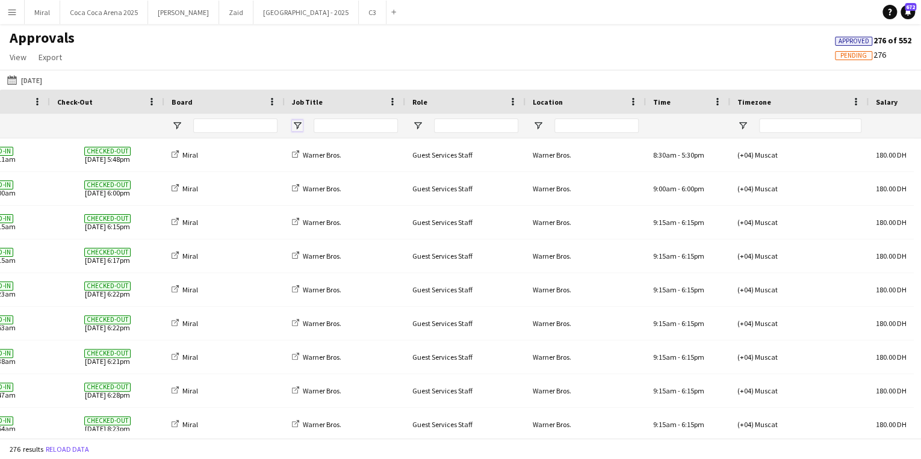
drag, startPoint x: 295, startPoint y: 128, endPoint x: 304, endPoint y: 129, distance: 8.6
click at [295, 128] on span "Open Filter Menu" at bounding box center [297, 125] width 11 height 11
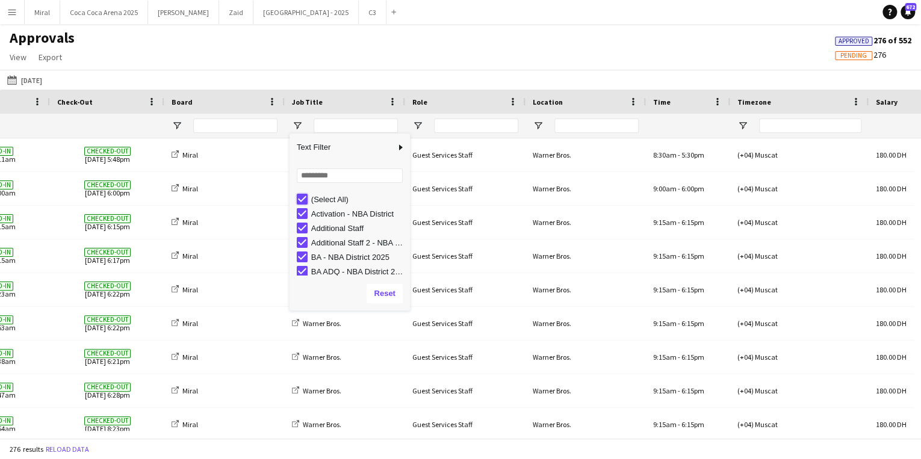
type input "***"
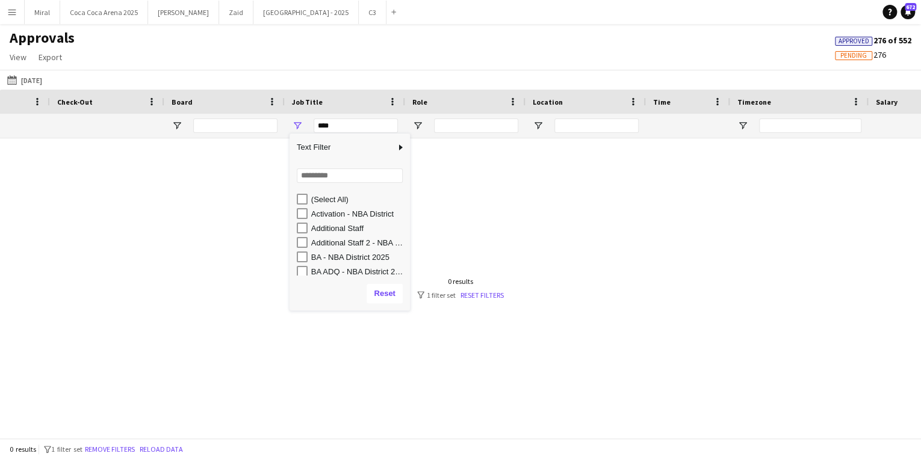
click at [350, 122] on div "***" at bounding box center [356, 126] width 84 height 14
click at [322, 177] on input "Search filter values" at bounding box center [350, 176] width 106 height 14
type input "****"
type input "**********"
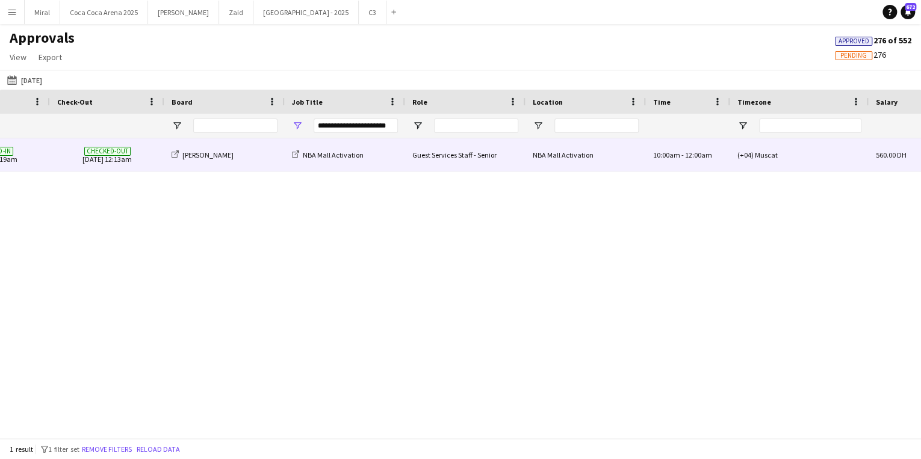
click at [231, 160] on div "[PERSON_NAME]" at bounding box center [224, 155] width 120 height 33
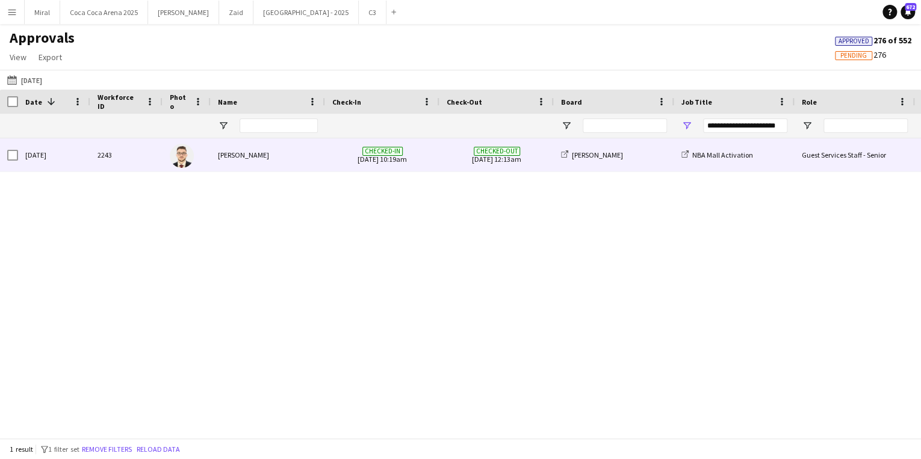
click at [145, 148] on div "2243" at bounding box center [126, 155] width 72 height 33
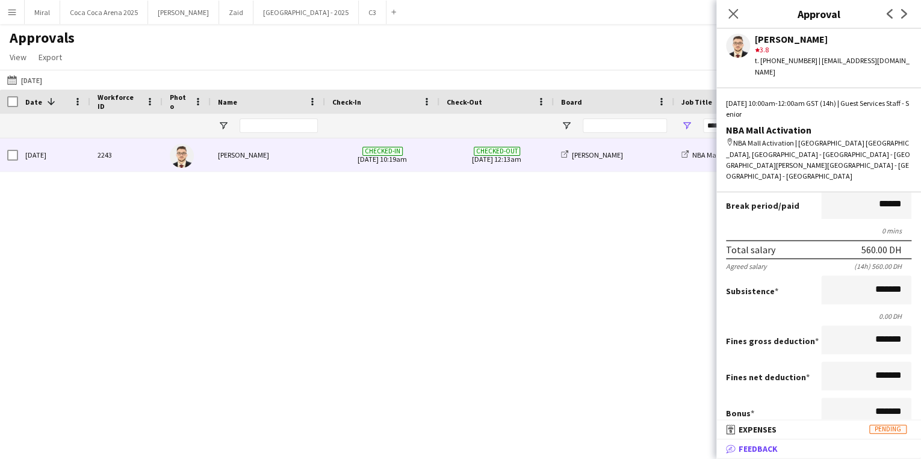
click at [796, 452] on mat-panel-title "bubble-pencil Feedback" at bounding box center [817, 449] width 200 height 11
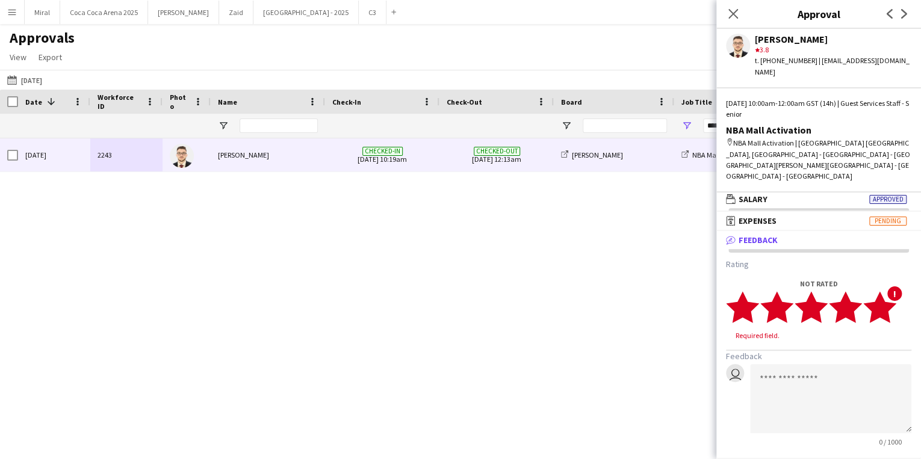
click at [884, 292] on polygon at bounding box center [880, 307] width 33 height 31
click at [858, 292] on polygon at bounding box center [845, 307] width 33 height 31
click at [785, 353] on textarea at bounding box center [830, 387] width 161 height 69
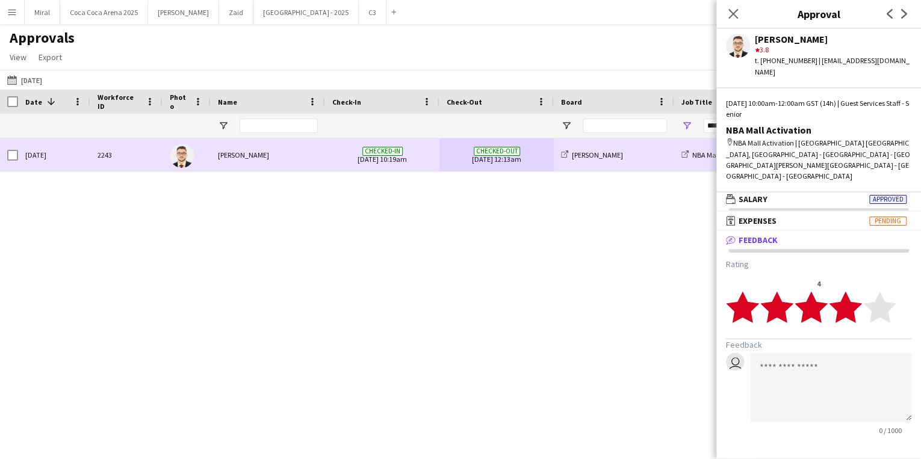
drag, startPoint x: 569, startPoint y: 161, endPoint x: 501, endPoint y: 159, distance: 67.5
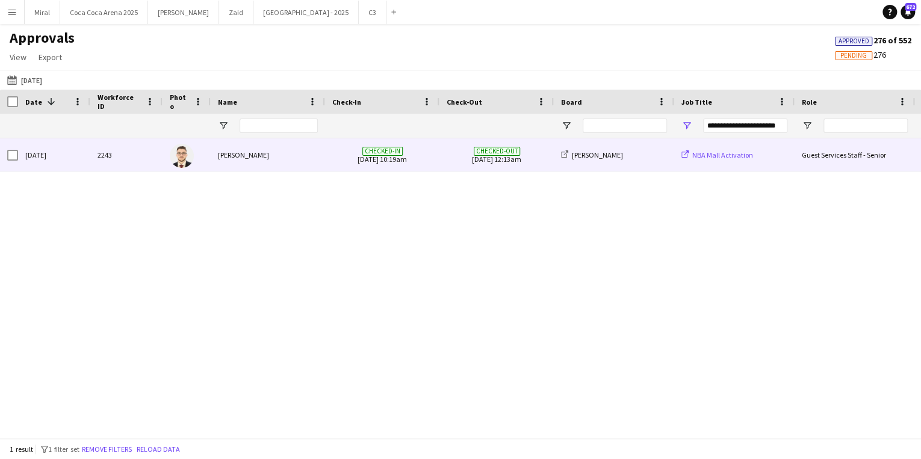
drag, startPoint x: 758, startPoint y: 152, endPoint x: 705, endPoint y: 154, distance: 53.6
click at [705, 154] on div "NBA Mall Activation" at bounding box center [734, 155] width 120 height 33
click at [294, 155] on div "[PERSON_NAME]" at bounding box center [268, 155] width 114 height 33
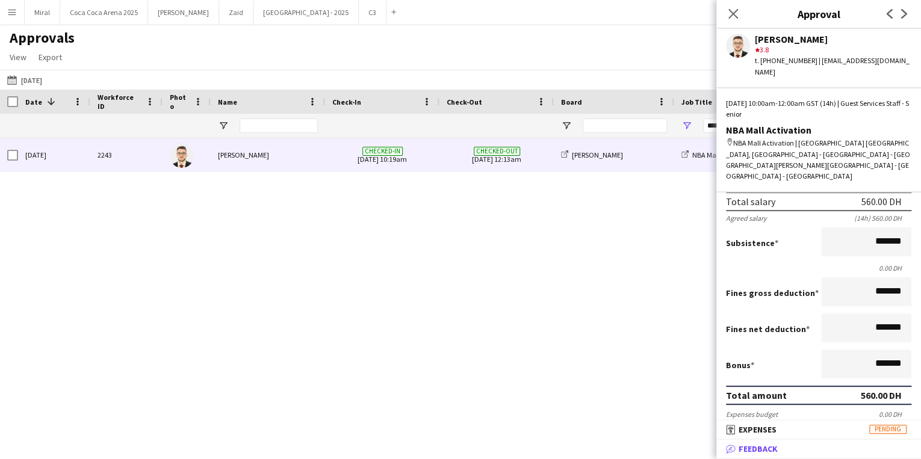
click at [785, 444] on mat-panel-title "bubble-pencil Feedback" at bounding box center [817, 449] width 200 height 11
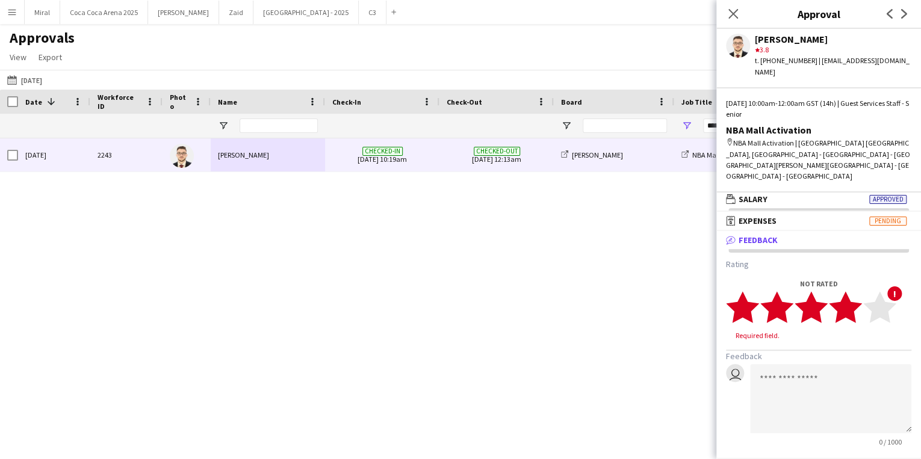
click at [855, 292] on icon "star" at bounding box center [845, 307] width 33 height 33
click at [817, 358] on textarea at bounding box center [830, 387] width 161 height 69
drag, startPoint x: 896, startPoint y: 344, endPoint x: 761, endPoint y: 343, distance: 135.5
click at [761, 353] on textarea "**********" at bounding box center [830, 387] width 161 height 69
type textarea "**********"
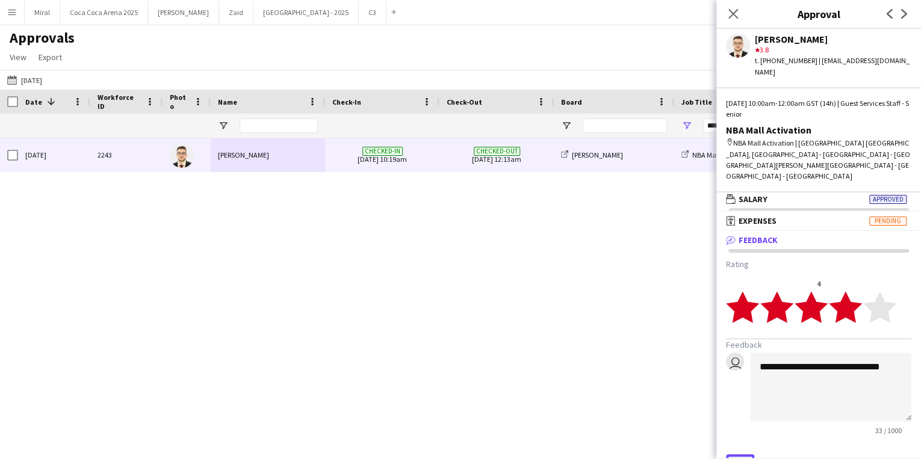
click at [742, 455] on button "Save" at bounding box center [740, 464] width 28 height 19
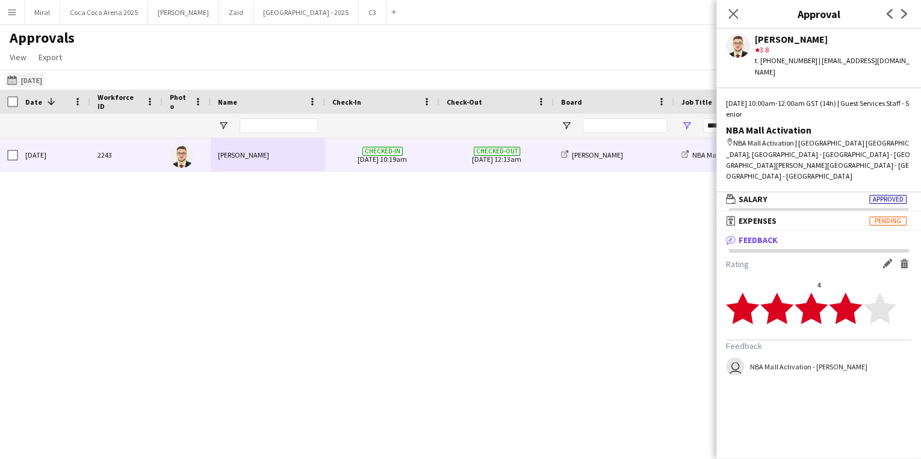
click at [45, 79] on button "[DATE] to [DATE] [DATE]" at bounding box center [25, 80] width 40 height 14
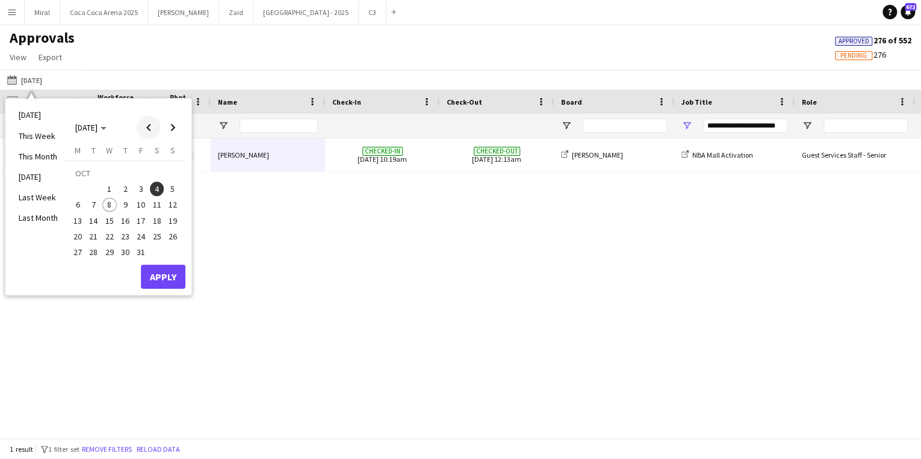
click at [145, 130] on span "Previous month" at bounding box center [149, 128] width 24 height 24
click at [111, 235] on span "24" at bounding box center [109, 236] width 14 height 14
click at [162, 277] on button "Apply" at bounding box center [163, 277] width 45 height 24
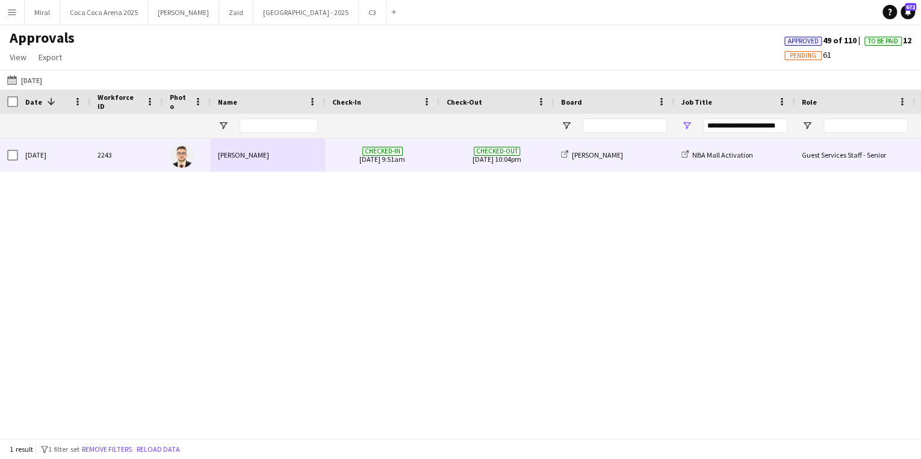
click at [155, 162] on div "2243" at bounding box center [126, 155] width 72 height 33
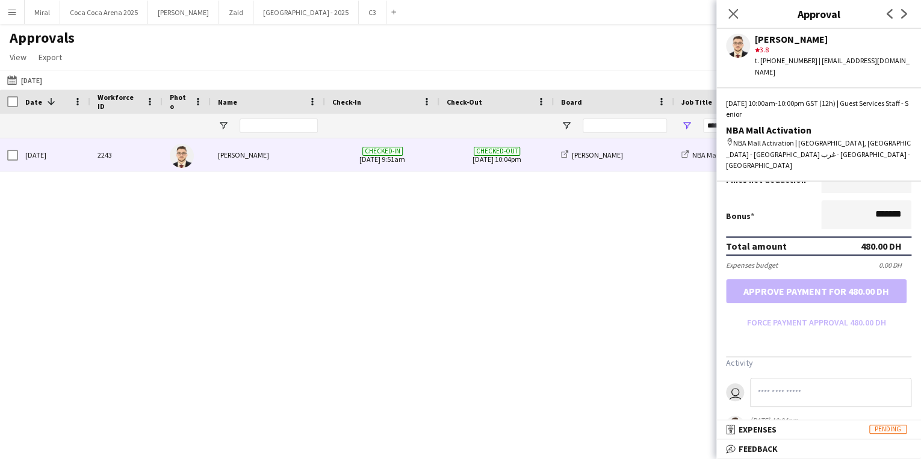
scroll to position [313, 0]
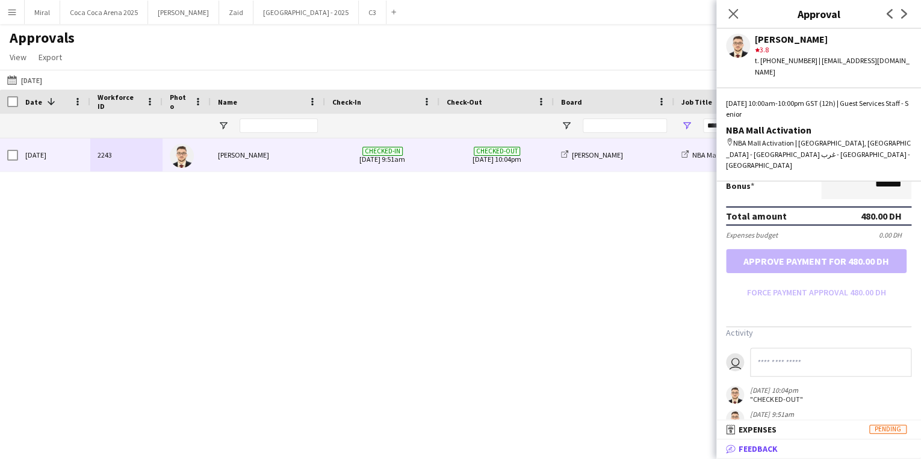
click at [762, 449] on span "Feedback" at bounding box center [758, 449] width 39 height 11
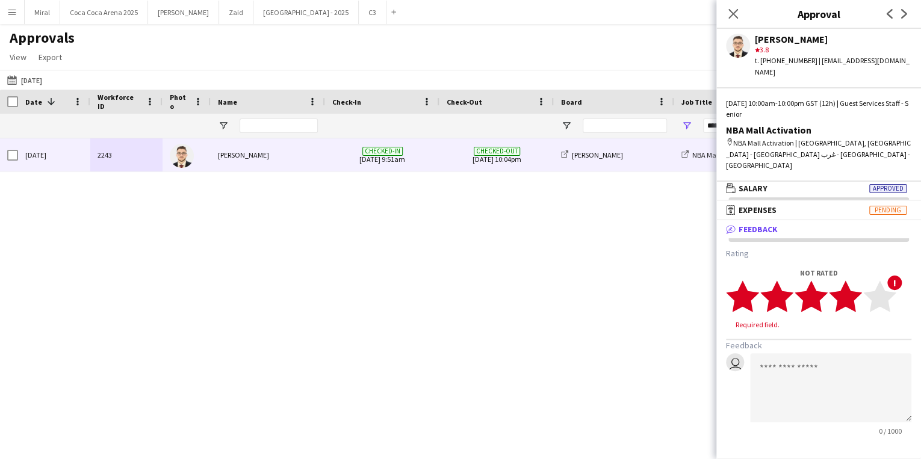
click at [853, 281] on polygon at bounding box center [845, 296] width 33 height 31
click at [806, 354] on textarea at bounding box center [830, 376] width 161 height 69
paste textarea "**********"
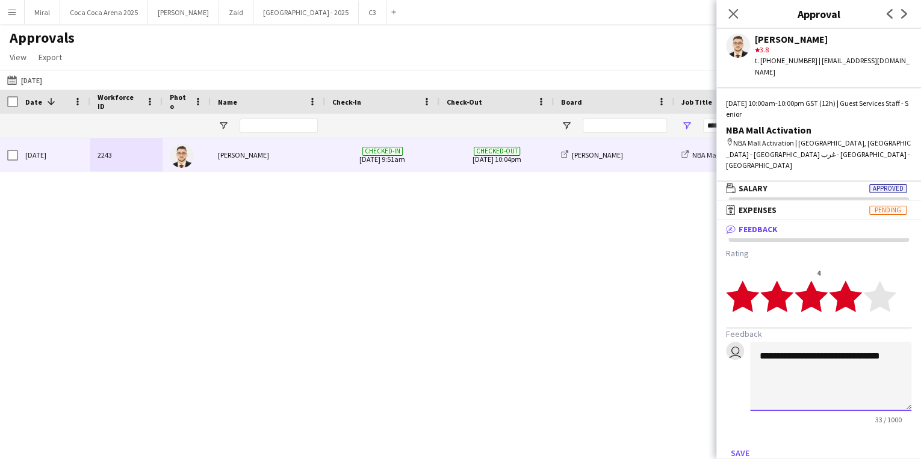
drag, startPoint x: 870, startPoint y: 335, endPoint x: 847, endPoint y: 335, distance: 22.9
click at [847, 342] on textarea "**********" at bounding box center [830, 376] width 161 height 69
type textarea "**********"
click at [739, 444] on button "Save" at bounding box center [740, 453] width 28 height 19
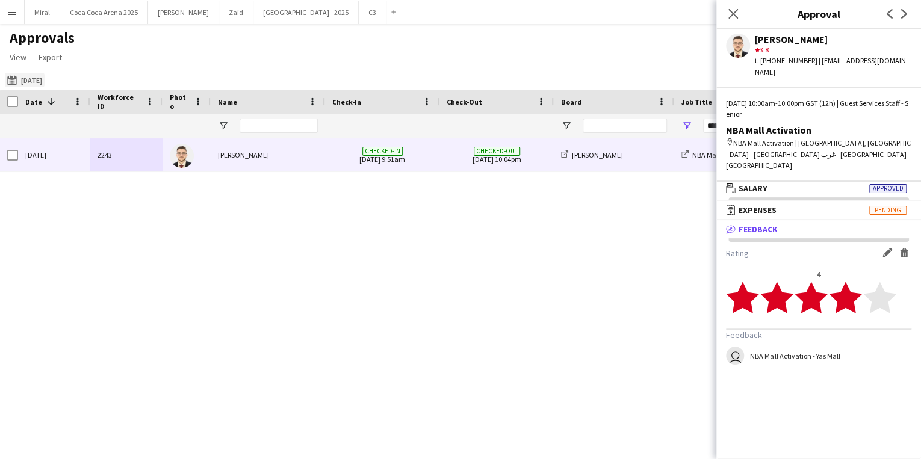
click at [33, 76] on button "[DATE] to [DATE] [DATE]" at bounding box center [25, 80] width 40 height 14
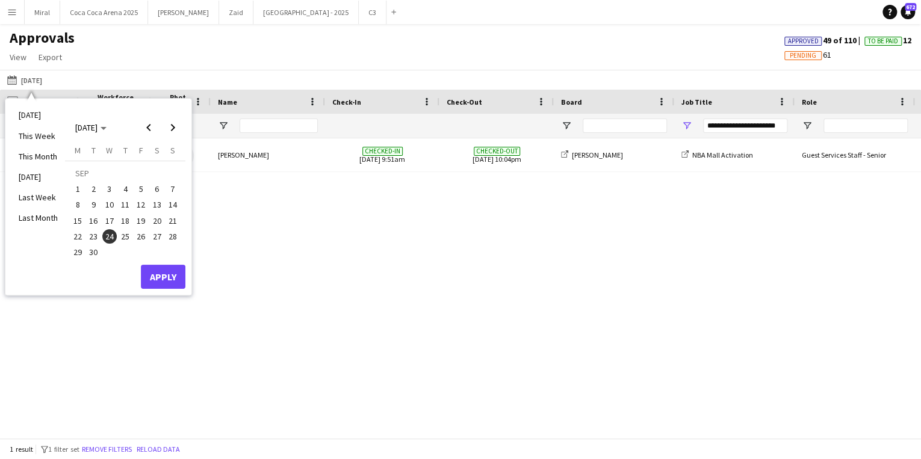
click at [96, 251] on span "30" at bounding box center [94, 252] width 14 height 14
click at [162, 271] on button "Apply" at bounding box center [163, 277] width 45 height 24
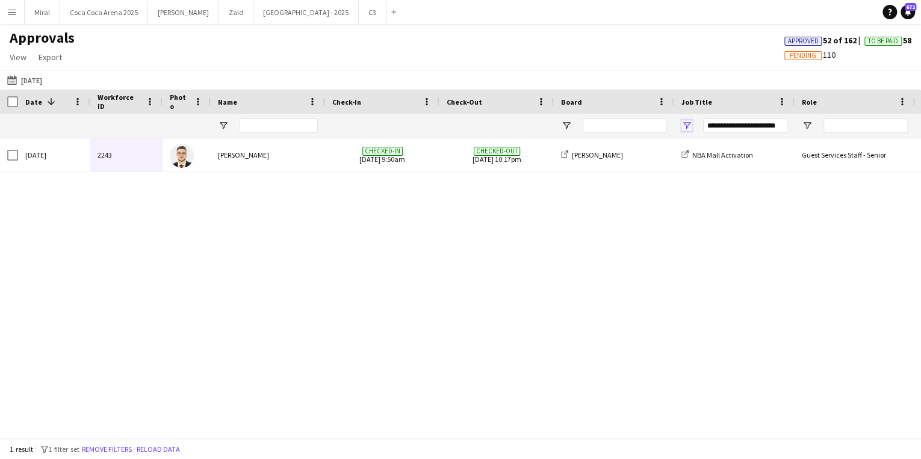
click at [686, 123] on span "Open Filter Menu" at bounding box center [687, 125] width 11 height 11
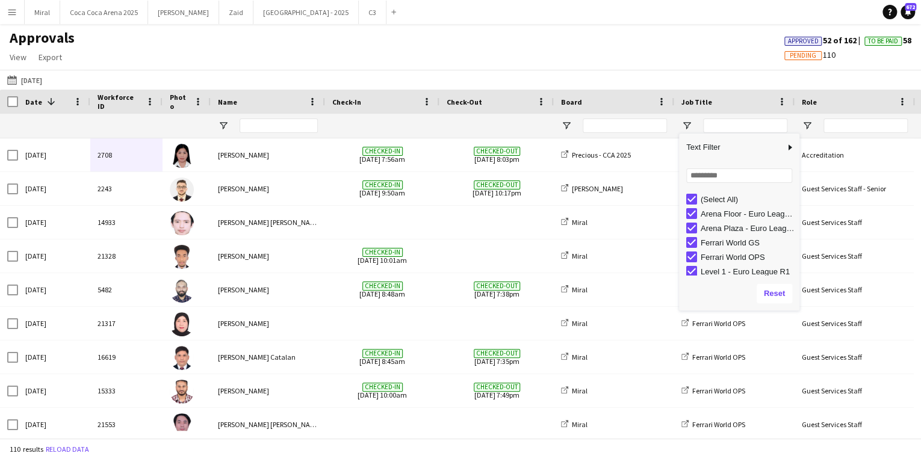
click at [693, 193] on div "(Select All)" at bounding box center [743, 199] width 113 height 14
click at [705, 176] on input "Search filter values" at bounding box center [740, 176] width 106 height 14
type input "****"
type input "**********"
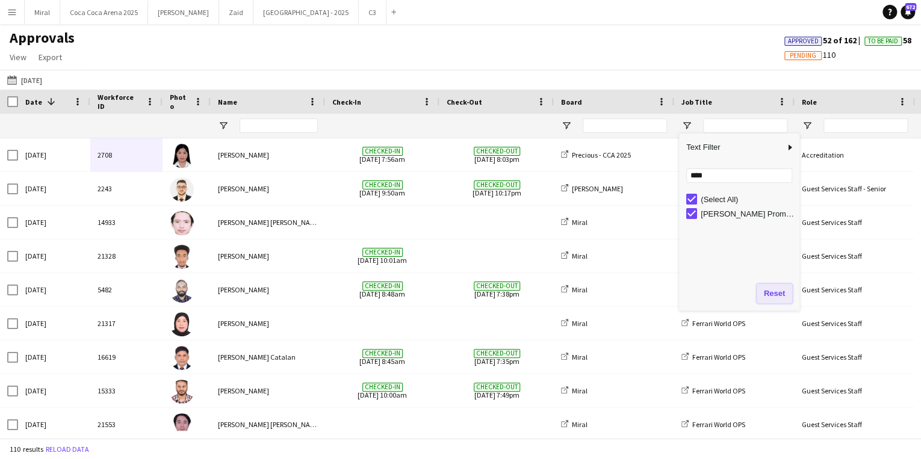
click at [774, 289] on button "Reset" at bounding box center [775, 293] width 36 height 19
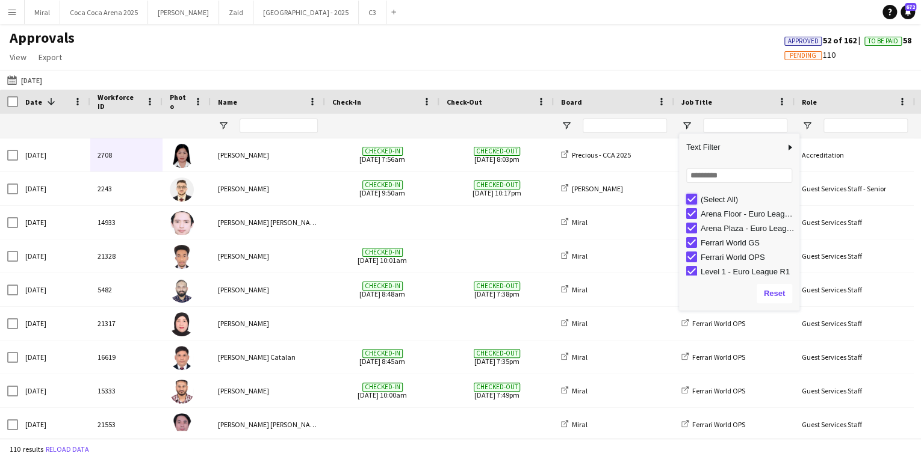
type input "***"
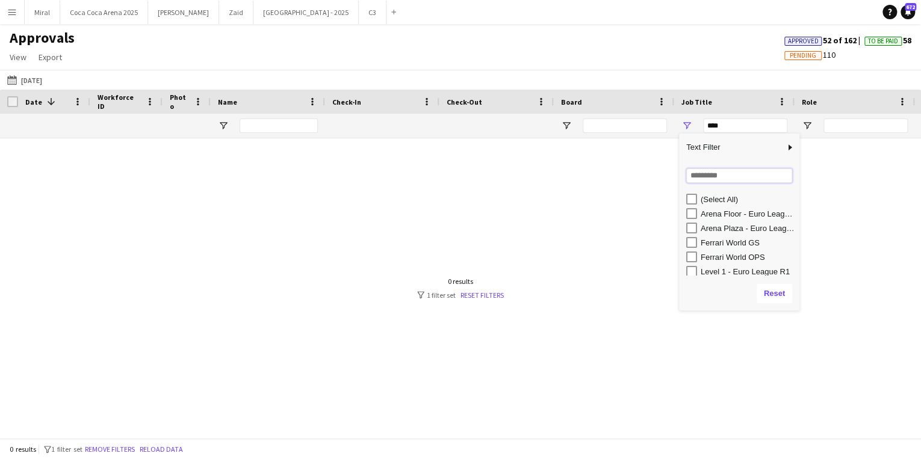
click at [717, 178] on input "Search filter values" at bounding box center [740, 176] width 106 height 14
type input "****"
type input "**********"
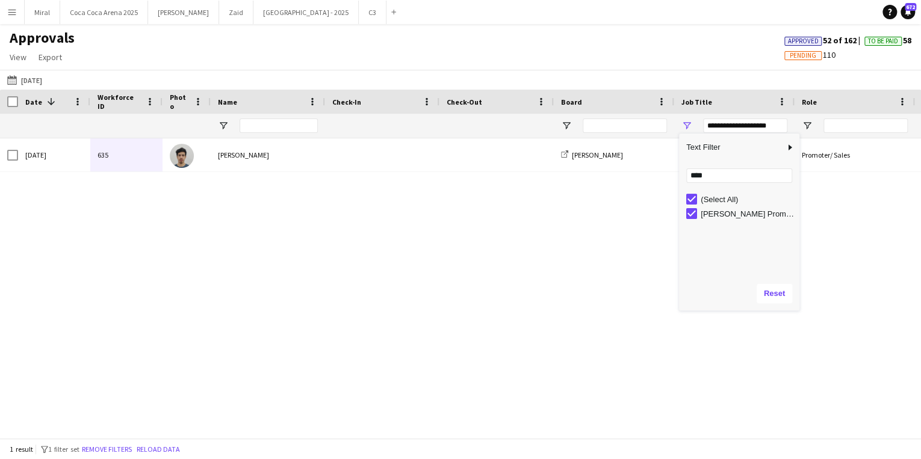
click at [441, 267] on div "[DATE] 635 [PERSON_NAME] [PERSON_NAME] [PERSON_NAME] Promotion Promoter/ Sales …" at bounding box center [460, 285] width 921 height 293
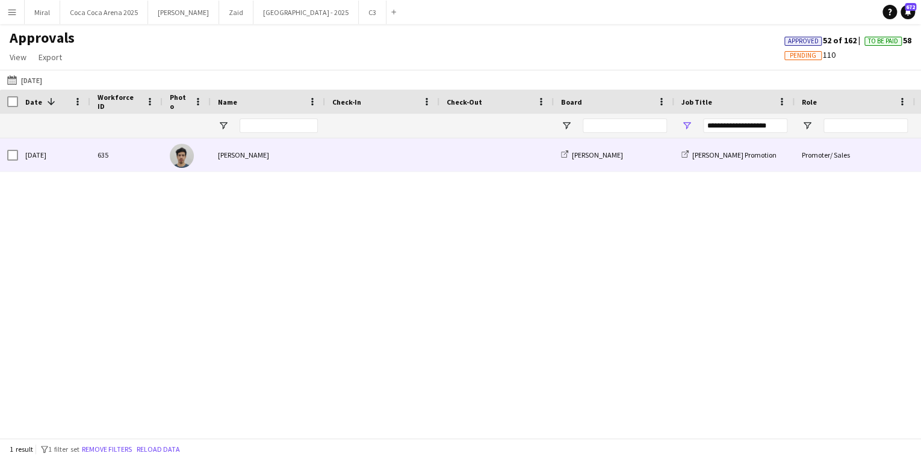
click at [325, 155] on div "[PERSON_NAME]" at bounding box center [268, 155] width 114 height 33
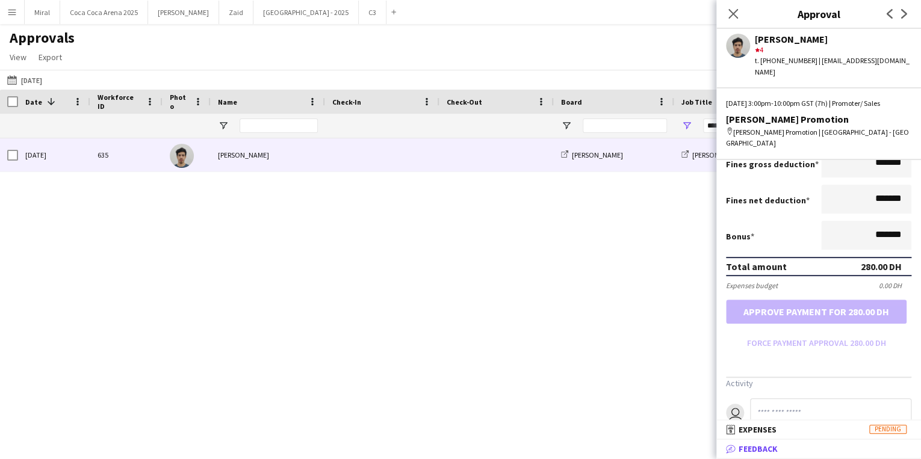
click at [780, 449] on mat-panel-title "bubble-pencil Feedback" at bounding box center [817, 449] width 200 height 11
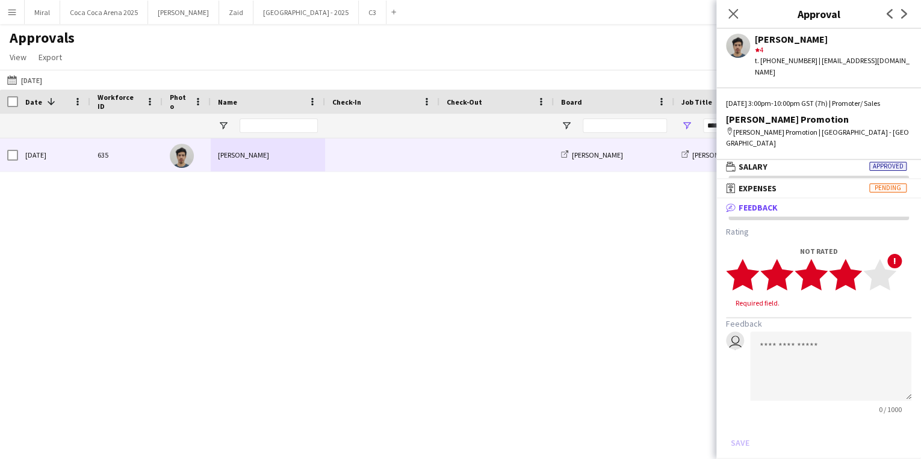
click at [854, 262] on polygon at bounding box center [845, 274] width 33 height 31
click at [738, 422] on button "Save" at bounding box center [740, 431] width 28 height 19
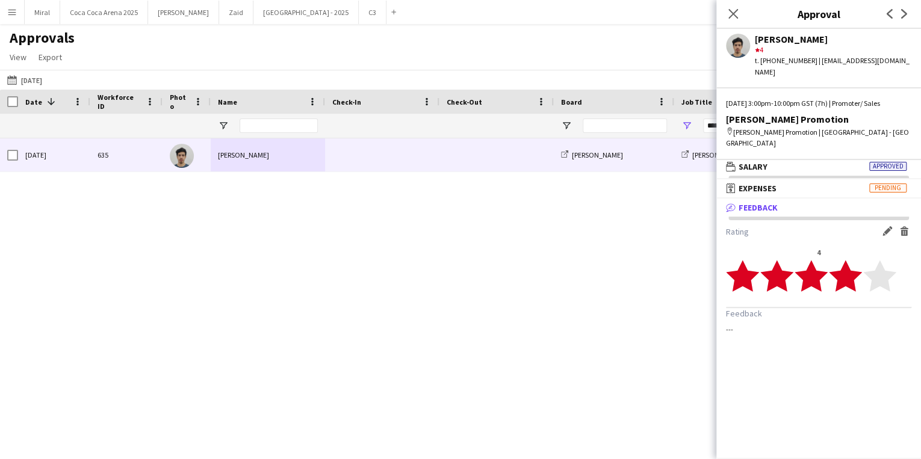
click at [12, 7] on button "Menu" at bounding box center [12, 12] width 24 height 24
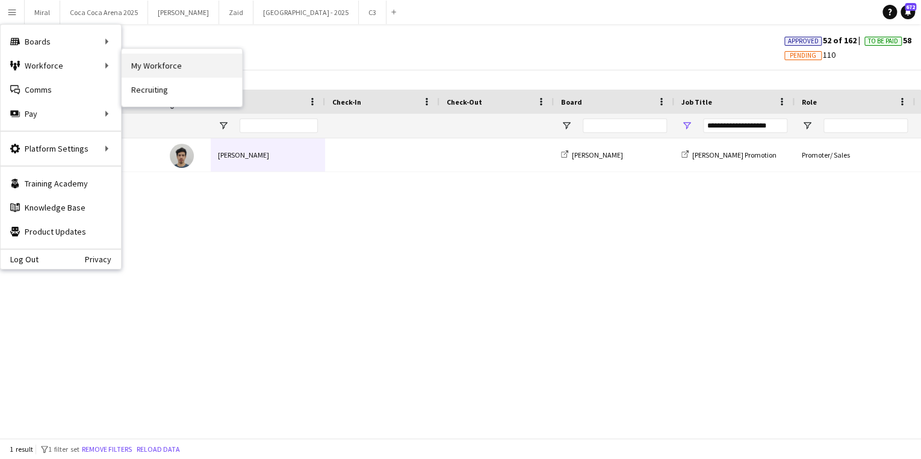
click at [137, 62] on link "My Workforce" at bounding box center [182, 66] width 120 height 24
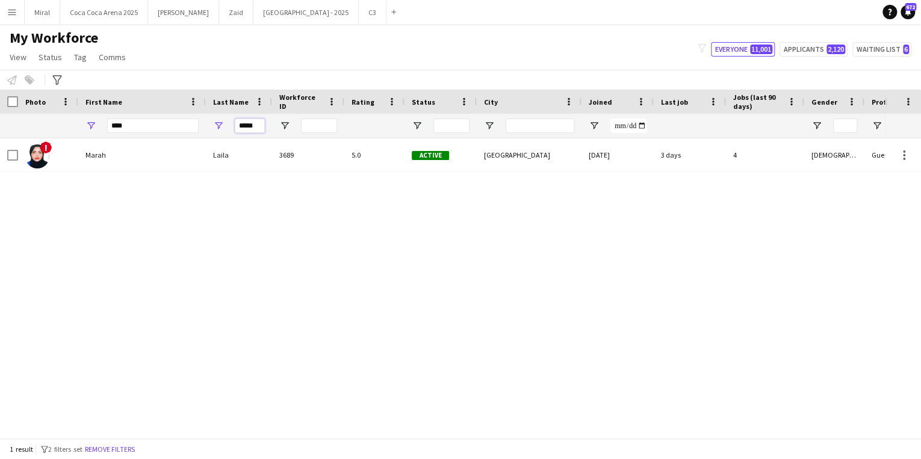
drag, startPoint x: 261, startPoint y: 125, endPoint x: 213, endPoint y: 124, distance: 47.6
click at [213, 124] on div "*****" at bounding box center [239, 126] width 66 height 24
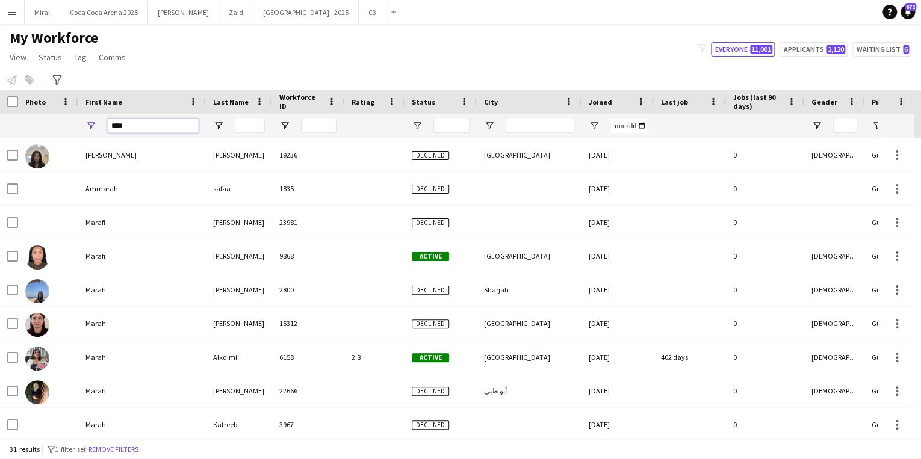
drag, startPoint x: 160, startPoint y: 126, endPoint x: 34, endPoint y: 117, distance: 126.1
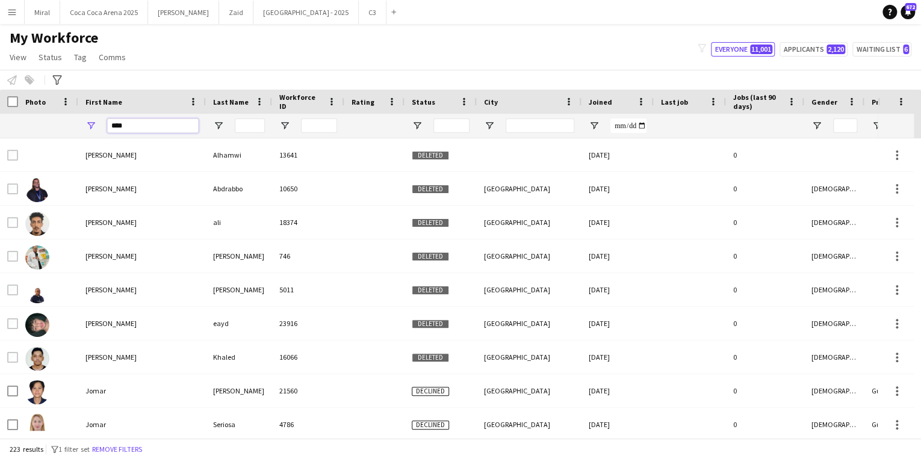
type input "****"
click at [253, 125] on input "Last Name Filter Input" at bounding box center [250, 126] width 30 height 14
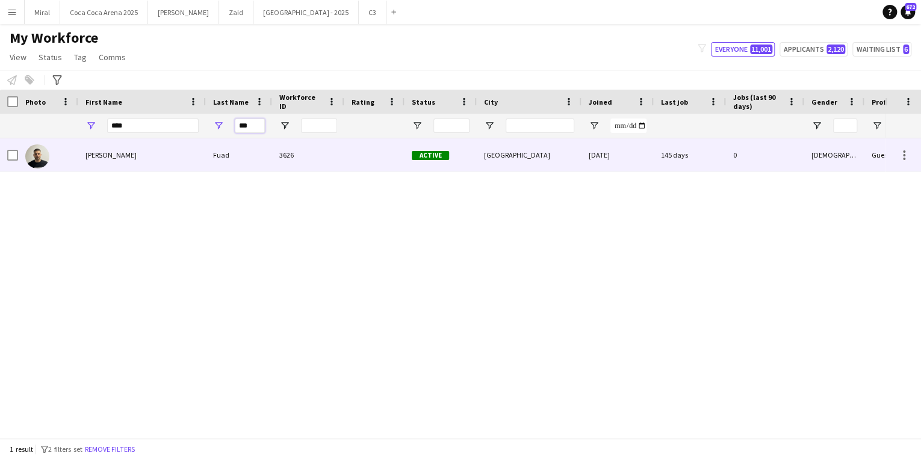
type input "***"
click at [193, 150] on div "[PERSON_NAME]" at bounding box center [142, 155] width 128 height 33
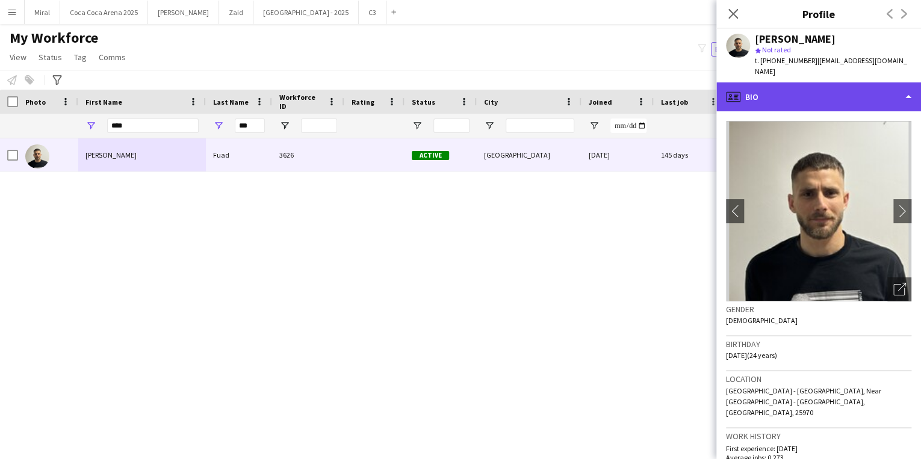
click at [858, 87] on div "profile Bio" at bounding box center [819, 97] width 205 height 29
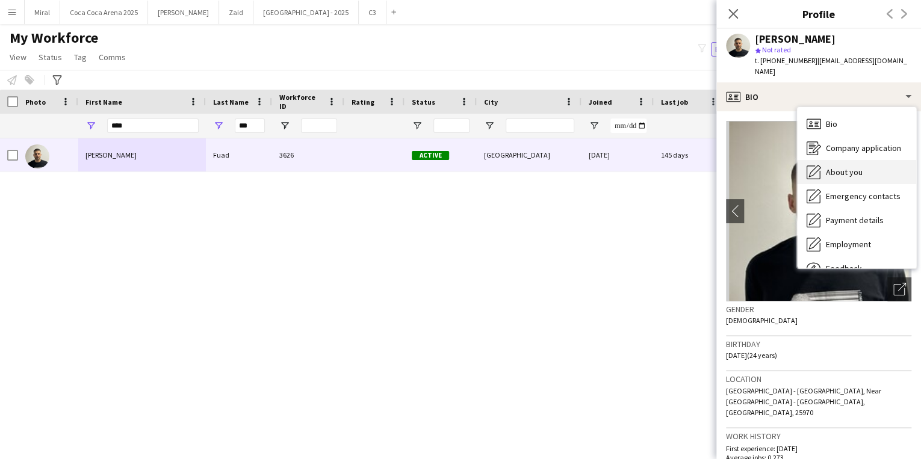
click at [854, 167] on span "About you" at bounding box center [844, 172] width 37 height 11
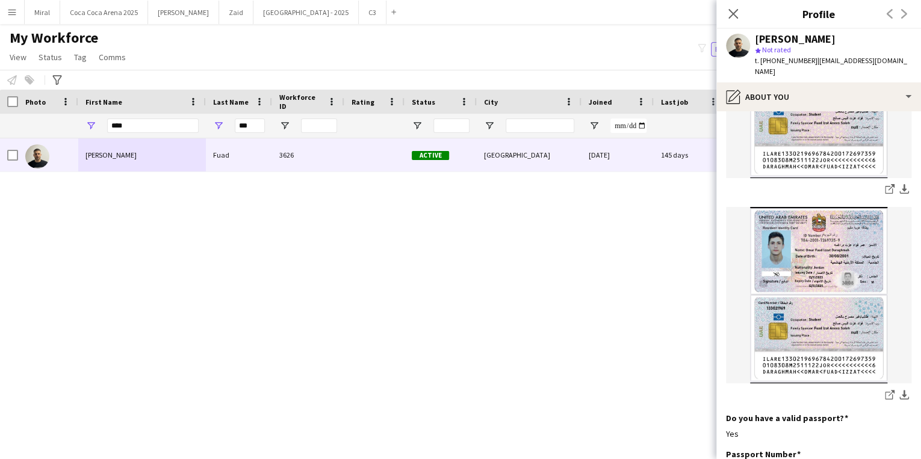
scroll to position [741, 0]
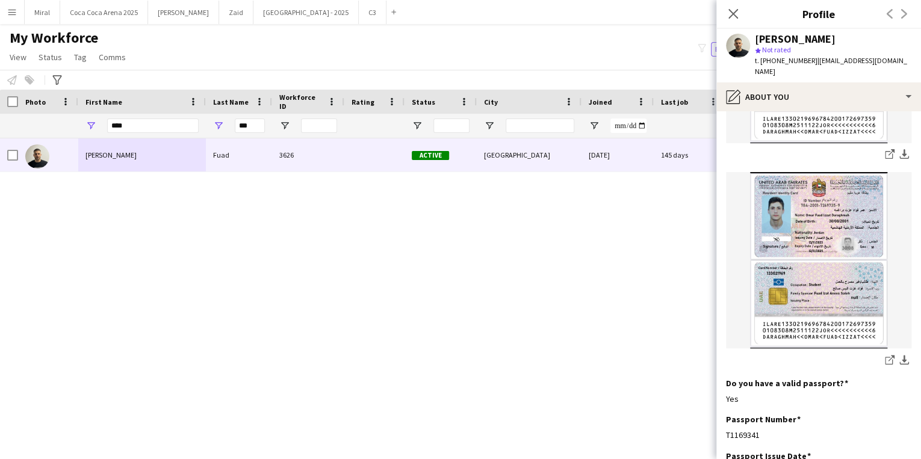
click at [843, 231] on img at bounding box center [818, 260] width 185 height 176
click at [885, 355] on icon "share-external-link-1" at bounding box center [890, 360] width 10 height 10
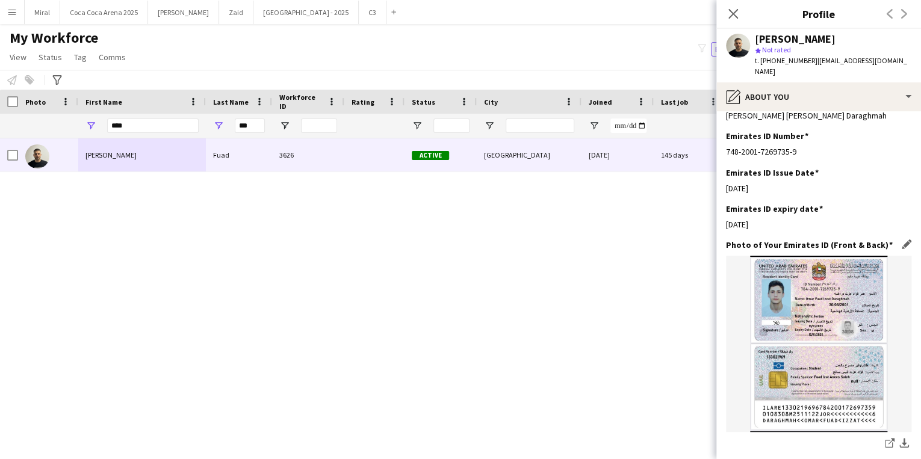
scroll to position [355, 0]
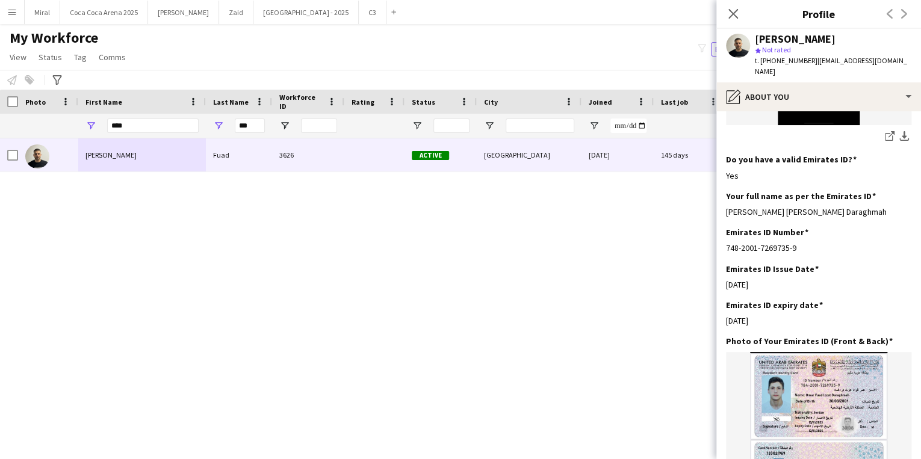
click at [795, 60] on span "t. [PHONE_NUMBER]" at bounding box center [786, 60] width 63 height 9
drag, startPoint x: 807, startPoint y: 59, endPoint x: 765, endPoint y: 63, distance: 42.3
click at [765, 63] on span "t. [PHONE_NUMBER]" at bounding box center [786, 60] width 63 height 9
copy span "971507820245"
click at [802, 41] on div "[PERSON_NAME]" at bounding box center [795, 39] width 81 height 11
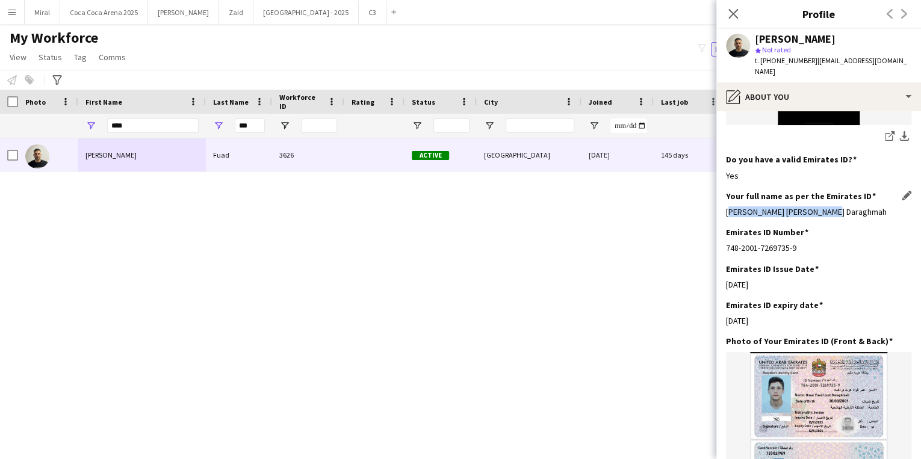
drag, startPoint x: 829, startPoint y: 187, endPoint x: 727, endPoint y: 189, distance: 101.8
click at [727, 207] on div "[PERSON_NAME] [PERSON_NAME] Daraghmah" at bounding box center [818, 212] width 185 height 11
copy div "[PERSON_NAME] [PERSON_NAME] Daraghmah"
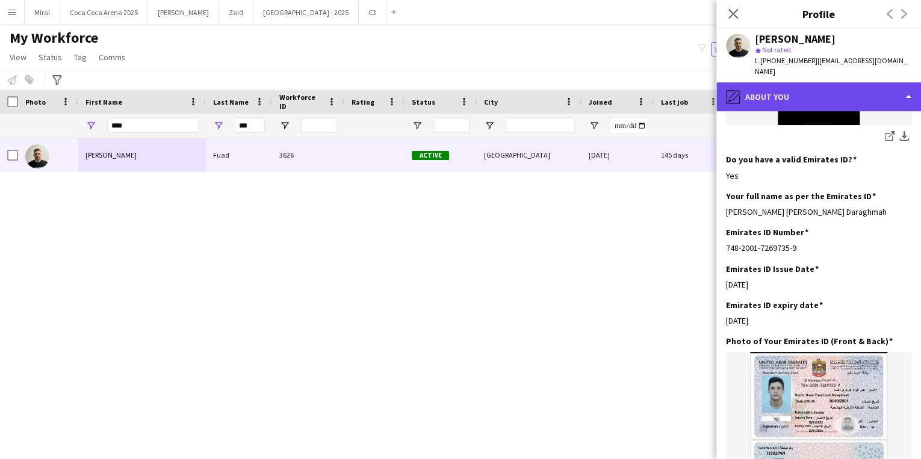
click at [882, 89] on div "pencil4 About you" at bounding box center [819, 97] width 205 height 29
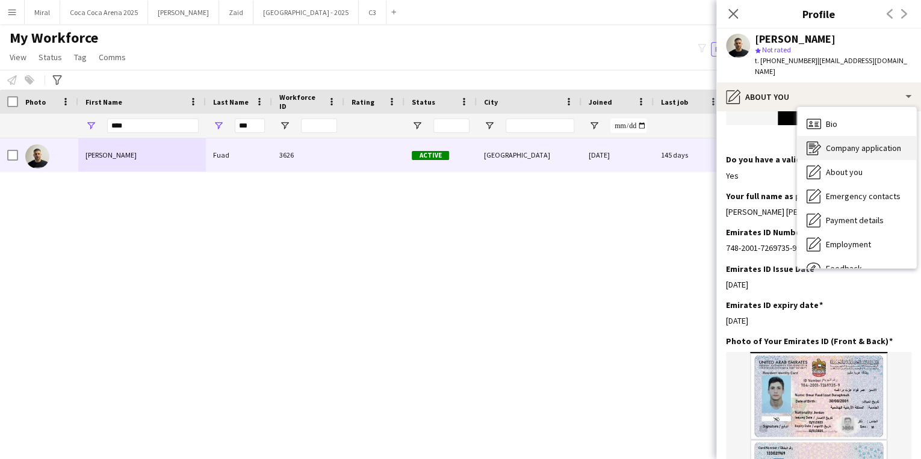
click at [862, 143] on span "Company application" at bounding box center [863, 148] width 75 height 11
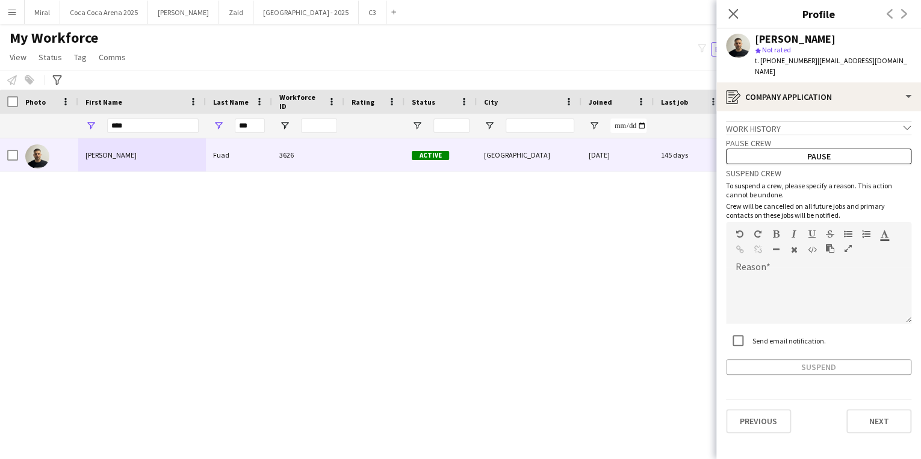
click at [912, 117] on app-crew-profile-application "Work history chevron-down Incomplete Pause crew Pause Suspend crew To suspend a…" at bounding box center [819, 285] width 205 height 348
click at [906, 123] on icon "chevron-down" at bounding box center [907, 127] width 8 height 8
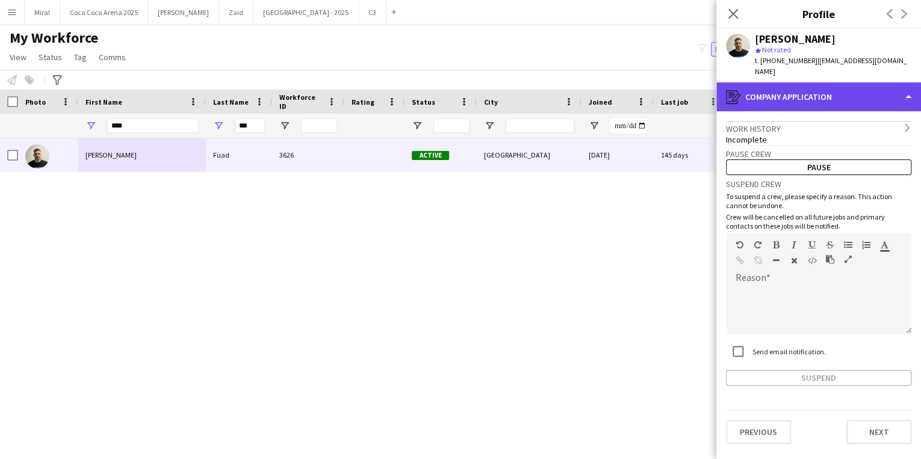
click at [884, 87] on div "register Company application" at bounding box center [819, 97] width 205 height 29
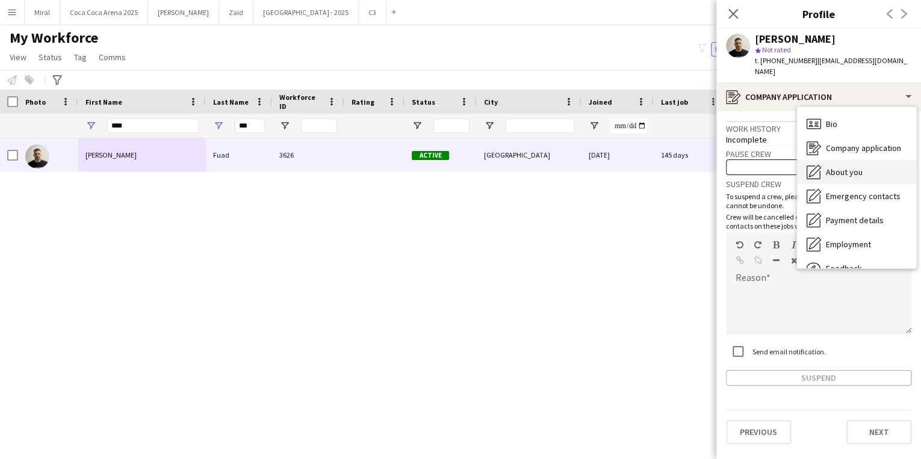
click at [860, 167] on span "About you" at bounding box center [844, 172] width 37 height 11
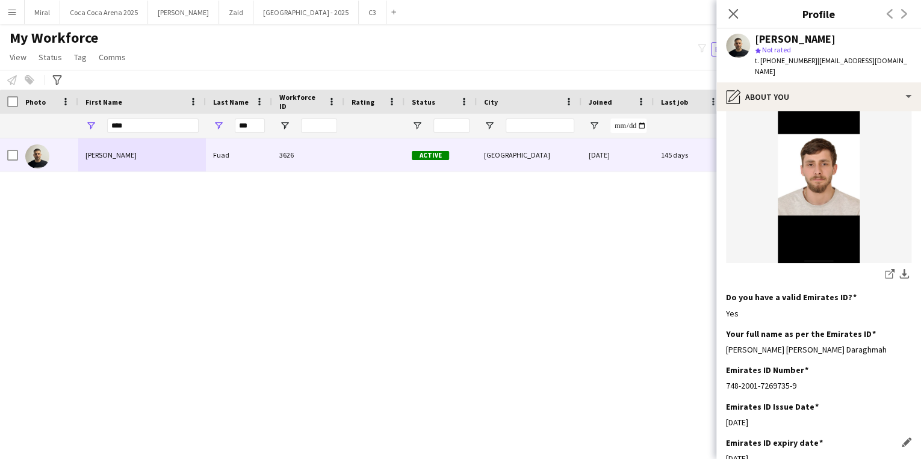
scroll to position [193, 0]
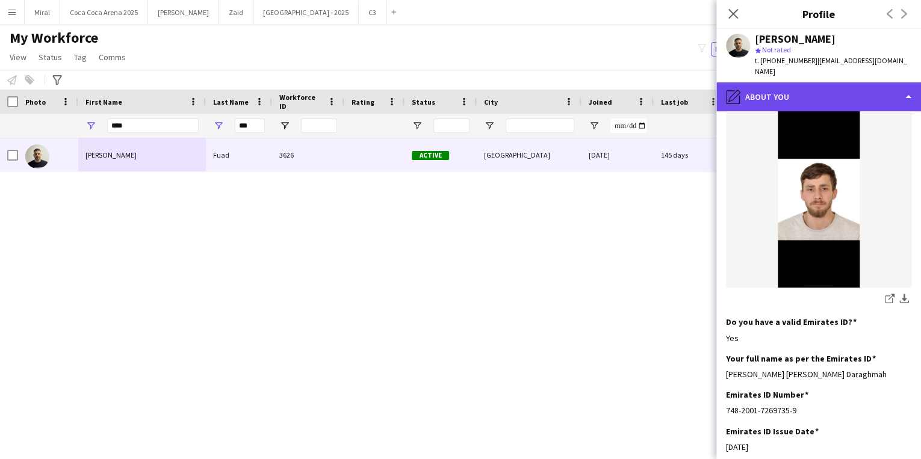
click at [869, 83] on div "pencil4 About you" at bounding box center [819, 97] width 205 height 29
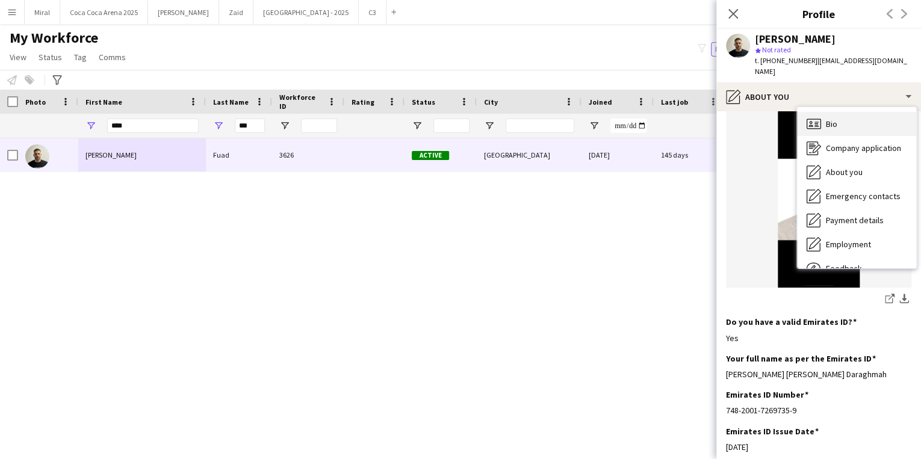
click at [871, 112] on div "Bio Bio" at bounding box center [856, 124] width 119 height 24
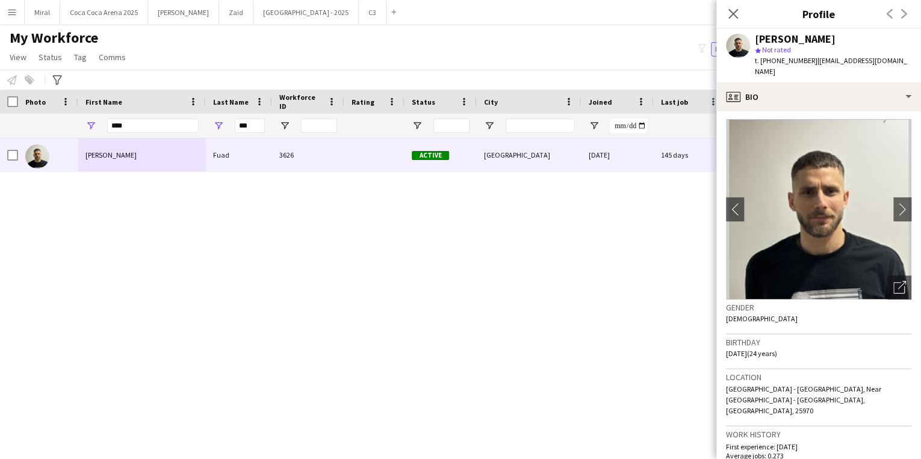
scroll to position [0, 0]
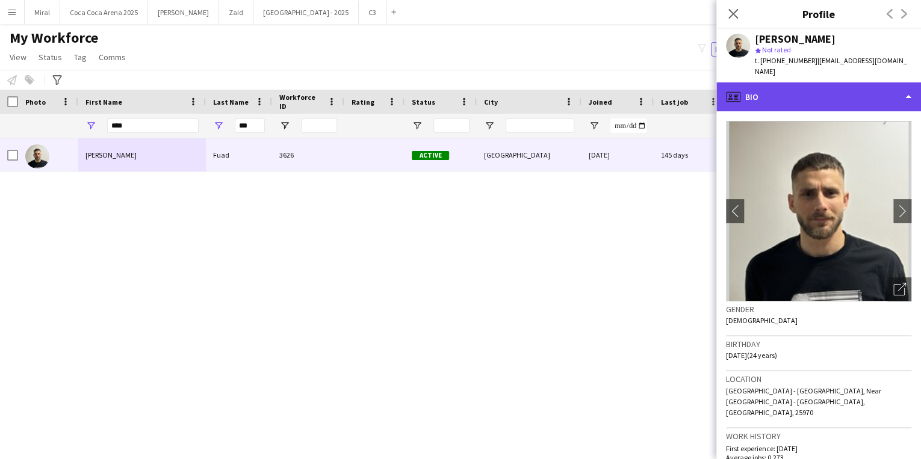
click at [891, 89] on div "profile Bio" at bounding box center [819, 97] width 205 height 29
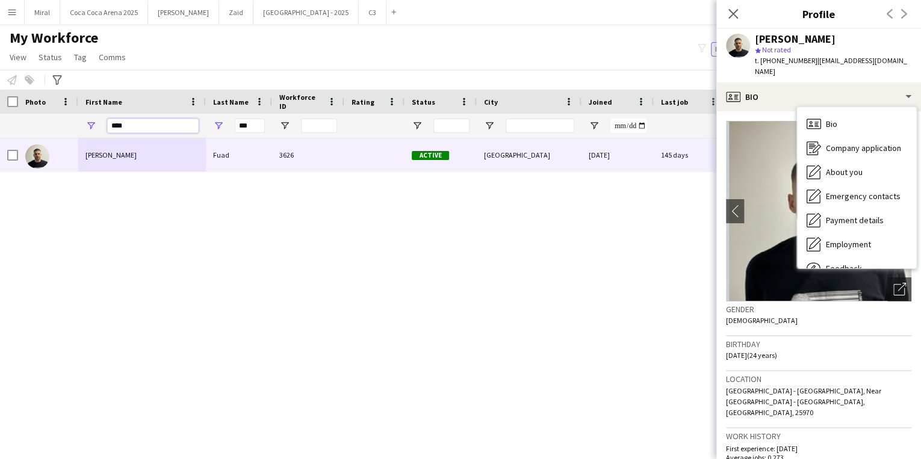
drag, startPoint x: 140, startPoint y: 131, endPoint x: 81, endPoint y: 125, distance: 58.7
click at [81, 125] on div "****" at bounding box center [142, 126] width 128 height 24
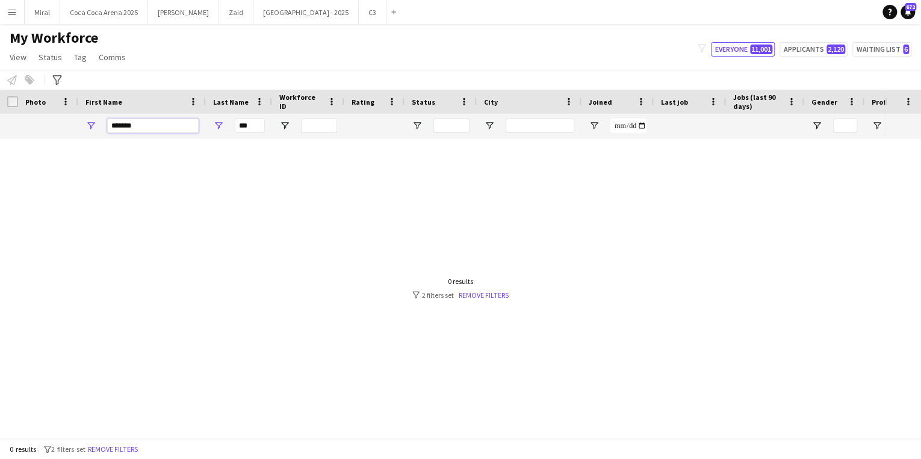
type input "*******"
drag, startPoint x: 250, startPoint y: 125, endPoint x: 225, endPoint y: 124, distance: 24.7
click at [225, 124] on div "***" at bounding box center [239, 126] width 66 height 24
type input "****"
click at [488, 291] on link "Remove filters" at bounding box center [484, 295] width 50 height 9
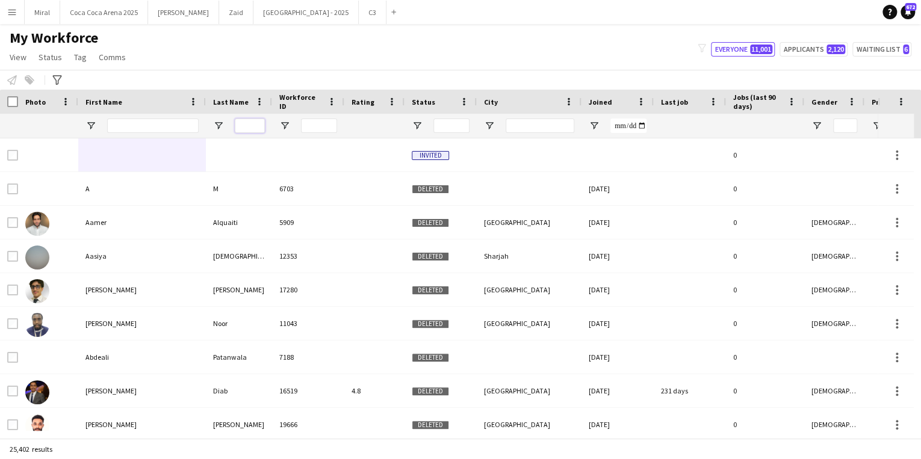
click at [247, 123] on input "Last Name Filter Input" at bounding box center [250, 126] width 30 height 14
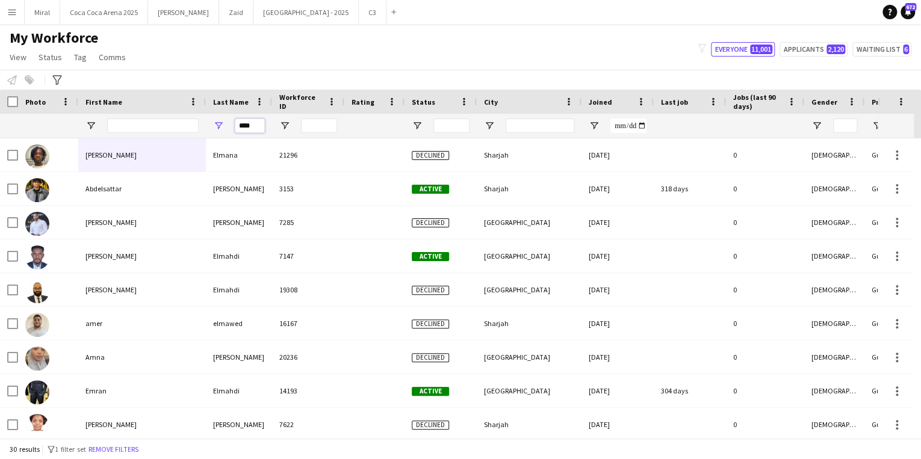
type input "****"
click at [167, 128] on input "First Name Filter Input" at bounding box center [153, 126] width 92 height 14
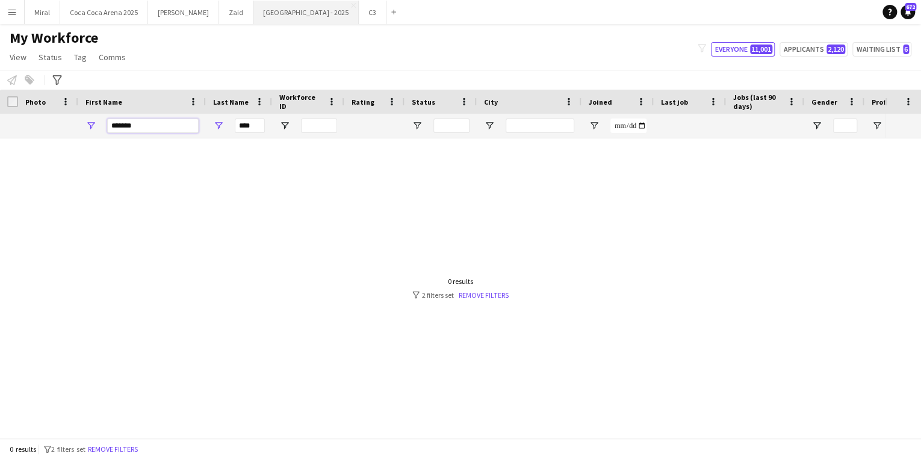
type input "*******"
click at [240, 128] on input "****" at bounding box center [250, 126] width 30 height 14
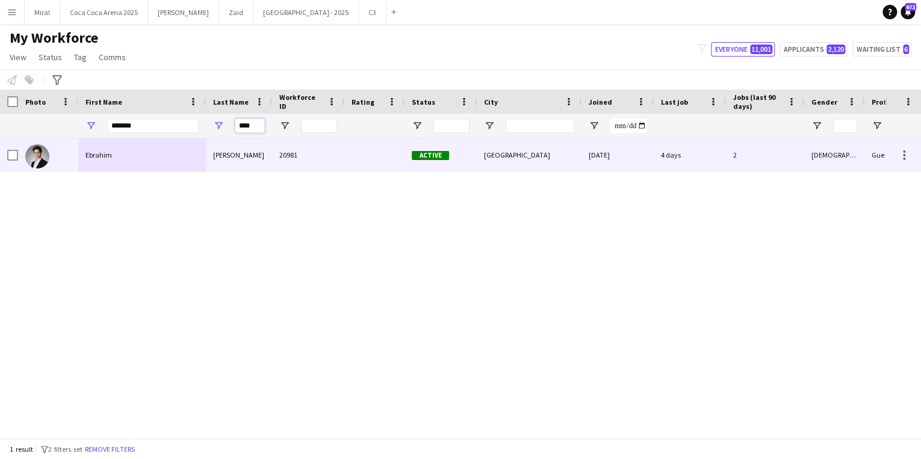
type input "****"
click at [158, 164] on div "Ebrahim" at bounding box center [142, 155] width 128 height 33
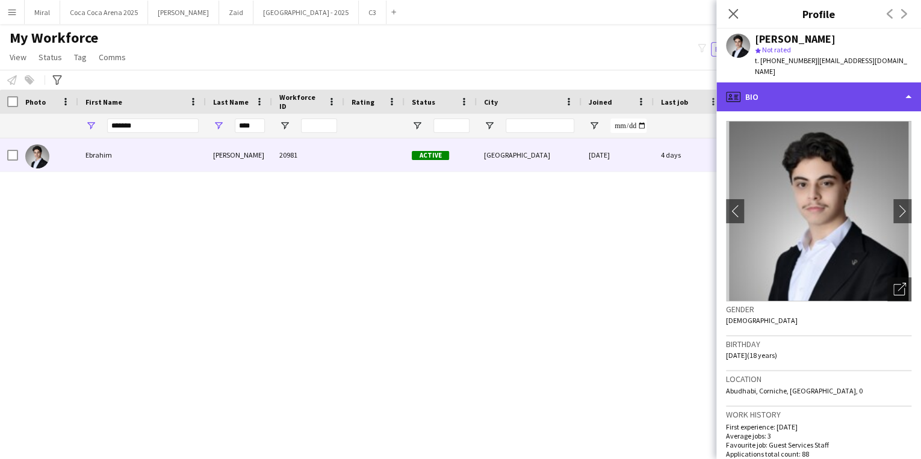
click at [877, 87] on div "profile Bio" at bounding box center [819, 97] width 205 height 29
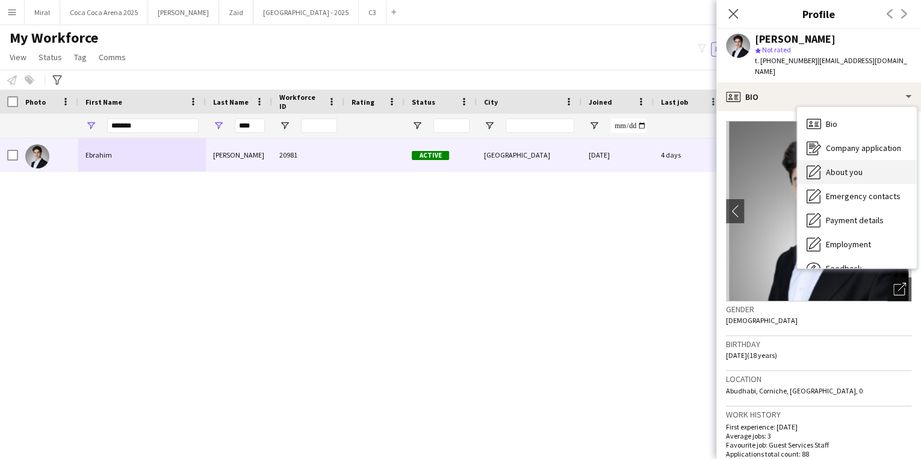
click at [845, 167] on span "About you" at bounding box center [844, 172] width 37 height 11
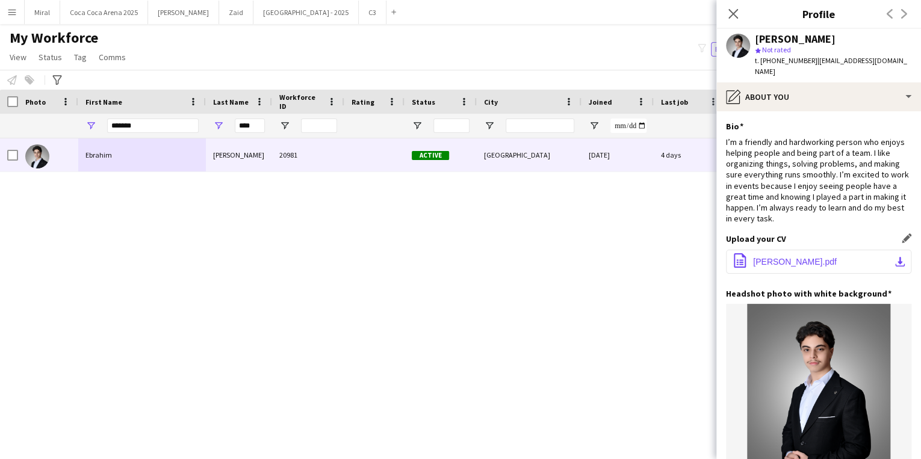
click at [896, 257] on app-icon "download-bottom" at bounding box center [901, 262] width 10 height 10
drag, startPoint x: 254, startPoint y: 129, endPoint x: 229, endPoint y: 128, distance: 24.7
click at [229, 128] on div "****" at bounding box center [239, 126] width 66 height 24
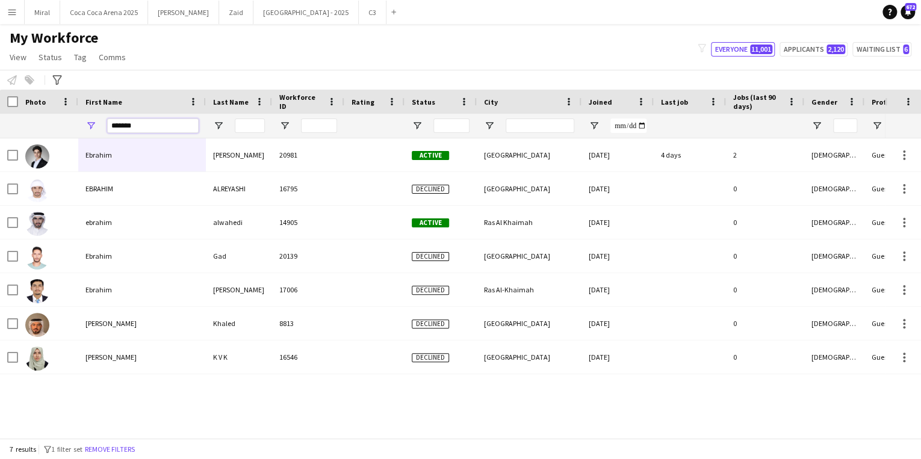
drag, startPoint x: 153, startPoint y: 126, endPoint x: 96, endPoint y: 118, distance: 57.2
click at [96, 118] on div "*******" at bounding box center [142, 126] width 128 height 24
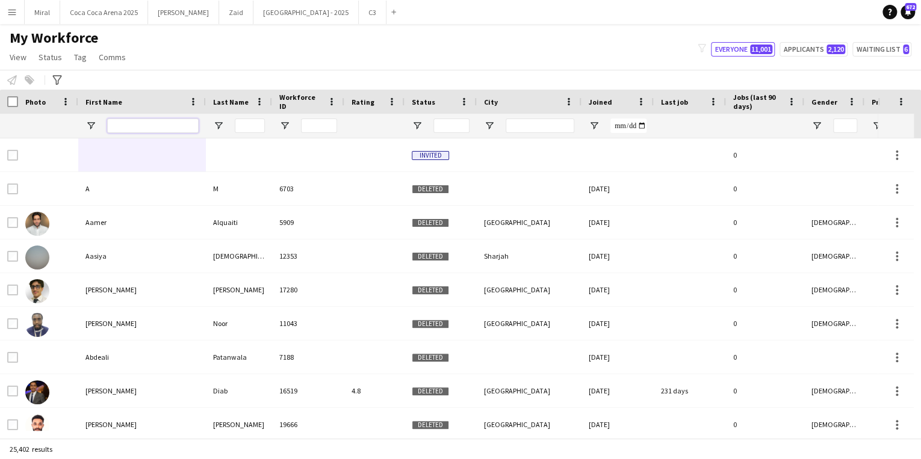
click at [161, 125] on input "First Name Filter Input" at bounding box center [153, 126] width 92 height 14
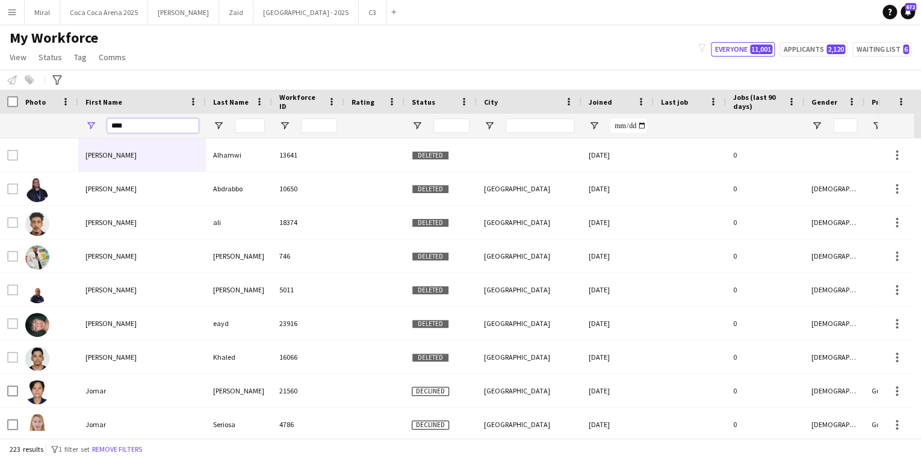
type input "****"
click at [249, 124] on input "Last Name Filter Input" at bounding box center [250, 126] width 30 height 14
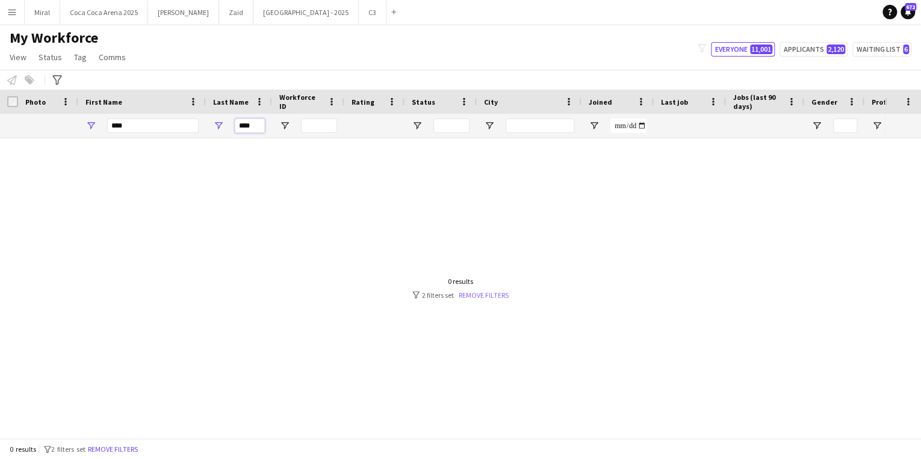
type input "****"
click at [482, 298] on link "Remove filters" at bounding box center [484, 295] width 50 height 9
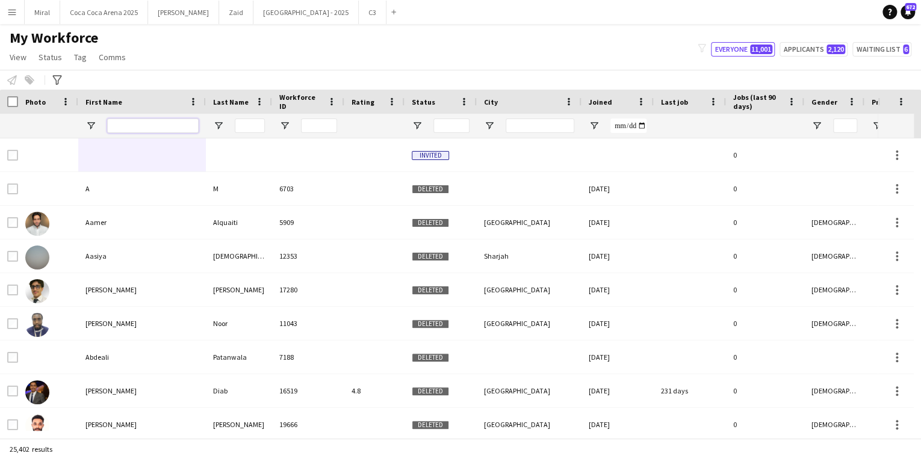
click at [183, 123] on input "First Name Filter Input" at bounding box center [153, 126] width 92 height 14
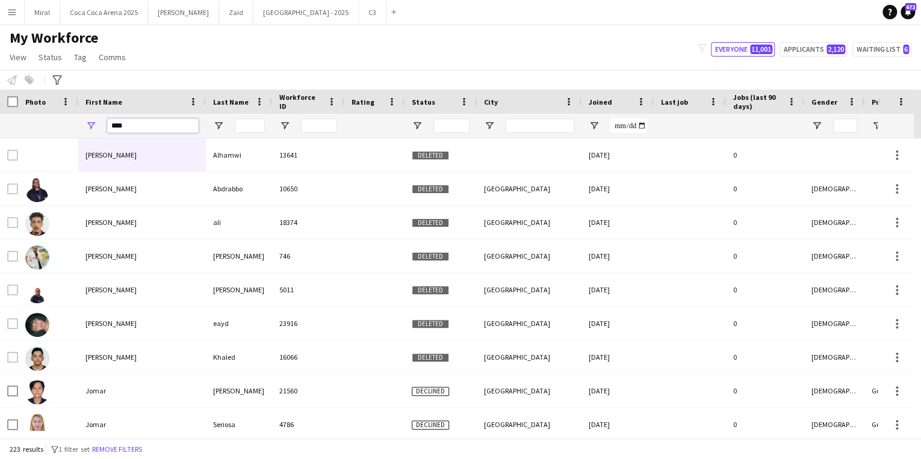
type input "****"
click at [250, 123] on input "Last Name Filter Input" at bounding box center [250, 126] width 30 height 14
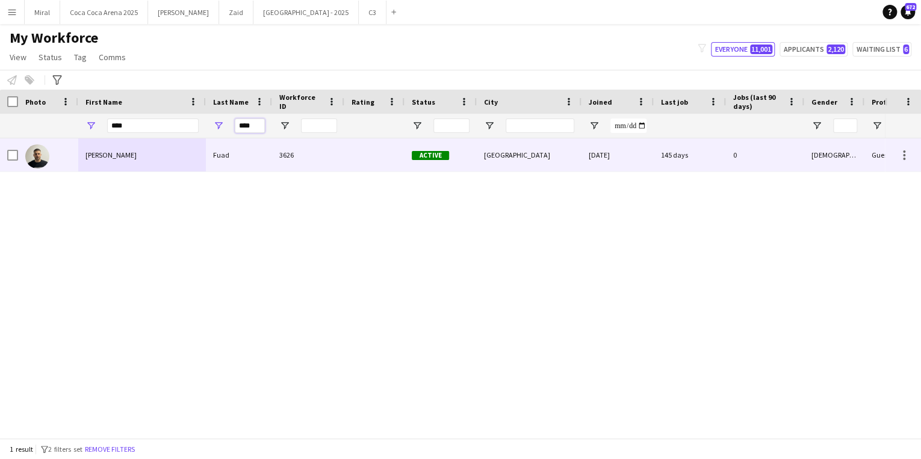
type input "****"
click at [192, 152] on div "[PERSON_NAME]" at bounding box center [142, 155] width 128 height 33
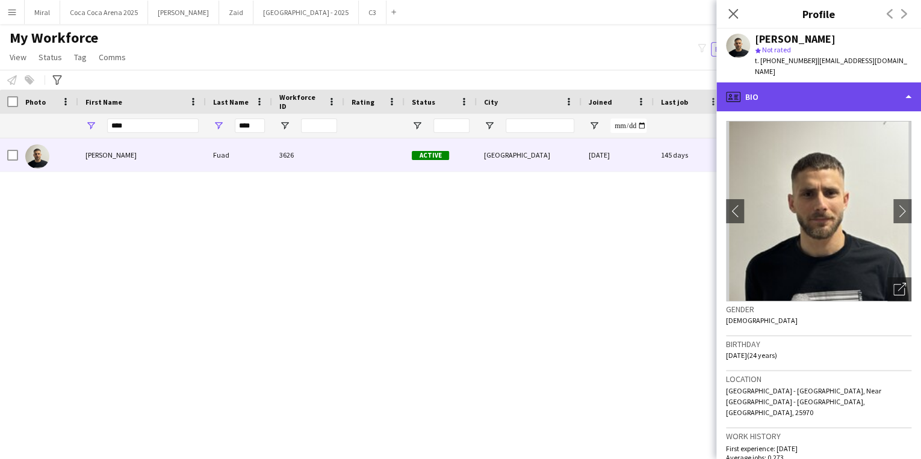
click at [877, 83] on div "profile Bio" at bounding box center [819, 97] width 205 height 29
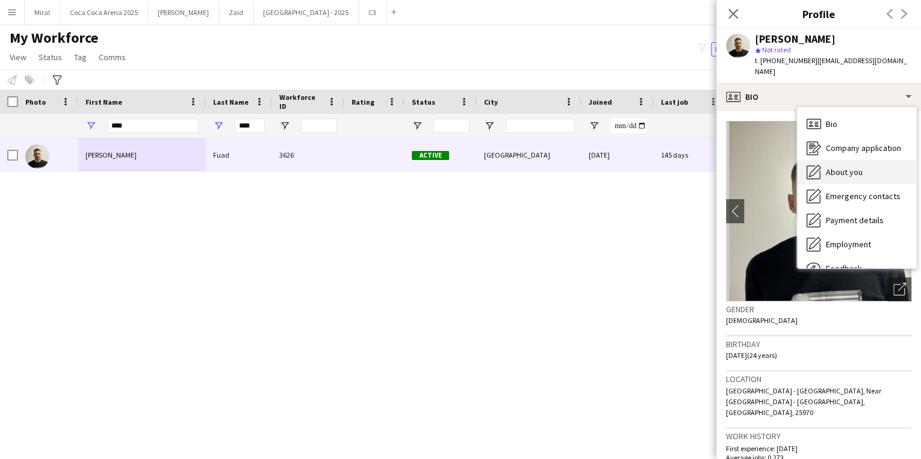
click at [879, 162] on div "About you About you" at bounding box center [856, 172] width 119 height 24
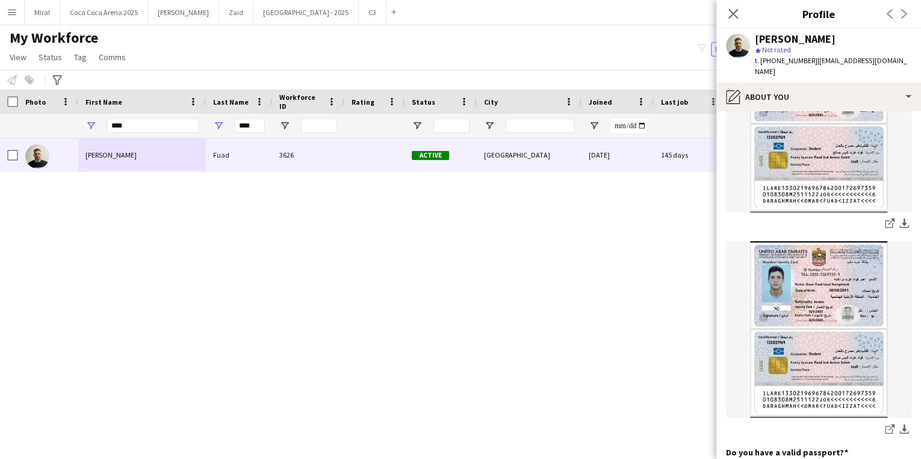
scroll to position [674, 0]
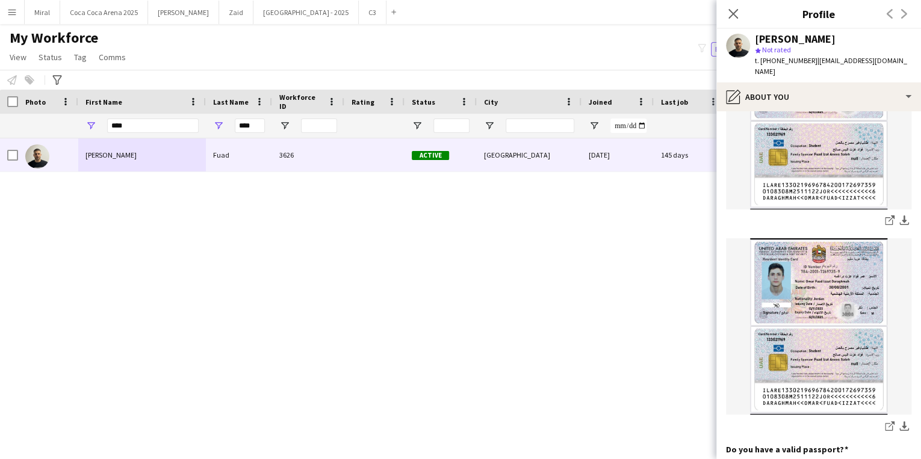
click at [823, 283] on img at bounding box center [818, 326] width 185 height 176
click at [829, 258] on img at bounding box center [818, 326] width 185 height 176
click at [797, 131] on img at bounding box center [818, 121] width 185 height 176
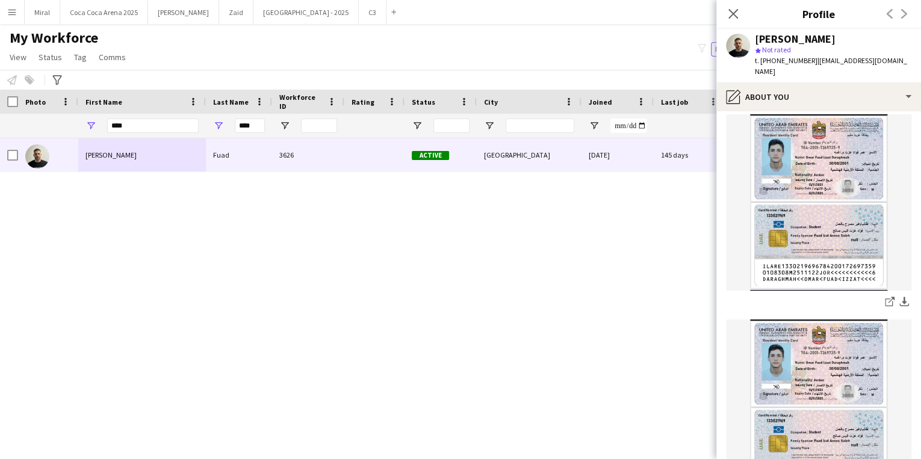
scroll to position [578, 0]
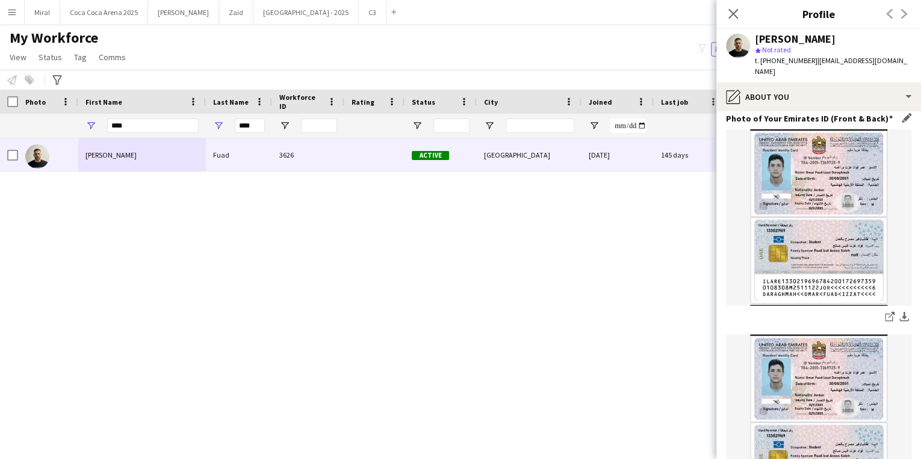
click at [827, 176] on img at bounding box center [818, 217] width 185 height 176
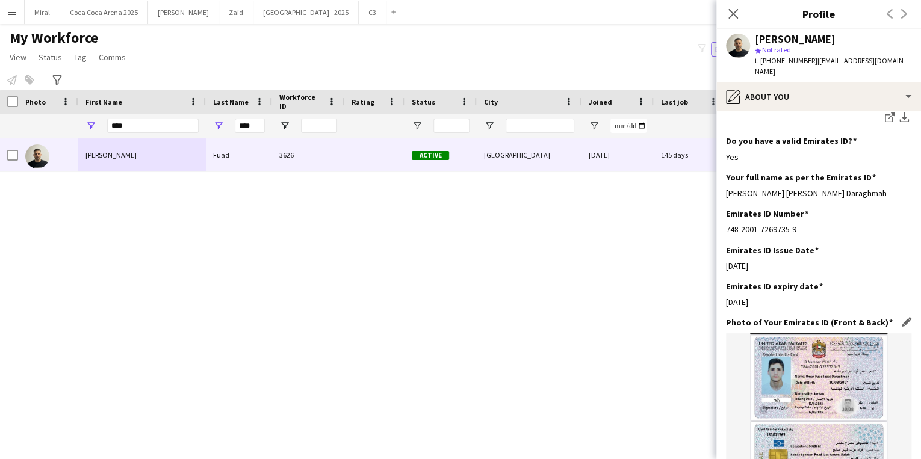
scroll to position [434, 0]
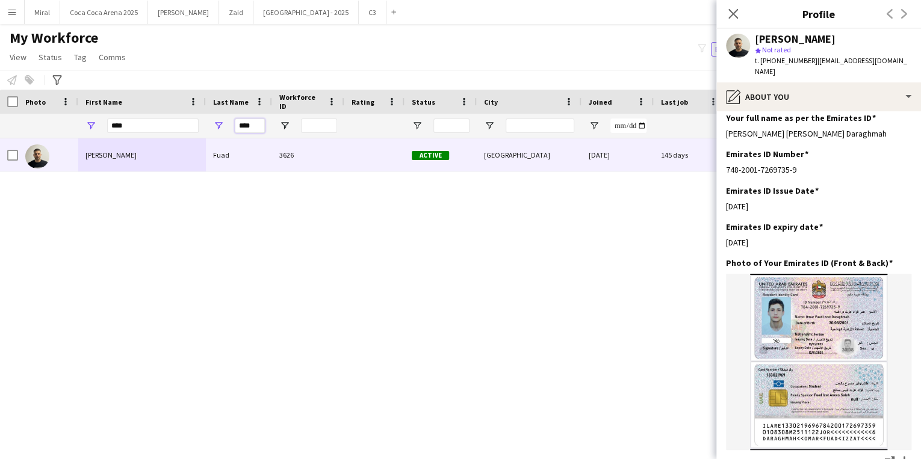
drag, startPoint x: 256, startPoint y: 127, endPoint x: 187, endPoint y: 123, distance: 68.8
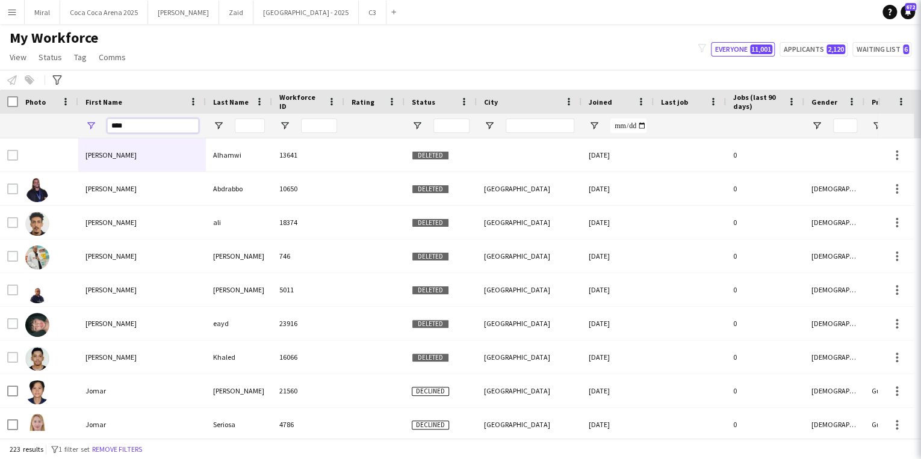
drag, startPoint x: 116, startPoint y: 125, endPoint x: 63, endPoint y: 123, distance: 53.1
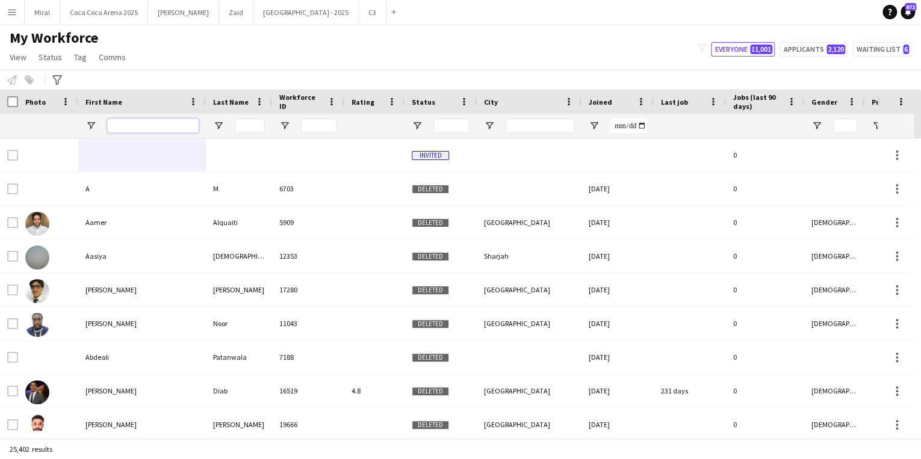
click at [181, 122] on input "First Name Filter Input" at bounding box center [153, 126] width 92 height 14
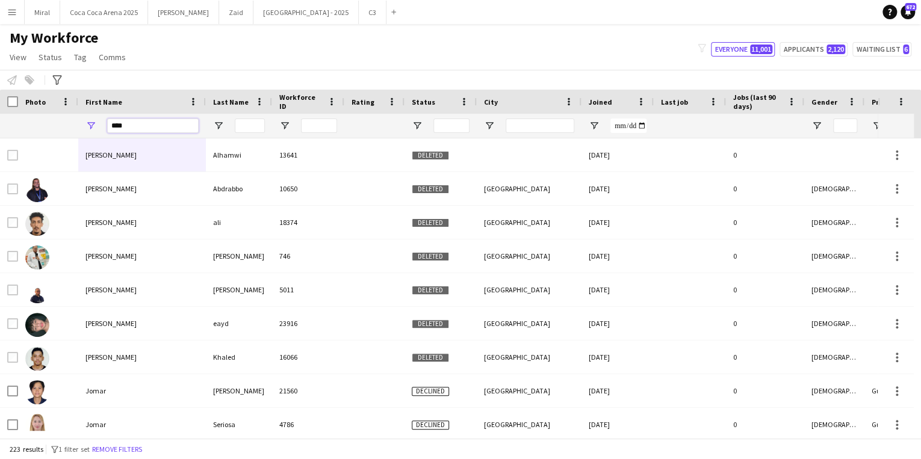
type input "****"
click at [252, 122] on input "Last Name Filter Input" at bounding box center [250, 126] width 30 height 14
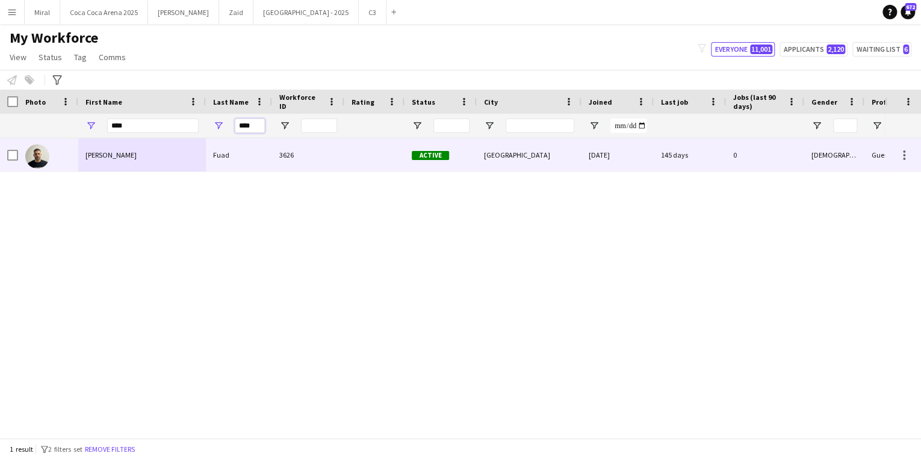
type input "****"
click at [253, 165] on div "Fuad" at bounding box center [239, 155] width 66 height 33
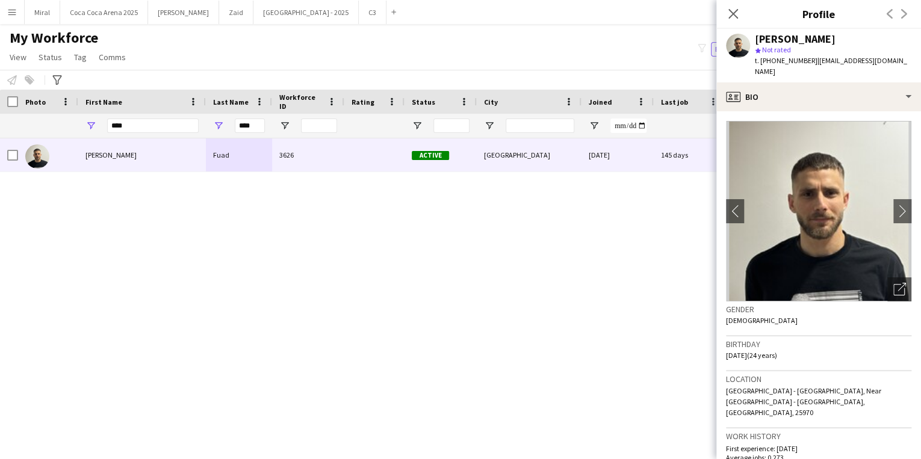
click at [810, 60] on span "| [EMAIL_ADDRESS][DOMAIN_NAME]" at bounding box center [831, 66] width 152 height 20
drag, startPoint x: 891, startPoint y: 60, endPoint x: 812, endPoint y: 62, distance: 78.3
click at [812, 62] on div "[PERSON_NAME] star Not rated t. [PHONE_NUMBER] | [EMAIL_ADDRESS][DOMAIN_NAME]" at bounding box center [819, 56] width 205 height 54
copy span "[EMAIL_ADDRESS][DOMAIN_NAME]"
drag, startPoint x: 252, startPoint y: 128, endPoint x: 169, endPoint y: 120, distance: 84.0
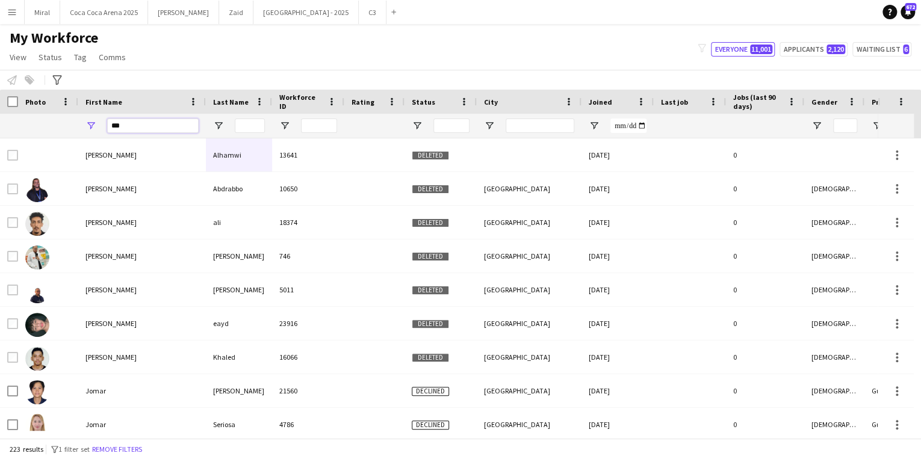
drag, startPoint x: 137, startPoint y: 130, endPoint x: 101, endPoint y: 128, distance: 36.2
click at [101, 128] on div "***" at bounding box center [142, 126] width 128 height 24
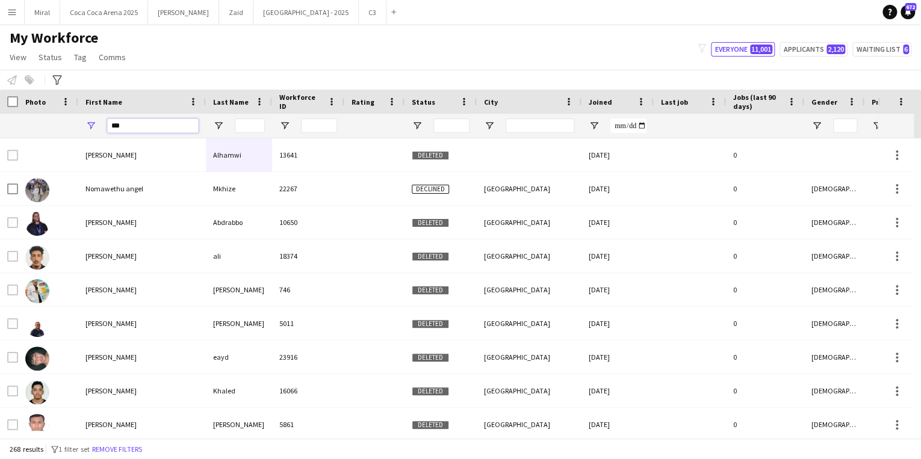
click at [160, 124] on input "***" at bounding box center [153, 126] width 92 height 14
click at [152, 124] on input "***" at bounding box center [153, 126] width 92 height 14
type input "*"
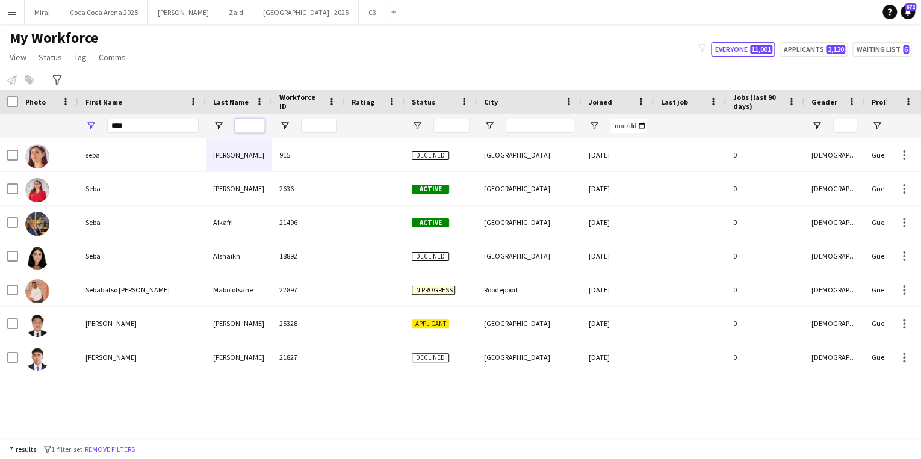
click at [245, 123] on input "Last Name Filter Input" at bounding box center [250, 126] width 30 height 14
click at [333, 405] on div "seba [PERSON_NAME] 915 Declined [GEOGRAPHIC_DATA] [DATE] 0 [DEMOGRAPHIC_DATA] G…" at bounding box center [442, 285] width 885 height 293
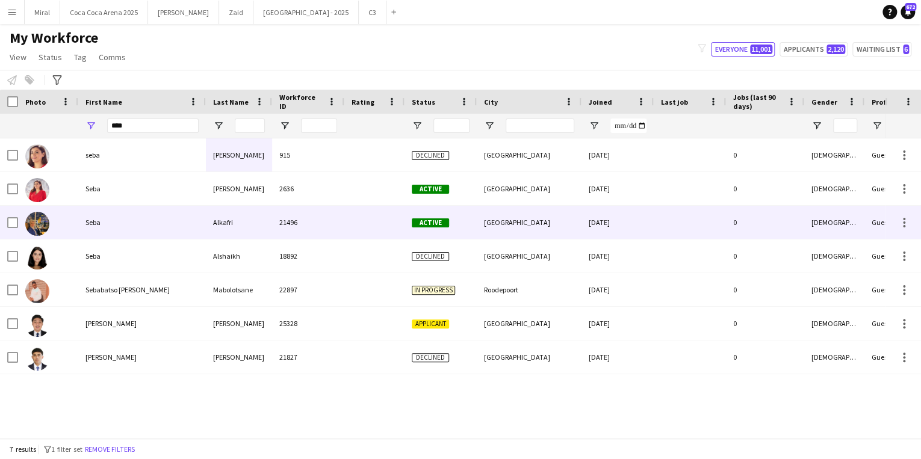
click at [100, 223] on div "Seba" at bounding box center [142, 222] width 128 height 33
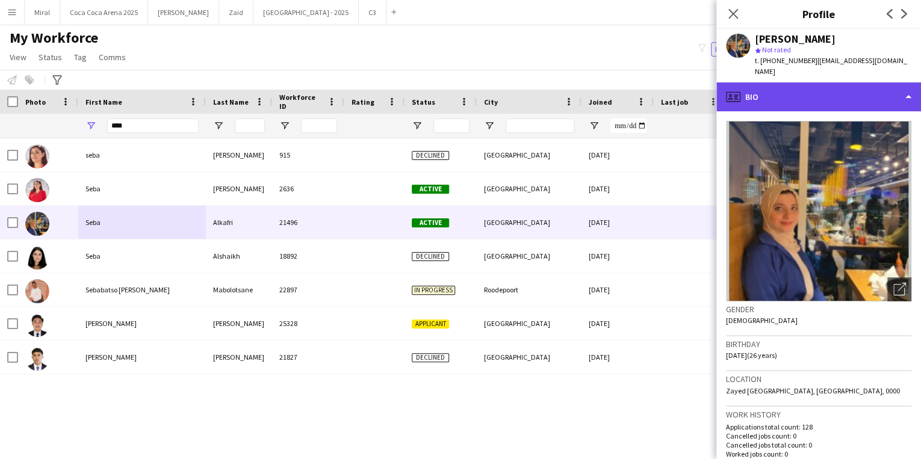
click at [847, 87] on div "profile Bio" at bounding box center [819, 97] width 205 height 29
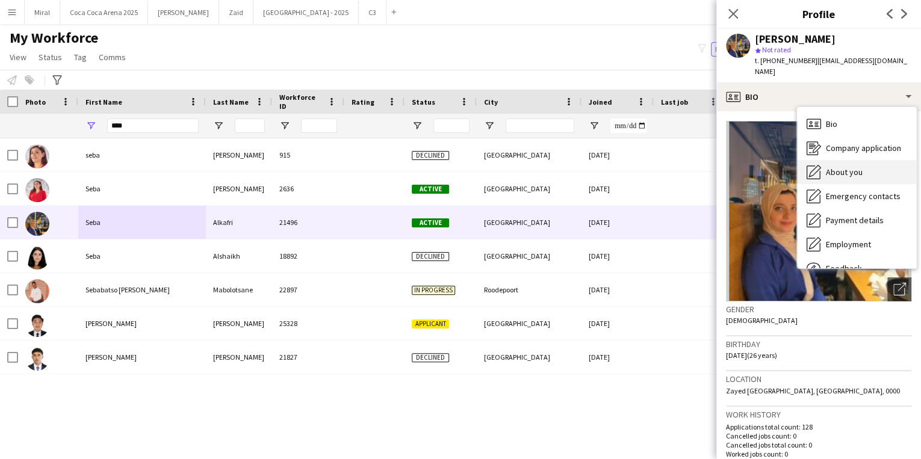
click at [849, 167] on span "About you" at bounding box center [844, 172] width 37 height 11
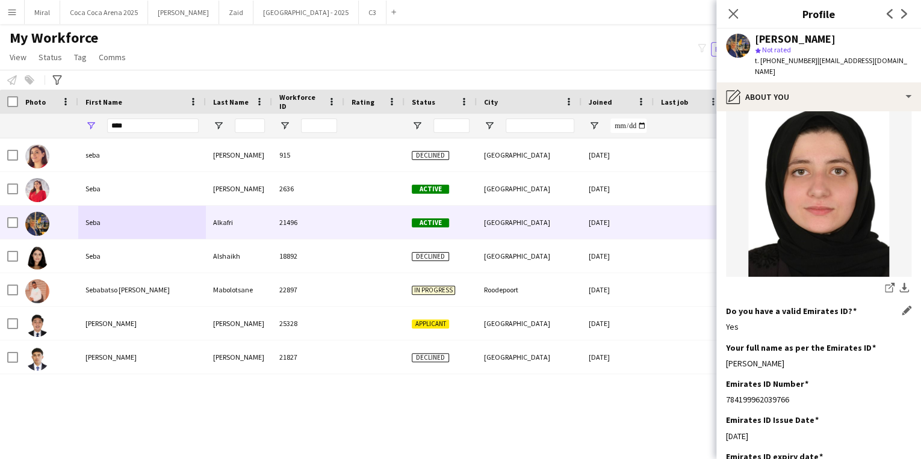
scroll to position [289, 0]
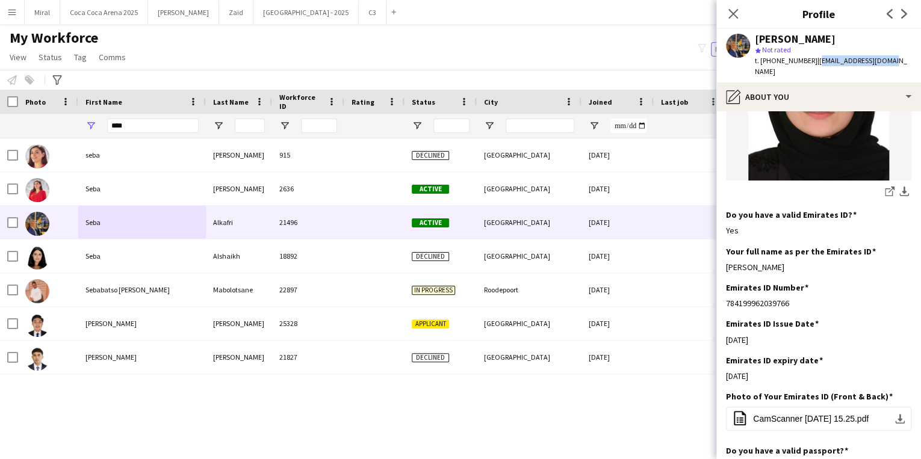
drag, startPoint x: 812, startPoint y: 60, endPoint x: 888, endPoint y: 60, distance: 75.9
click at [888, 60] on div "[PERSON_NAME] star Not rated t. [PHONE_NUMBER] | [EMAIL_ADDRESS][DOMAIN_NAME]" at bounding box center [819, 56] width 205 height 54
copy span "[EMAIL_ADDRESS][DOMAIN_NAME]"
drag, startPoint x: 135, startPoint y: 125, endPoint x: 75, endPoint y: 125, distance: 60.2
click at [79, 125] on div "****" at bounding box center [142, 126] width 128 height 24
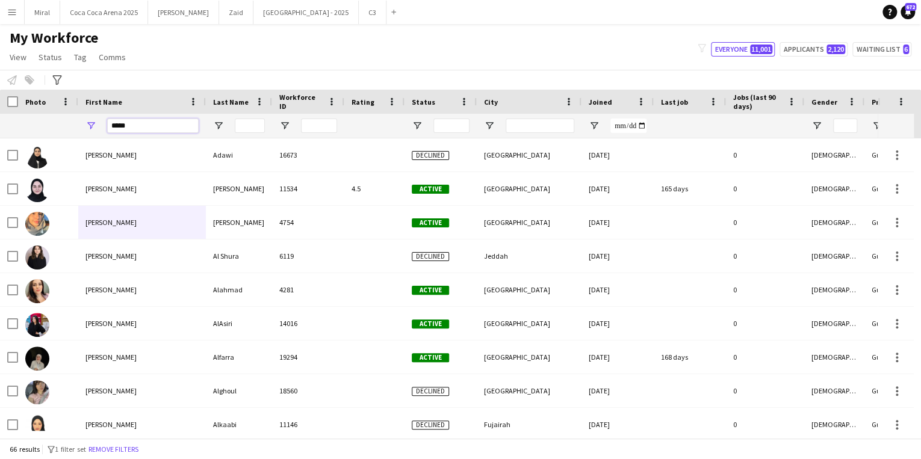
type input "*****"
click at [241, 125] on input "Last Name Filter Input" at bounding box center [250, 126] width 30 height 14
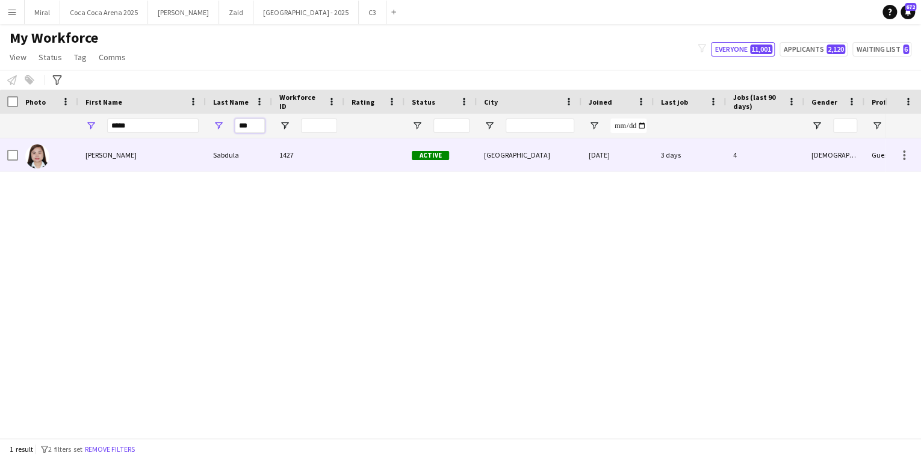
type input "***"
click at [193, 161] on div "[PERSON_NAME]" at bounding box center [142, 155] width 128 height 33
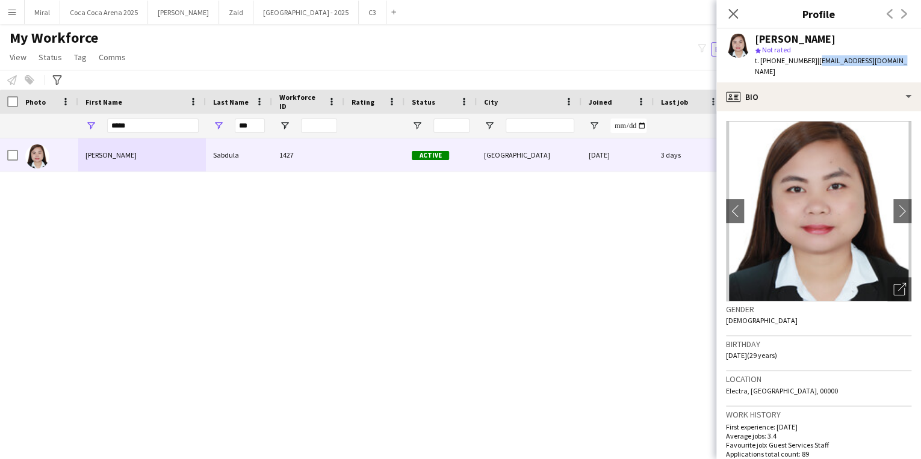
drag, startPoint x: 812, startPoint y: 63, endPoint x: 910, endPoint y: 62, distance: 98.2
click at [910, 62] on app-profile-header "[PERSON_NAME] star Not rated t. [PHONE_NUMBER] | [EMAIL_ADDRESS][DOMAIN_NAME]" at bounding box center [819, 56] width 205 height 54
copy span "[EMAIL_ADDRESS][DOMAIN_NAME]"
drag, startPoint x: 251, startPoint y: 126, endPoint x: 169, endPoint y: 126, distance: 81.3
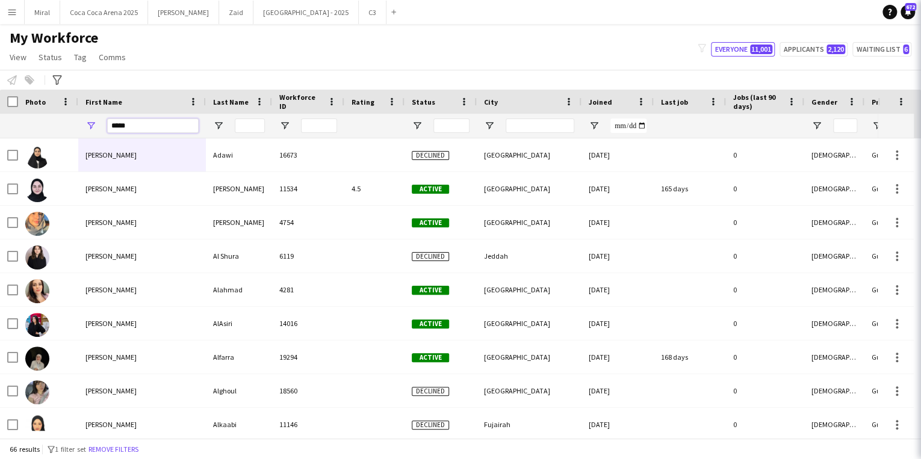
drag, startPoint x: 79, startPoint y: 125, endPoint x: 63, endPoint y: 126, distance: 16.9
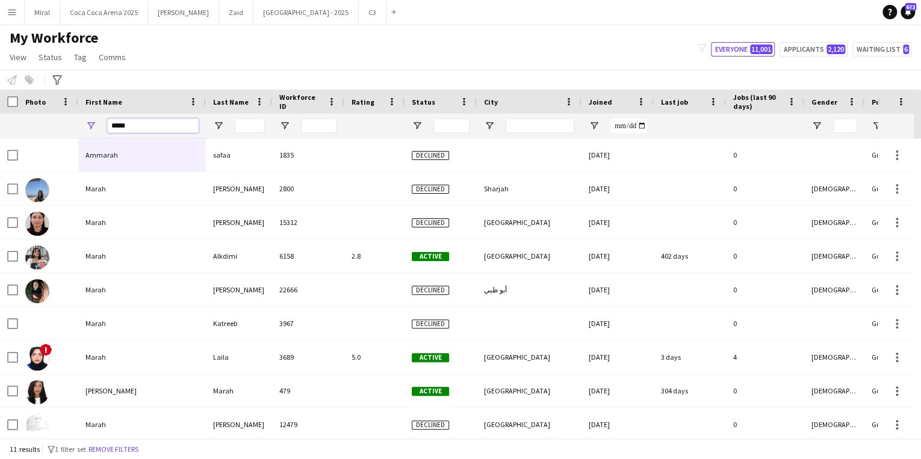
type input "*****"
click at [247, 125] on input "Last Name Filter Input" at bounding box center [250, 126] width 30 height 14
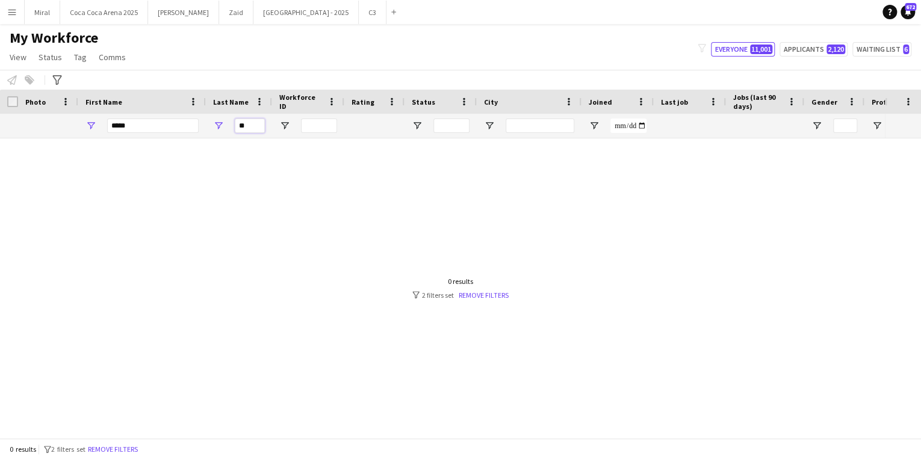
type input "*"
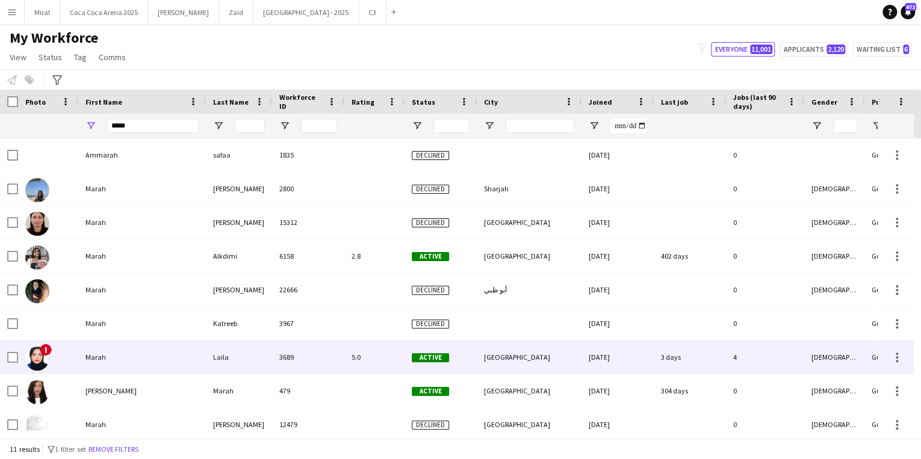
click at [154, 362] on div "Marah" at bounding box center [142, 357] width 128 height 33
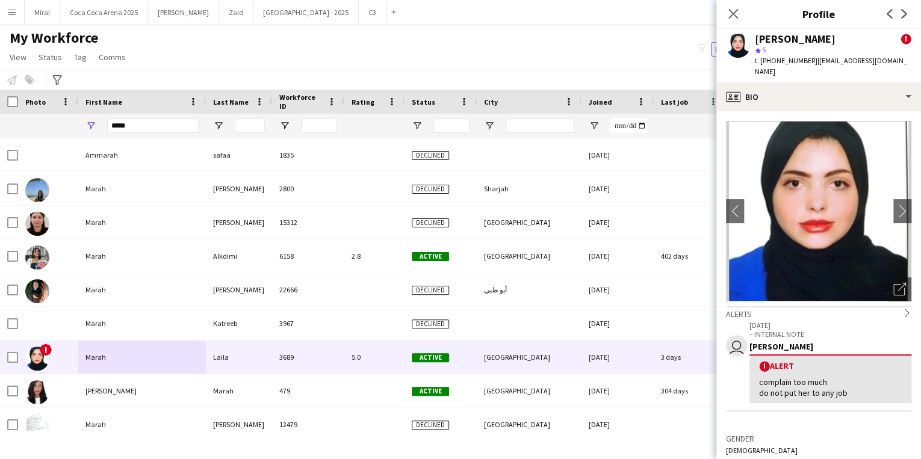
drag, startPoint x: 813, startPoint y: 61, endPoint x: 911, endPoint y: 67, distance: 98.4
click at [911, 67] on div "[PERSON_NAME] ! star 5 t. [PHONE_NUMBER] | [EMAIL_ADDRESS][DOMAIN_NAME]" at bounding box center [819, 56] width 205 height 54
copy span "[EMAIL_ADDRESS][DOMAIN_NAME]"
drag, startPoint x: 140, startPoint y: 128, endPoint x: 75, endPoint y: 128, distance: 64.4
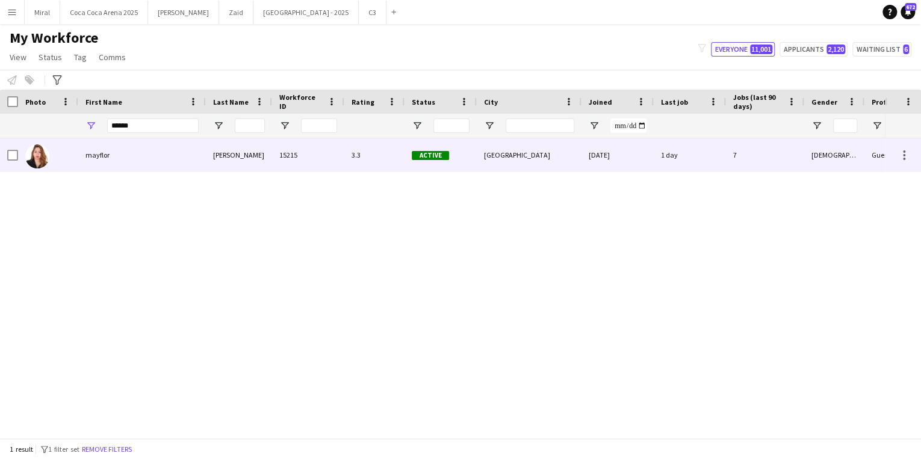
click at [138, 157] on div "mayflor" at bounding box center [142, 155] width 128 height 33
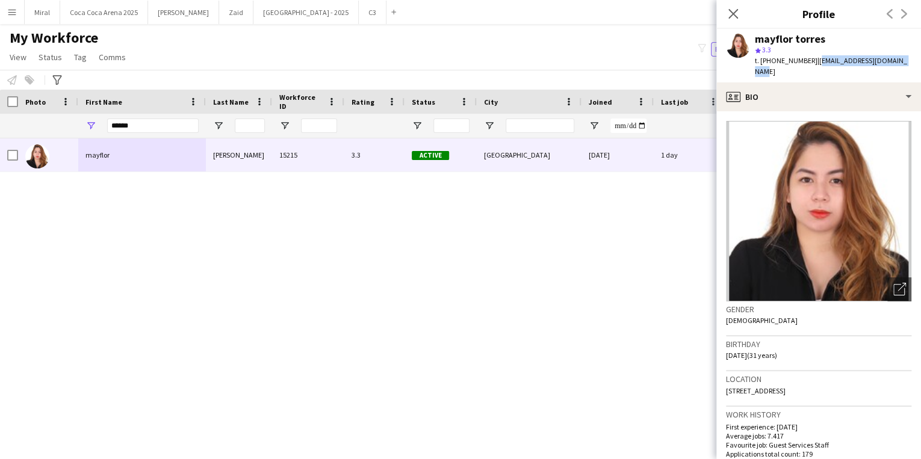
drag, startPoint x: 812, startPoint y: 60, endPoint x: 911, endPoint y: 65, distance: 98.9
click at [911, 65] on app-profile-header "[PERSON_NAME] star 3.3 t. [PHONE_NUMBER] | [EMAIL_ADDRESS][DOMAIN_NAME]" at bounding box center [819, 56] width 205 height 54
copy span "[EMAIL_ADDRESS][DOMAIN_NAME]"
drag, startPoint x: 145, startPoint y: 129, endPoint x: 63, endPoint y: 127, distance: 81.3
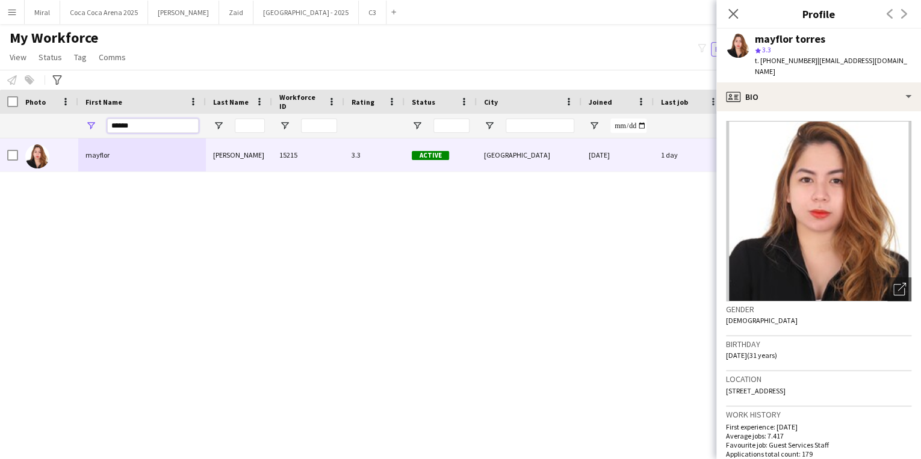
type input "*"
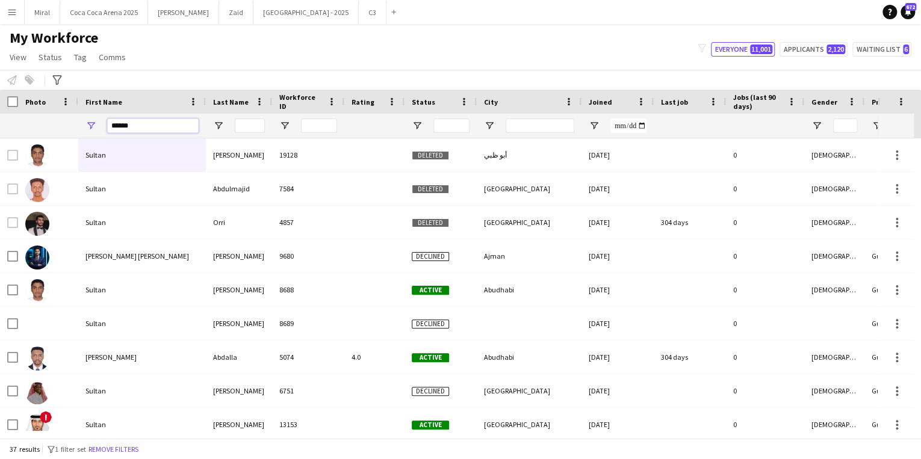
type input "******"
click at [246, 128] on input "Last Name Filter Input" at bounding box center [250, 126] width 30 height 14
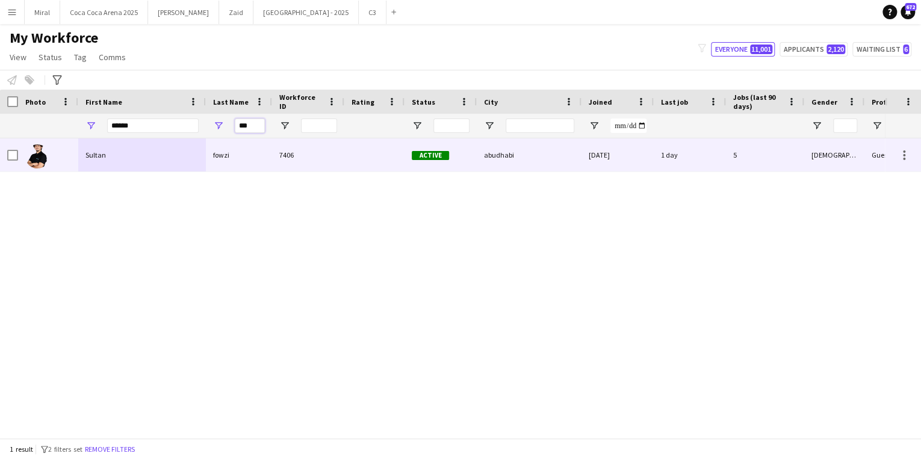
type input "***"
click at [193, 161] on div "Sultan" at bounding box center [142, 155] width 128 height 33
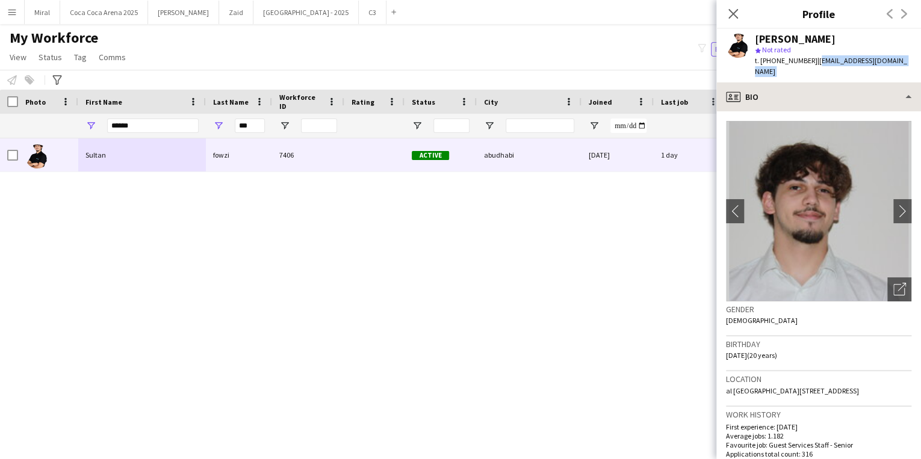
drag, startPoint x: 812, startPoint y: 61, endPoint x: 912, endPoint y: 73, distance: 100.8
click at [912, 73] on app-crew-profile "Close pop-in Profile Previous Next Sultan fowzi star Not rated t. [PHONE_NUMBER…" at bounding box center [819, 229] width 205 height 459
copy app-crew-profile "[EMAIL_ADDRESS][DOMAIN_NAME] profile"
drag, startPoint x: 137, startPoint y: 126, endPoint x: 11, endPoint y: 117, distance: 125.6
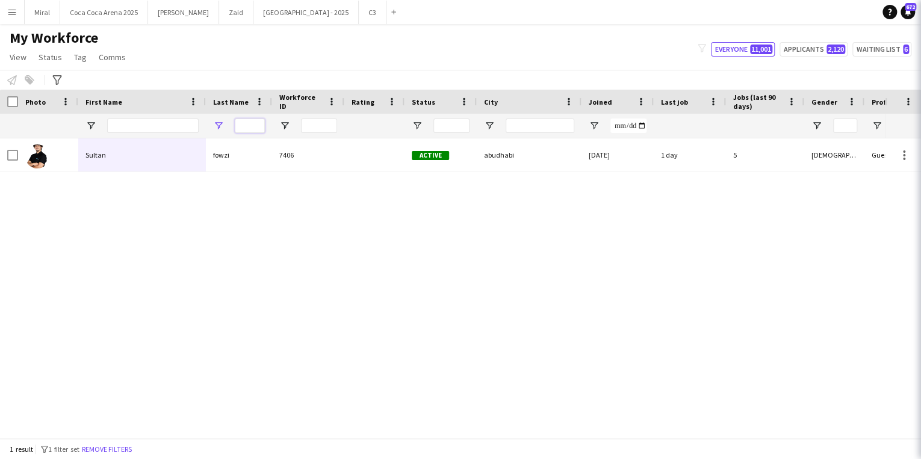
drag, startPoint x: 255, startPoint y: 125, endPoint x: 230, endPoint y: 125, distance: 25.3
click at [231, 125] on div at bounding box center [239, 126] width 66 height 24
click at [137, 122] on input "First Name Filter Input" at bounding box center [153, 126] width 92 height 14
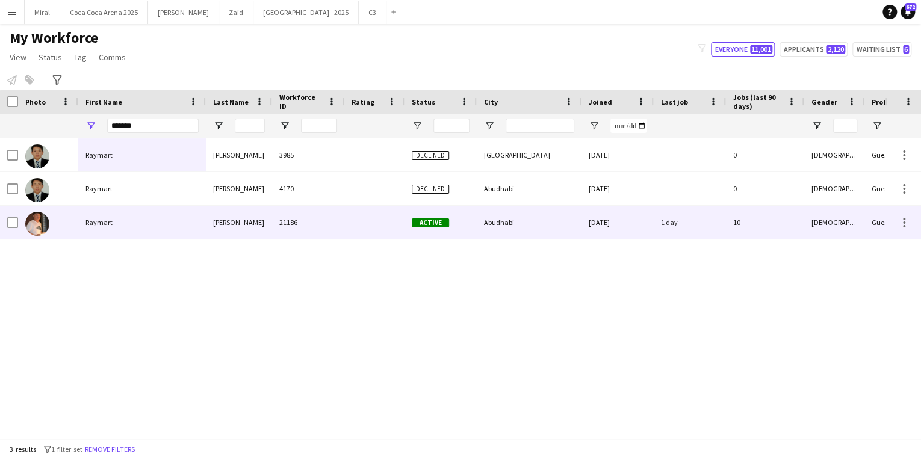
click at [120, 223] on div "Raymart" at bounding box center [142, 222] width 128 height 33
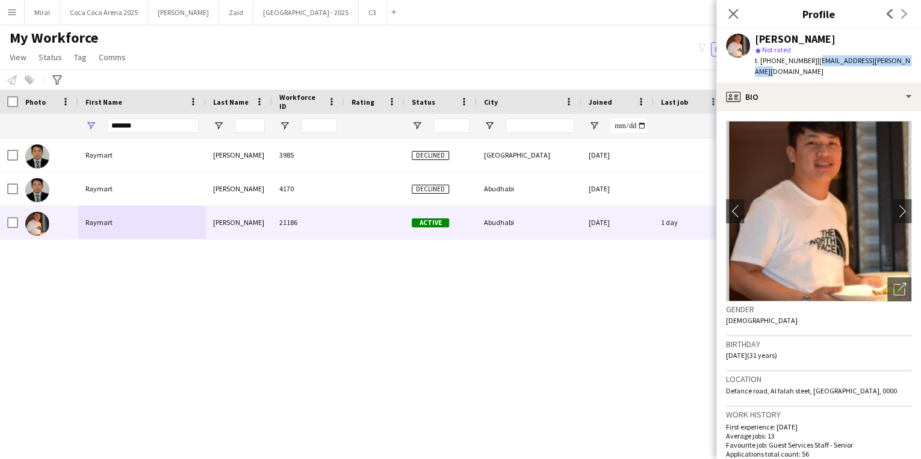
drag, startPoint x: 812, startPoint y: 61, endPoint x: 905, endPoint y: 61, distance: 93.3
click at [905, 61] on div "Raymart [PERSON_NAME] Not rated t. [PHONE_NUMBER] | [EMAIL_ADDRESS][PERSON_NAME…" at bounding box center [819, 56] width 205 height 54
copy span "[EMAIL_ADDRESS][PERSON_NAME][DOMAIN_NAME]"
drag, startPoint x: 175, startPoint y: 128, endPoint x: 52, endPoint y: 125, distance: 122.9
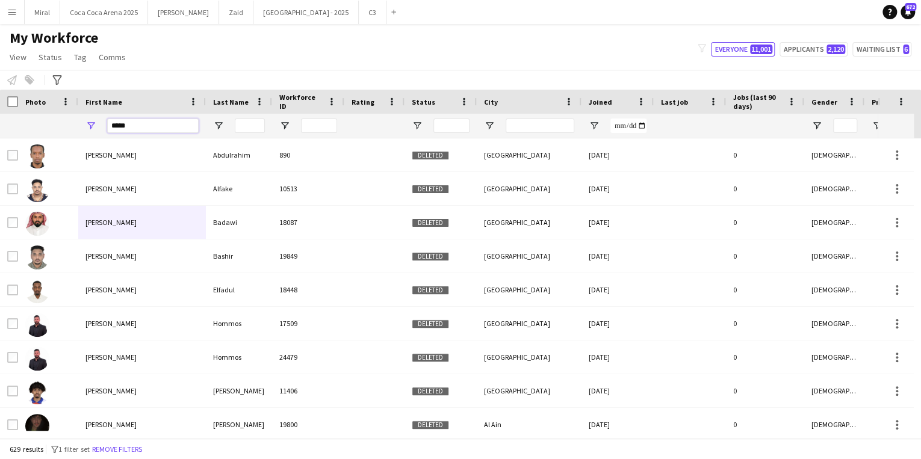
type input "*****"
click at [252, 120] on input "Last Name Filter Input" at bounding box center [250, 126] width 30 height 14
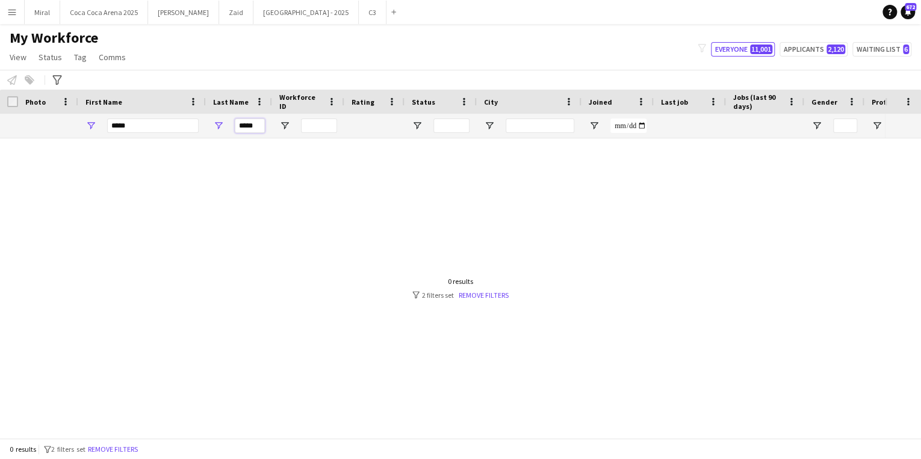
type input "*****"
drag, startPoint x: 159, startPoint y: 122, endPoint x: 54, endPoint y: 114, distance: 105.1
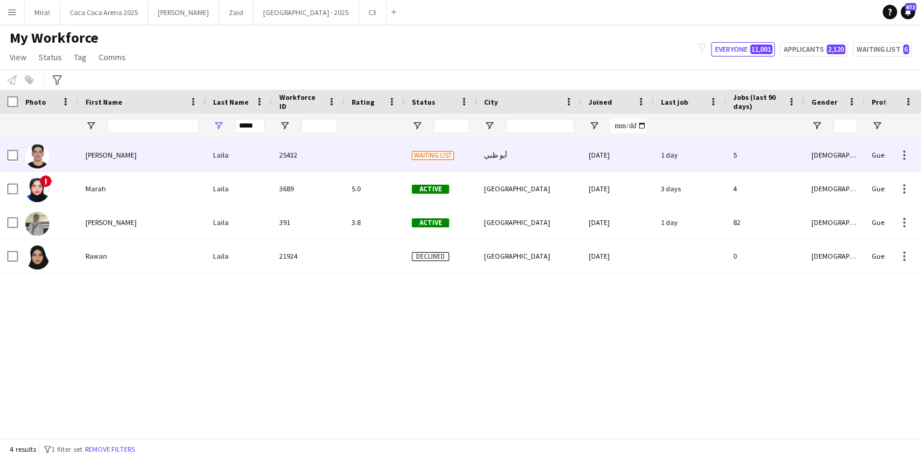
click at [179, 155] on div "[PERSON_NAME]" at bounding box center [142, 155] width 128 height 33
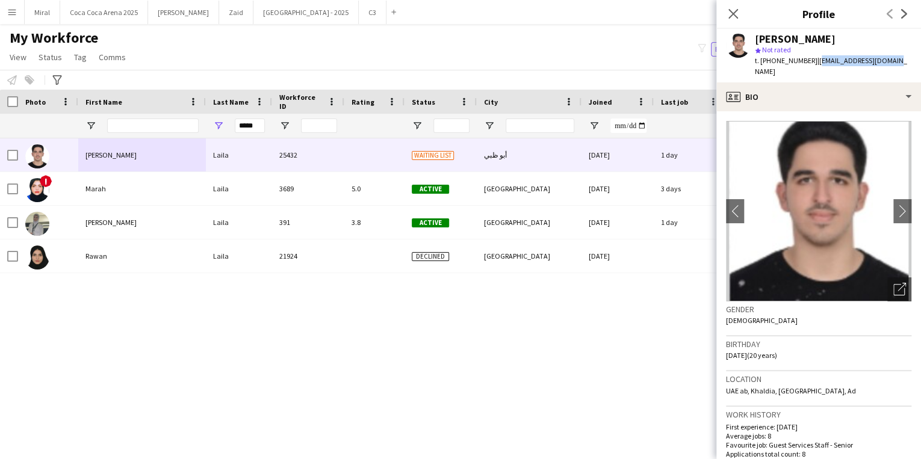
drag, startPoint x: 812, startPoint y: 60, endPoint x: 903, endPoint y: 63, distance: 91.6
click at [903, 63] on app-profile-header "[PERSON_NAME] star Not rated t. [PHONE_NUMBER] | [EMAIL_ADDRESS][DOMAIN_NAME]" at bounding box center [819, 56] width 205 height 54
copy span "[EMAIL_ADDRESS][DOMAIN_NAME]"
drag, startPoint x: 262, startPoint y: 125, endPoint x: 198, endPoint y: 123, distance: 64.5
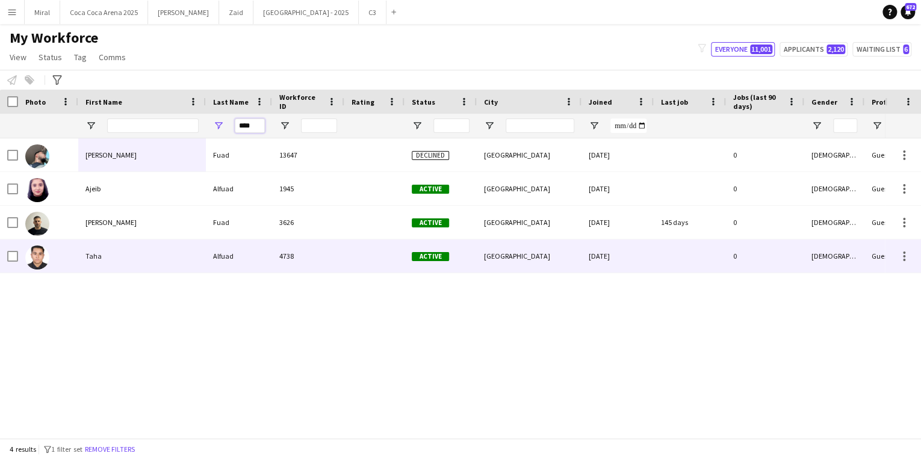
type input "****"
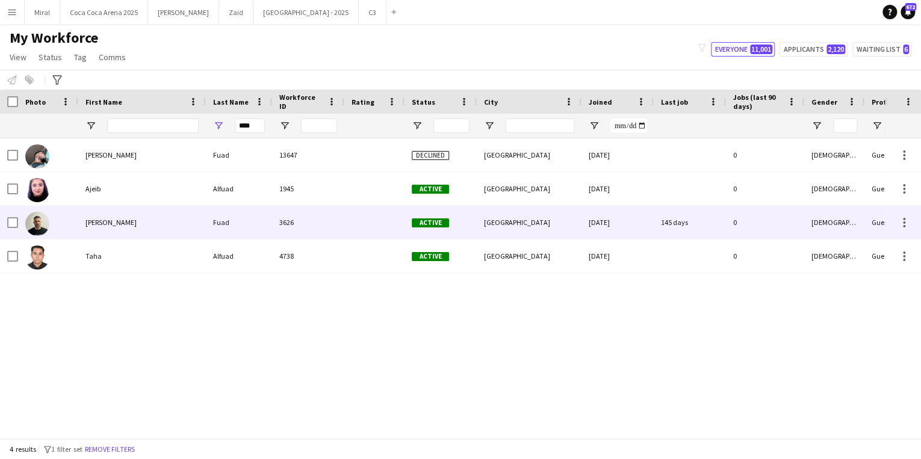
click at [141, 227] on div "[PERSON_NAME]" at bounding box center [142, 222] width 128 height 33
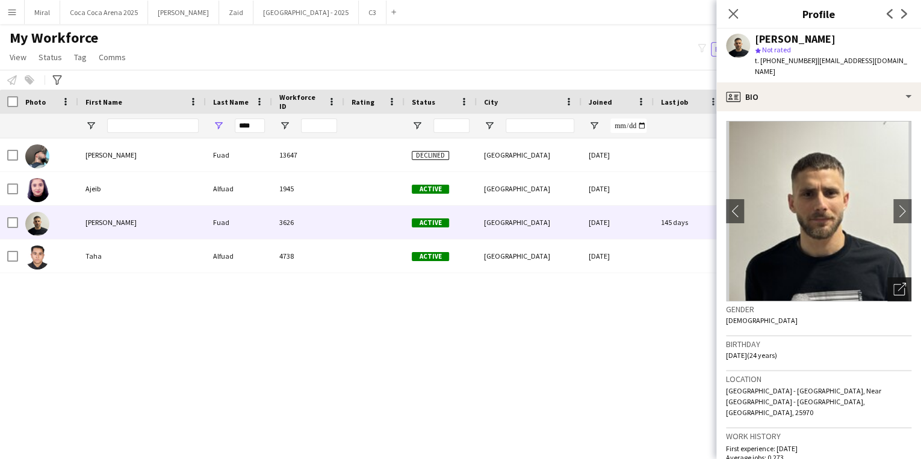
click at [894, 284] on icon at bounding box center [899, 289] width 11 height 11
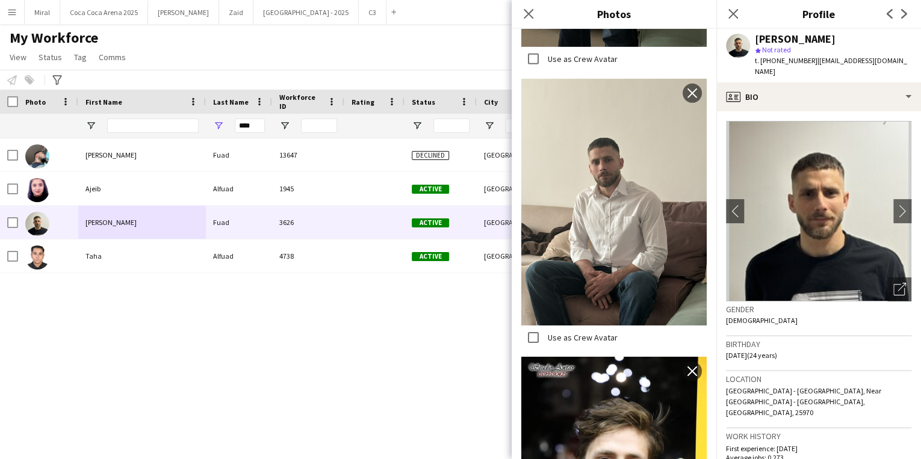
scroll to position [2034, 0]
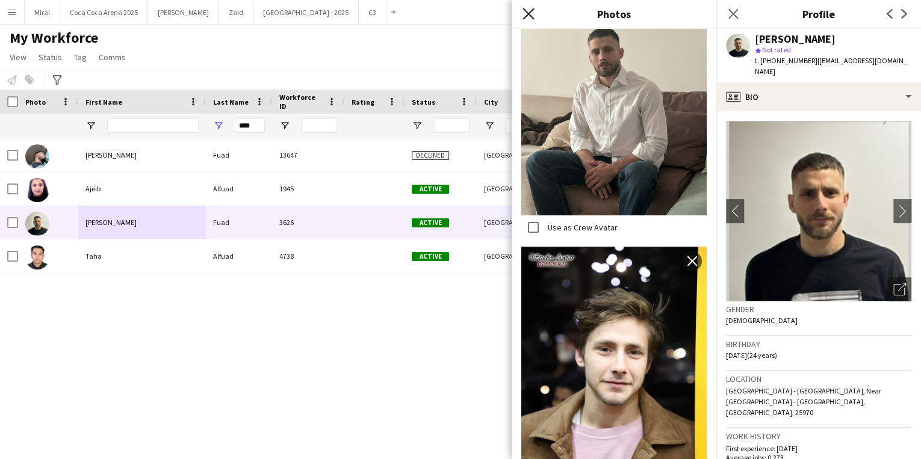
click at [531, 15] on icon "Close pop-in" at bounding box center [528, 13] width 11 height 11
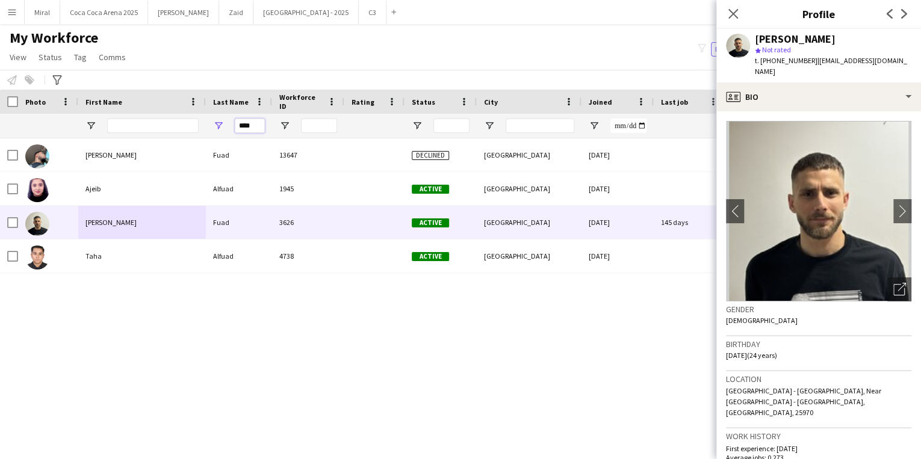
drag, startPoint x: 257, startPoint y: 125, endPoint x: 167, endPoint y: 122, distance: 89.8
click at [146, 127] on input "First Name Filter Input" at bounding box center [153, 126] width 92 height 14
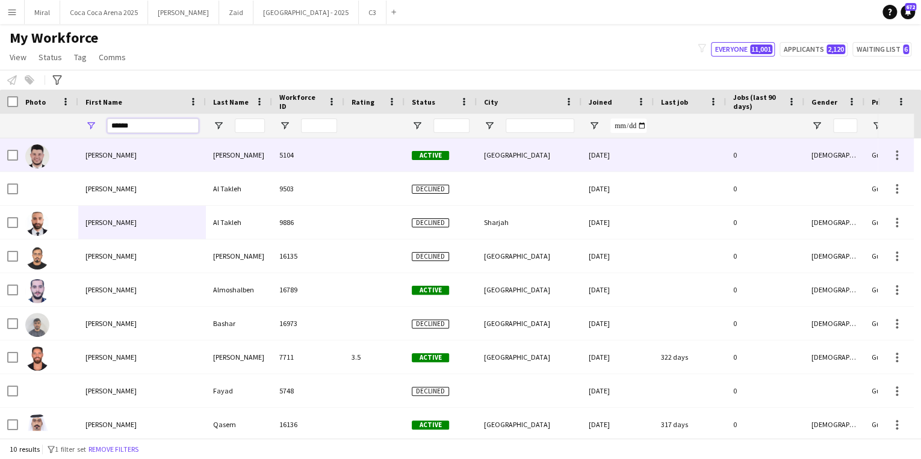
type input "******"
click at [166, 160] on div "[PERSON_NAME]" at bounding box center [142, 155] width 128 height 33
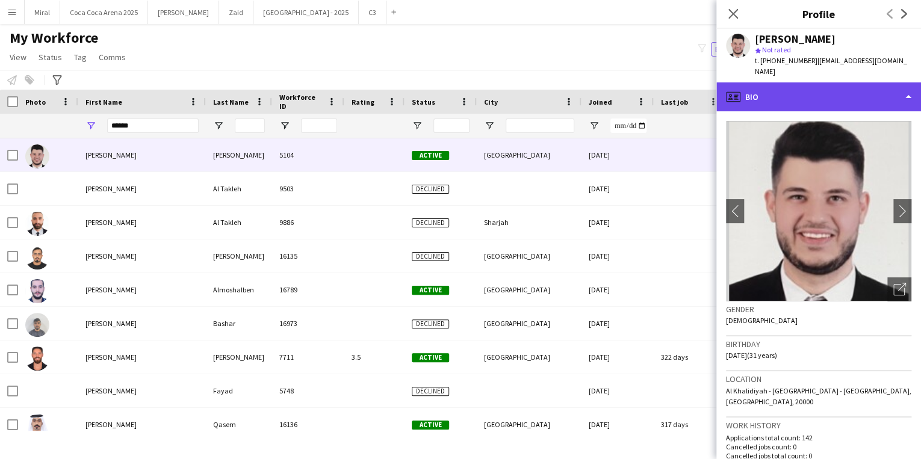
click at [864, 86] on div "profile Bio" at bounding box center [819, 97] width 205 height 29
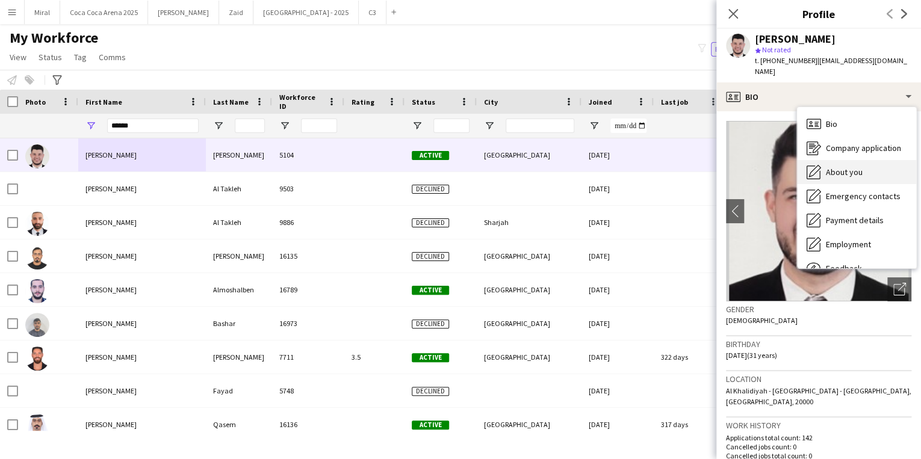
click at [850, 167] on span "About you" at bounding box center [844, 172] width 37 height 11
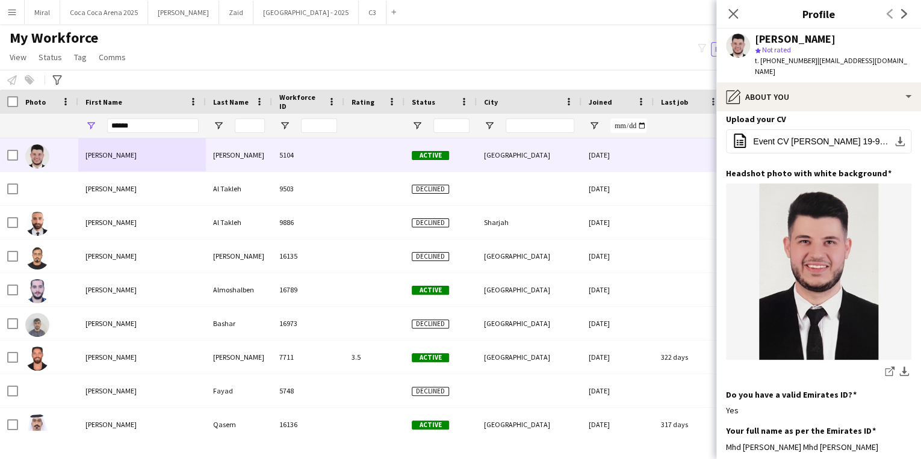
scroll to position [0, 0]
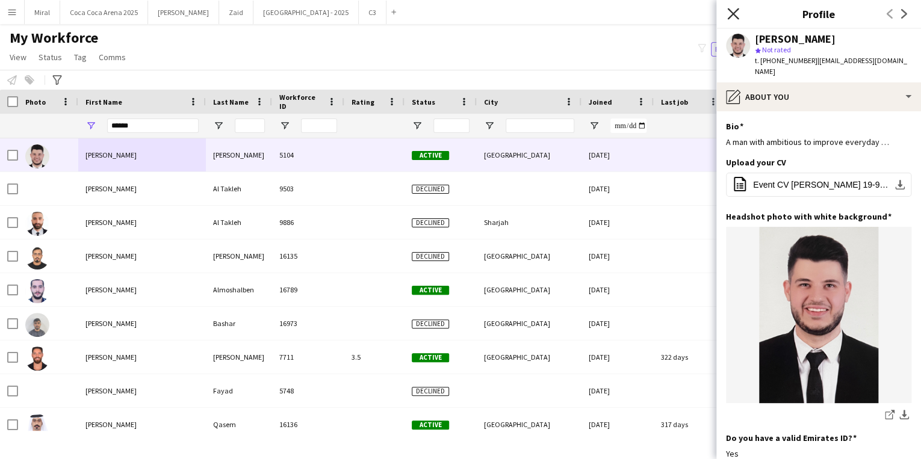
click at [731, 13] on icon at bounding box center [732, 13] width 11 height 11
